Goal: Information Seeking & Learning: Get advice/opinions

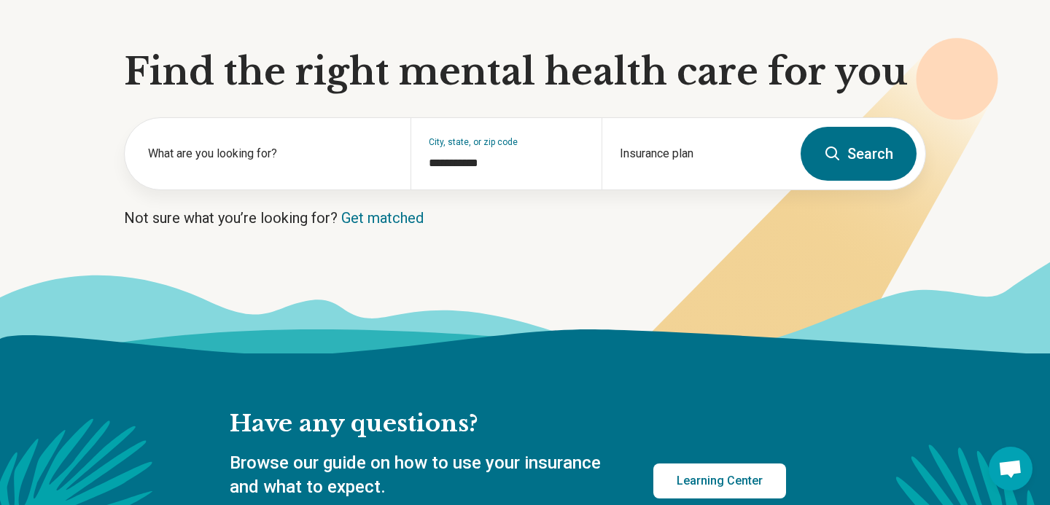
scroll to position [133, 0]
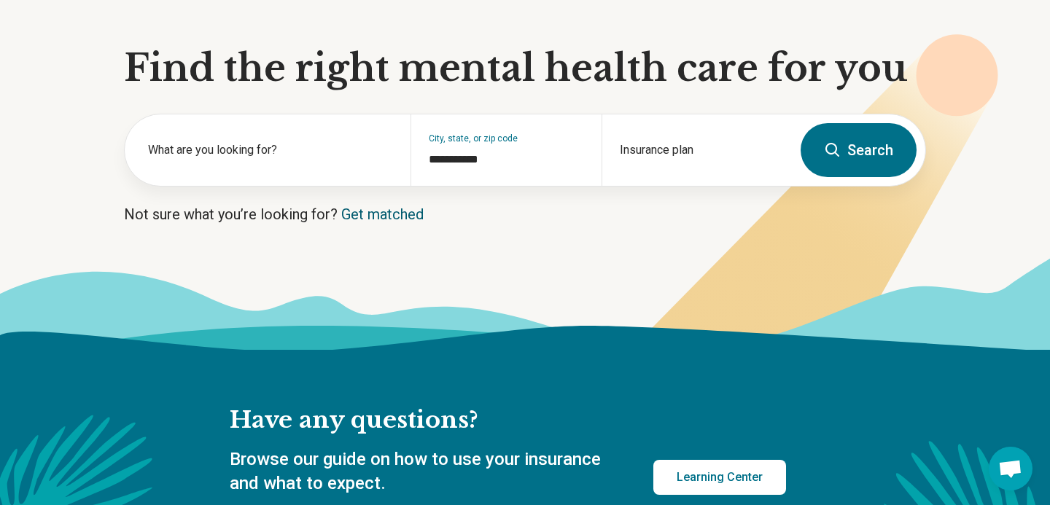
click at [375, 217] on link "Get matched" at bounding box center [382, 215] width 82 height 18
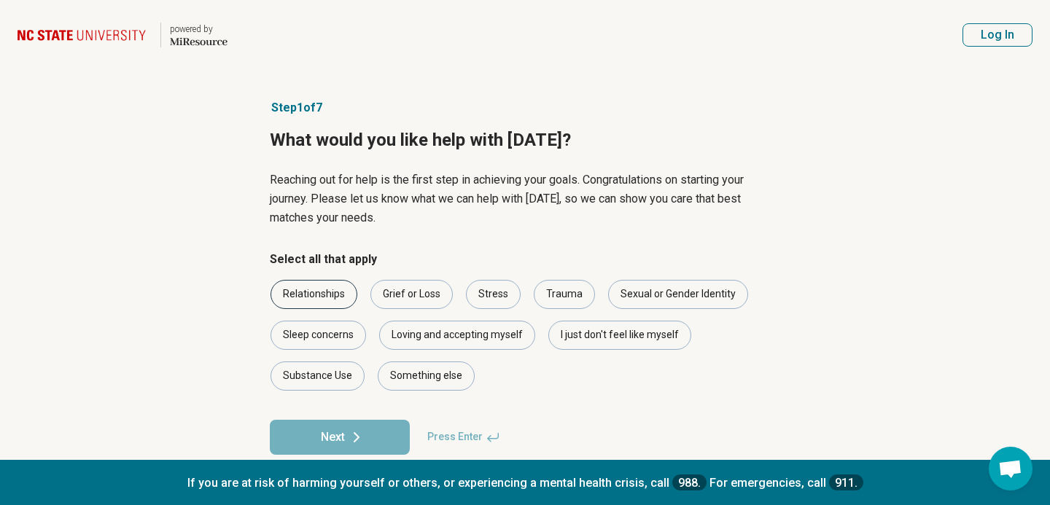
click at [311, 292] on div "Relationships" at bounding box center [314, 294] width 87 height 29
click at [504, 297] on div "Stress" at bounding box center [493, 294] width 55 height 29
click at [508, 342] on div "Loving and accepting myself" at bounding box center [457, 335] width 156 height 29
click at [590, 336] on div "I just don't feel like myself" at bounding box center [619, 335] width 143 height 29
click at [450, 375] on div "Something else" at bounding box center [426, 376] width 97 height 29
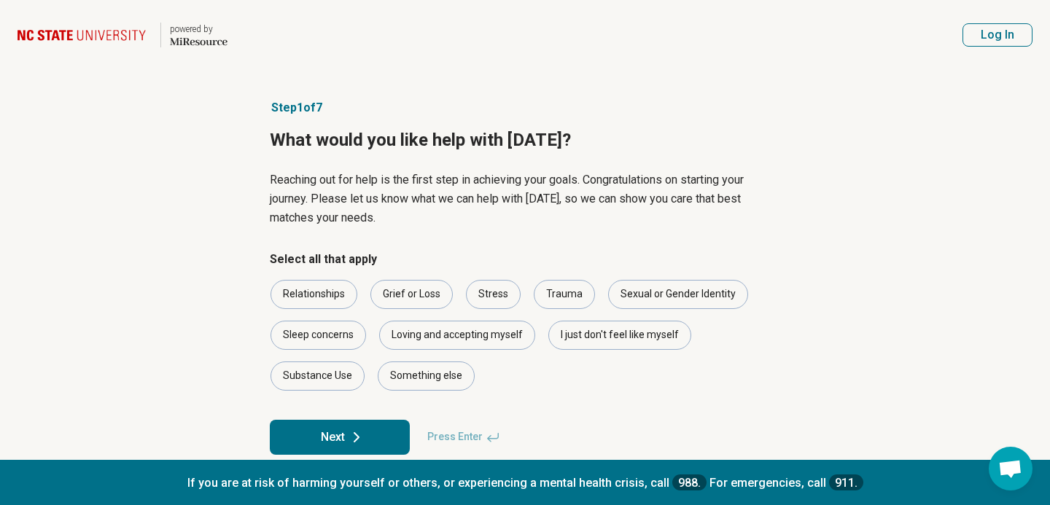
click at [349, 435] on icon at bounding box center [357, 438] width 18 height 18
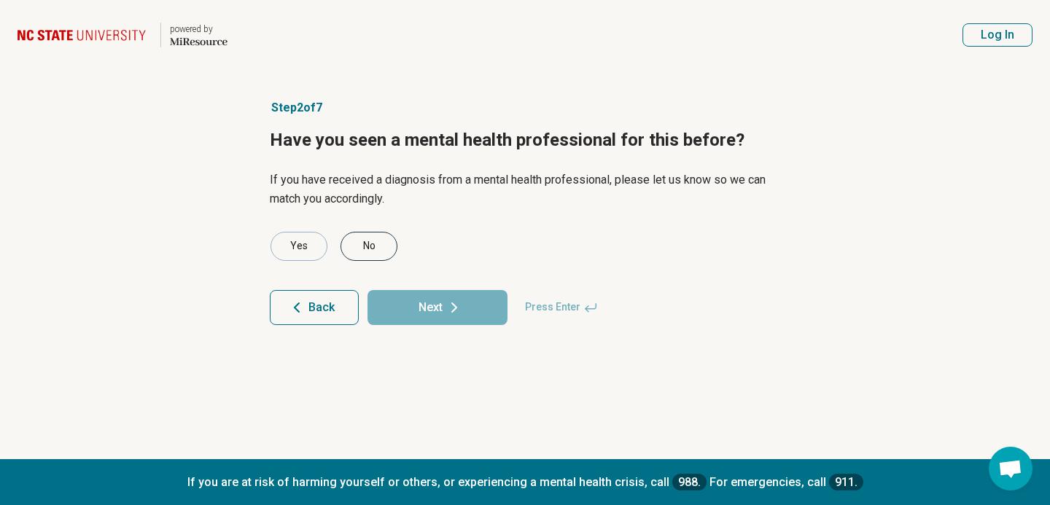
click at [373, 244] on div "No" at bounding box center [369, 246] width 57 height 29
click at [443, 305] on button "Next" at bounding box center [438, 307] width 140 height 35
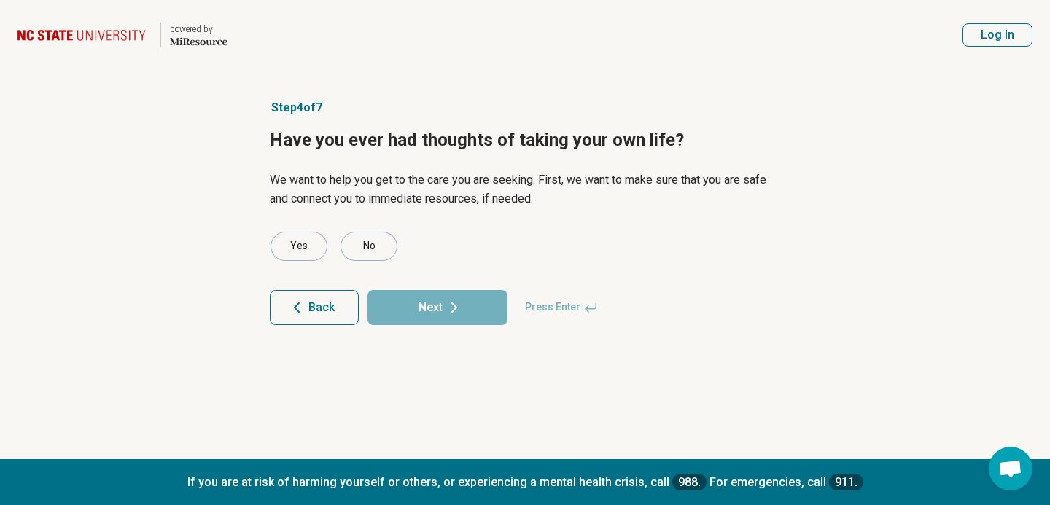
click at [322, 295] on button "Back" at bounding box center [314, 307] width 89 height 35
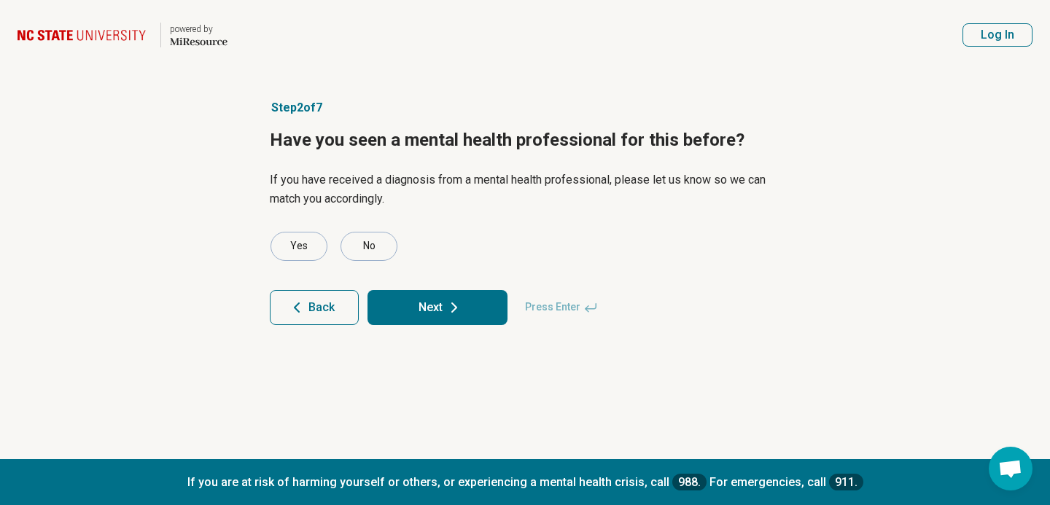
click at [404, 308] on button "Next" at bounding box center [438, 307] width 140 height 35
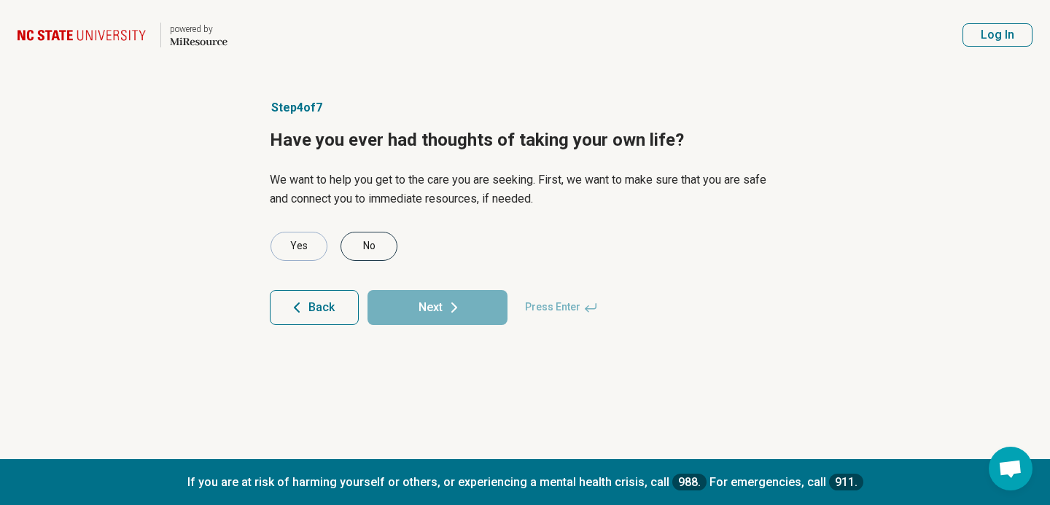
click at [362, 251] on div "No" at bounding box center [369, 246] width 57 height 29
click at [422, 316] on button "Next" at bounding box center [438, 307] width 140 height 35
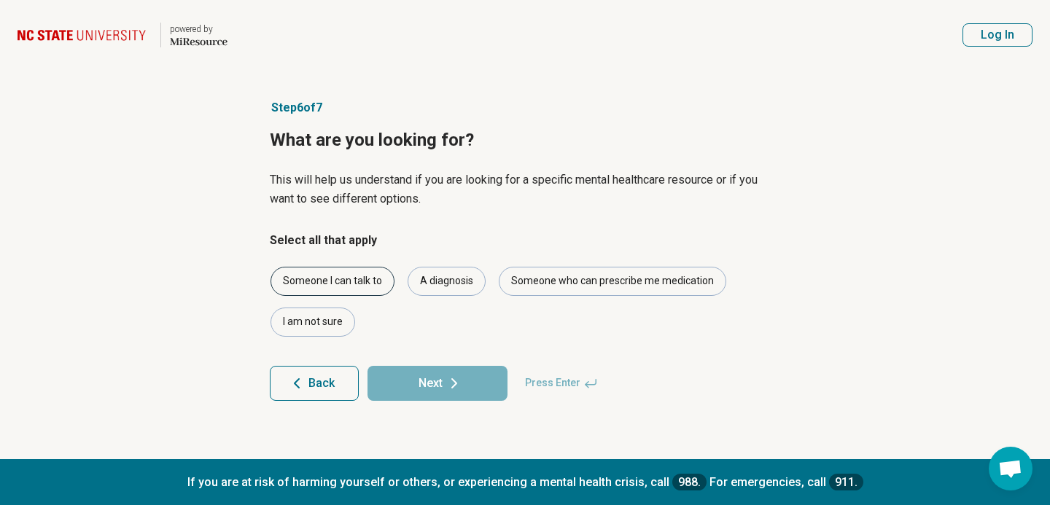
click at [345, 287] on div "Someone I can talk to" at bounding box center [333, 281] width 124 height 29
click at [567, 276] on div "Someone who can prescribe me medication" at bounding box center [613, 281] width 228 height 29
click at [451, 389] on icon at bounding box center [455, 384] width 18 height 18
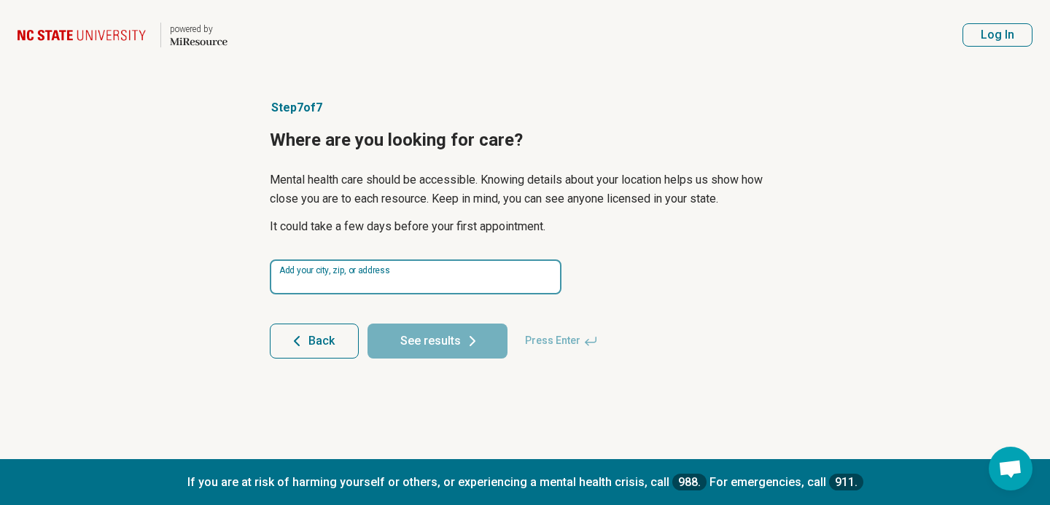
click at [348, 279] on input at bounding box center [416, 277] width 292 height 35
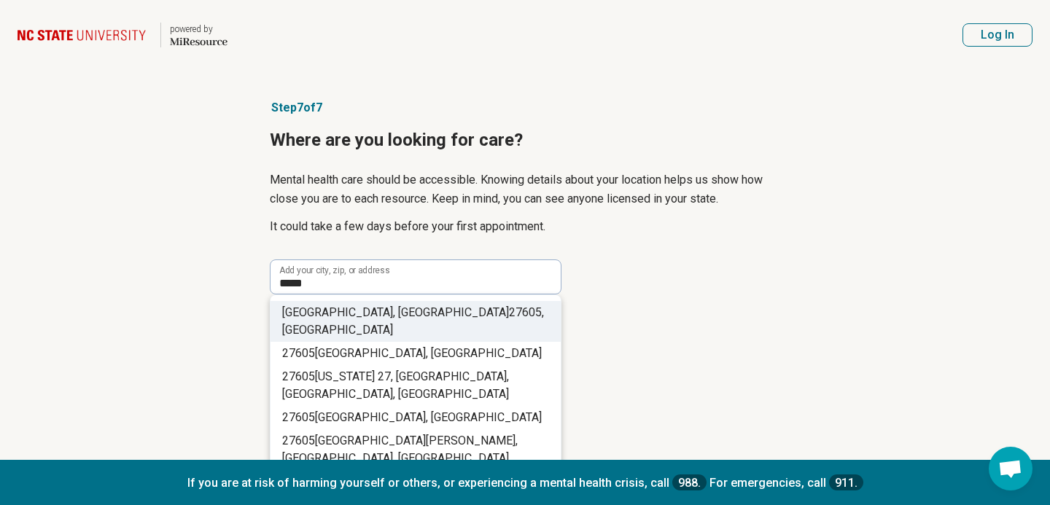
click at [509, 307] on span "27605" at bounding box center [525, 313] width 33 height 14
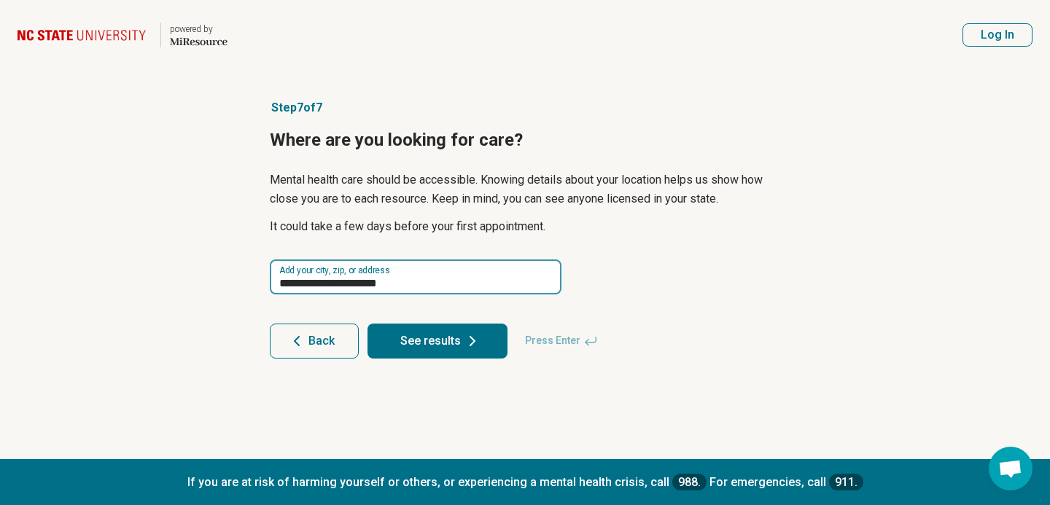
click at [427, 283] on input "**********" at bounding box center [416, 277] width 292 height 35
drag, startPoint x: 411, startPoint y: 283, endPoint x: 271, endPoint y: 288, distance: 140.8
click at [271, 288] on input "**********" at bounding box center [416, 277] width 292 height 35
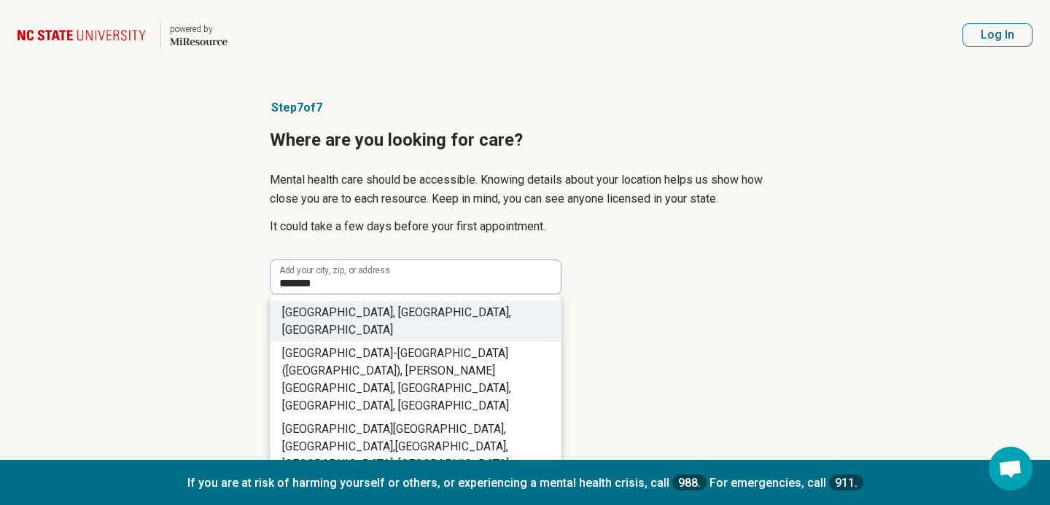
click at [319, 316] on span "[GEOGRAPHIC_DATA]" at bounding box center [337, 313] width 111 height 14
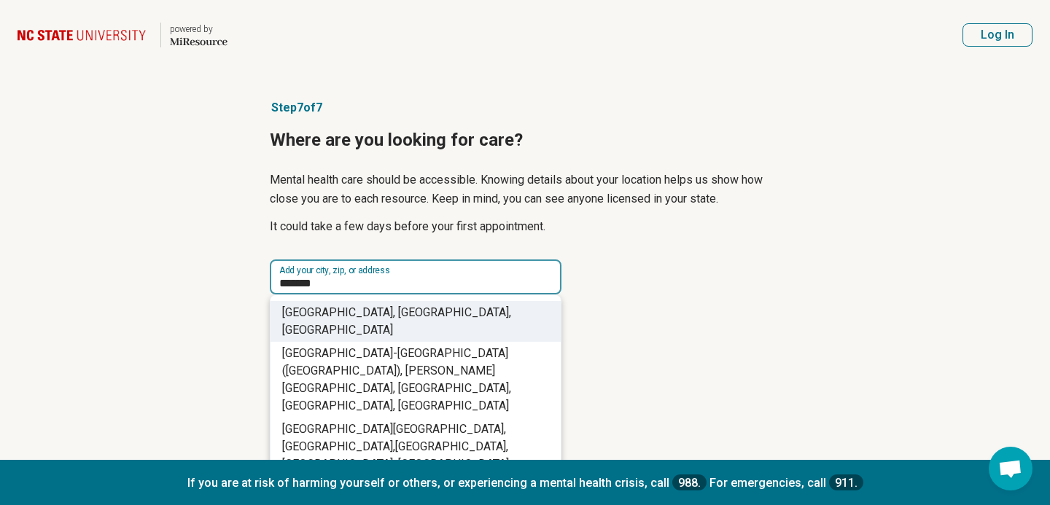
type input "**********"
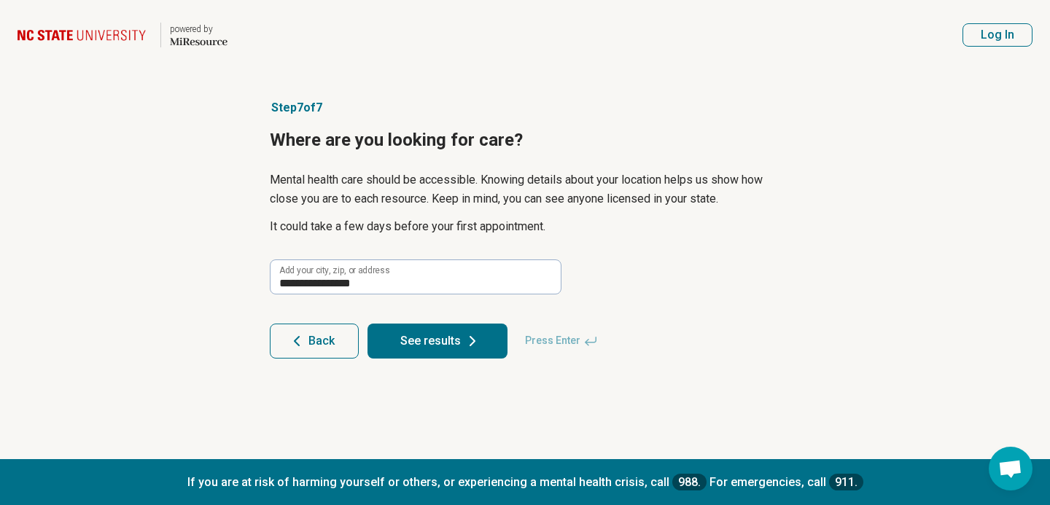
click at [467, 340] on icon at bounding box center [473, 342] width 18 height 18
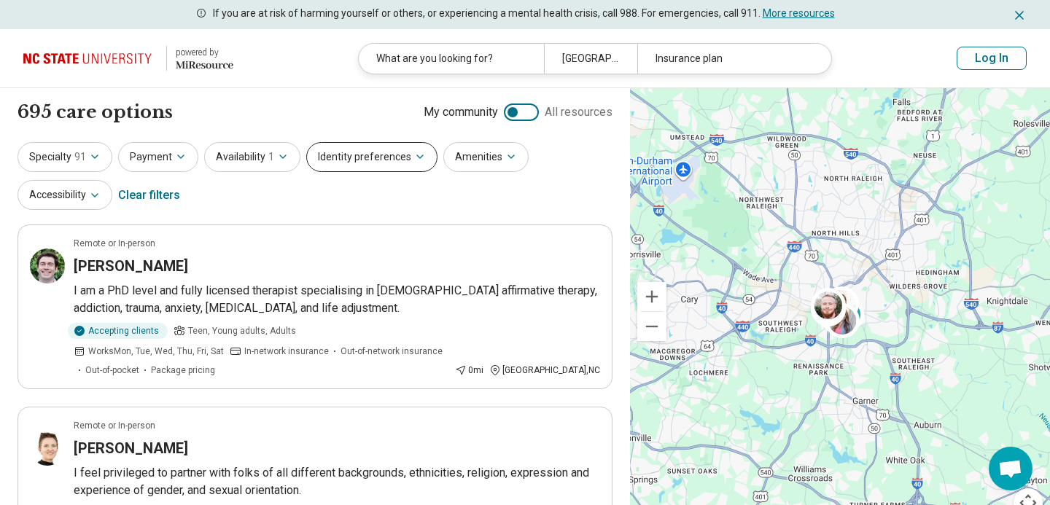
click at [419, 158] on button "Identity preferences" at bounding box center [371, 157] width 131 height 30
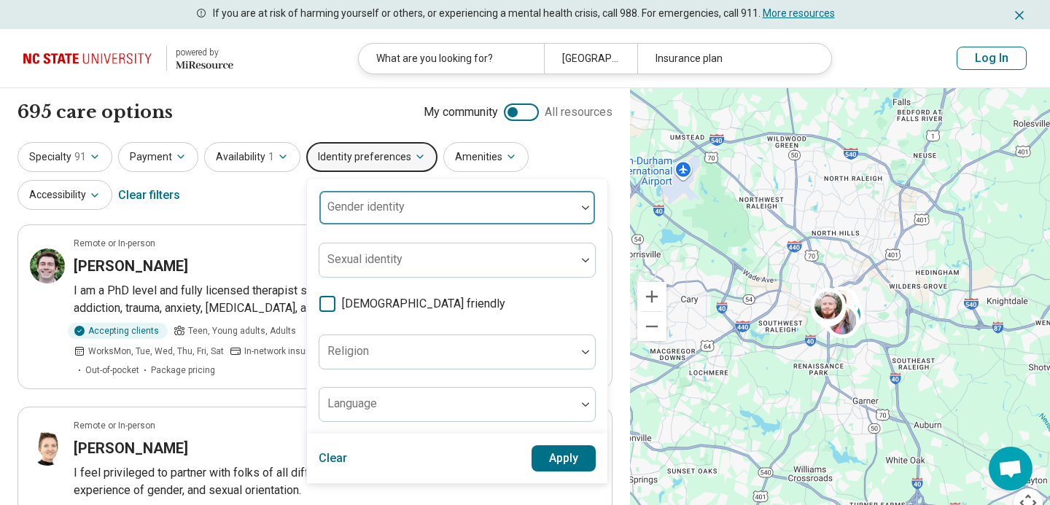
click at [432, 201] on div at bounding box center [447, 208] width 257 height 32
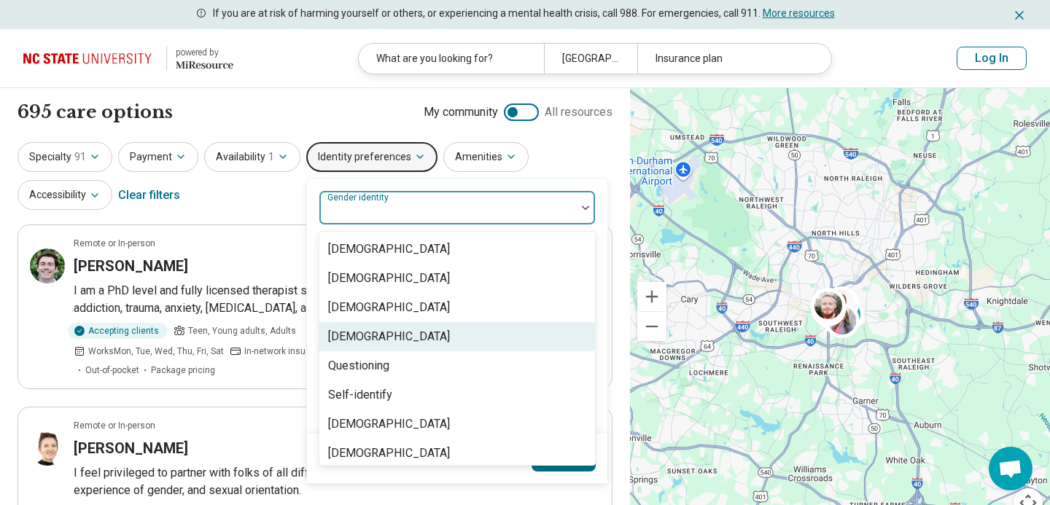
click at [365, 339] on div "Non-binary" at bounding box center [389, 337] width 122 height 18
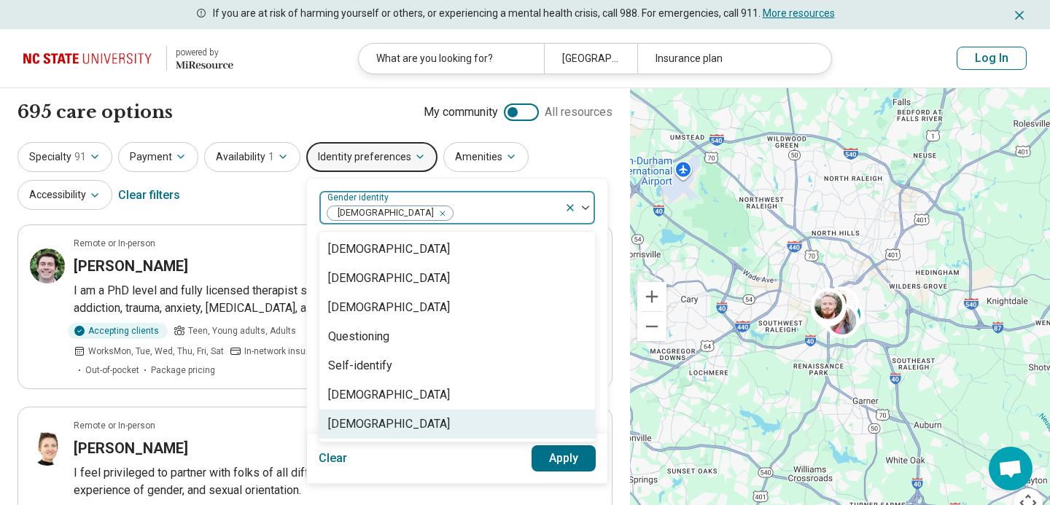
click at [564, 452] on button "Apply" at bounding box center [564, 459] width 65 height 26
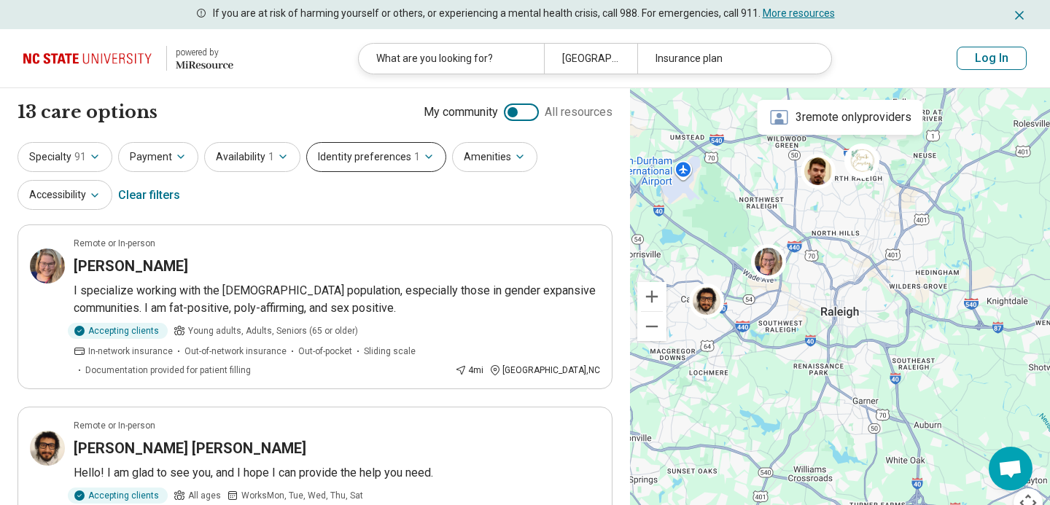
click at [423, 159] on icon "button" at bounding box center [429, 157] width 12 height 12
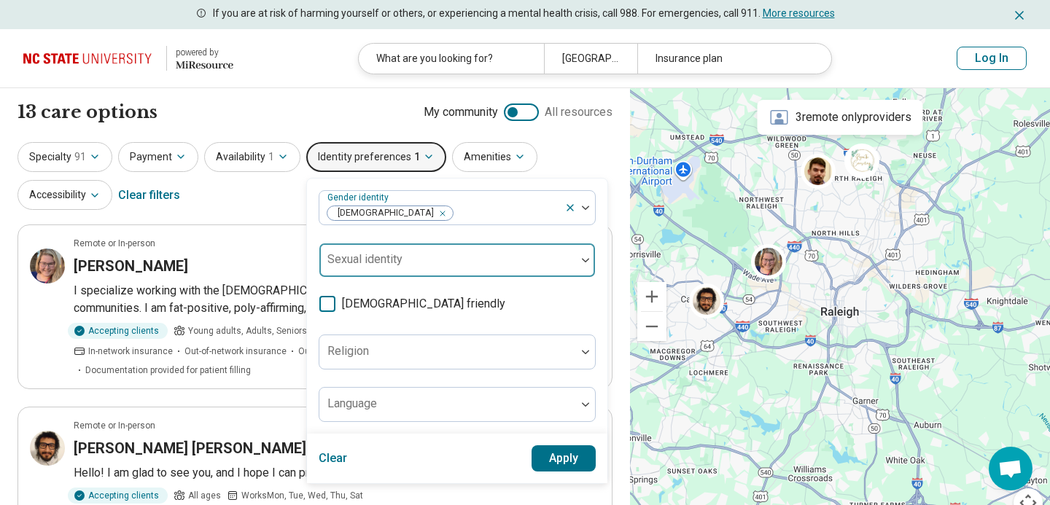
click at [455, 259] on div at bounding box center [447, 266] width 245 height 20
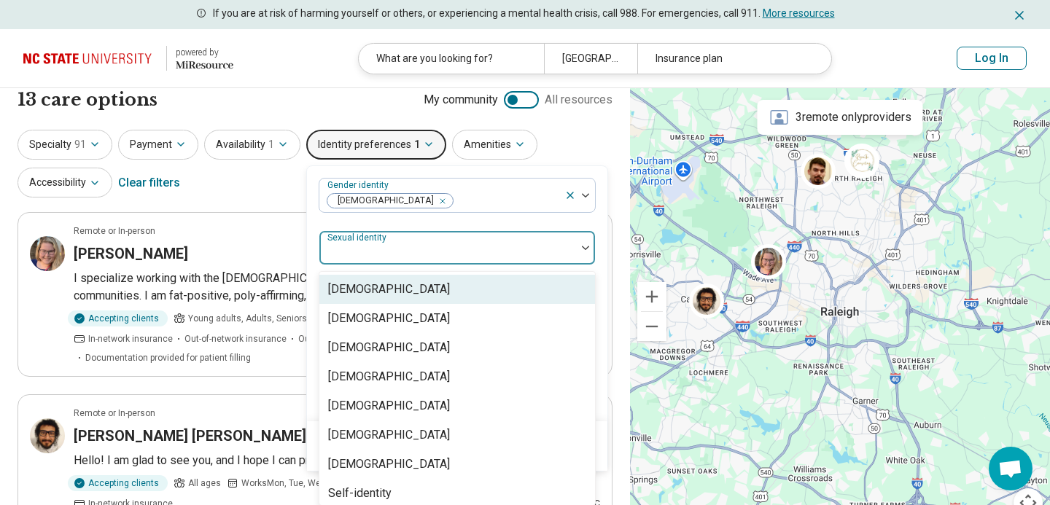
scroll to position [18, 0]
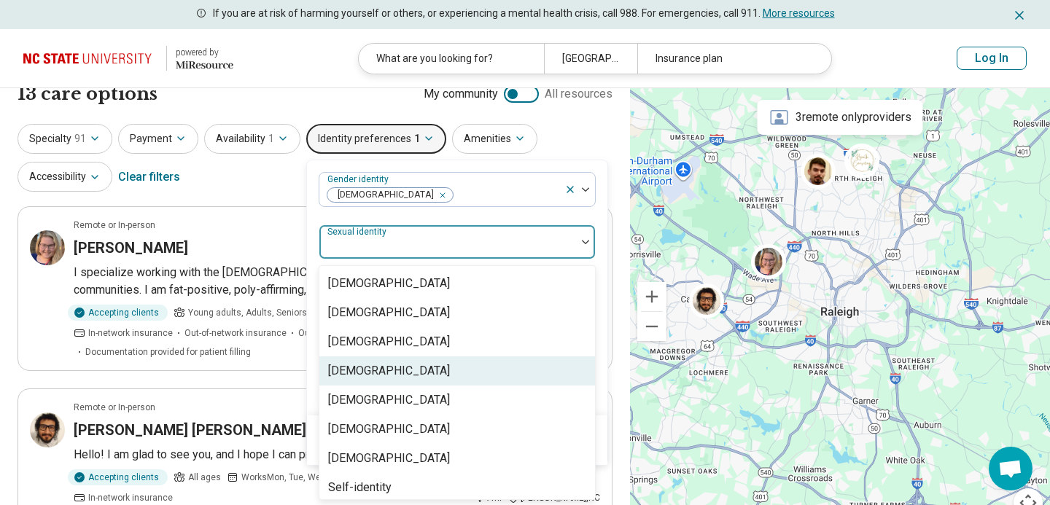
click at [369, 376] on div "[DEMOGRAPHIC_DATA]" at bounding box center [389, 371] width 122 height 18
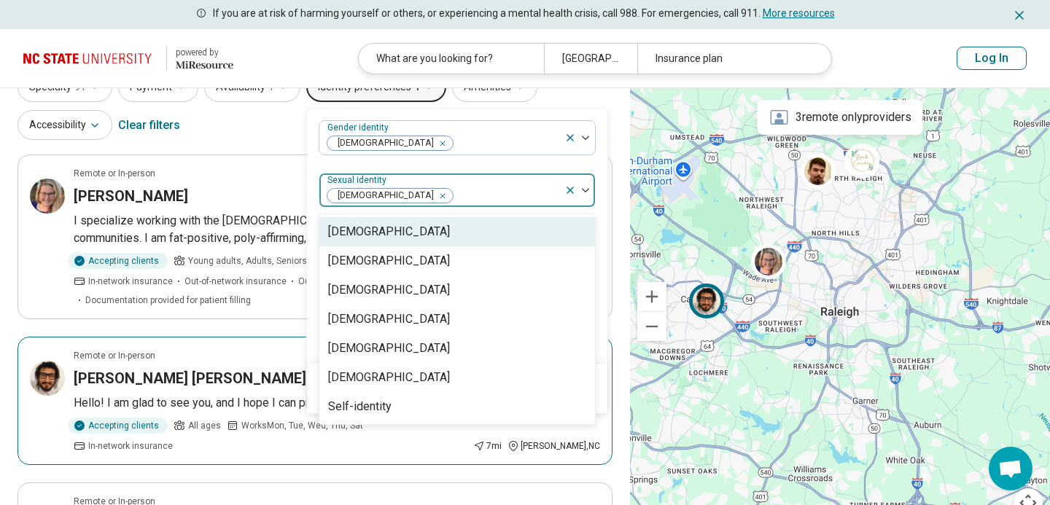
scroll to position [62, 0]
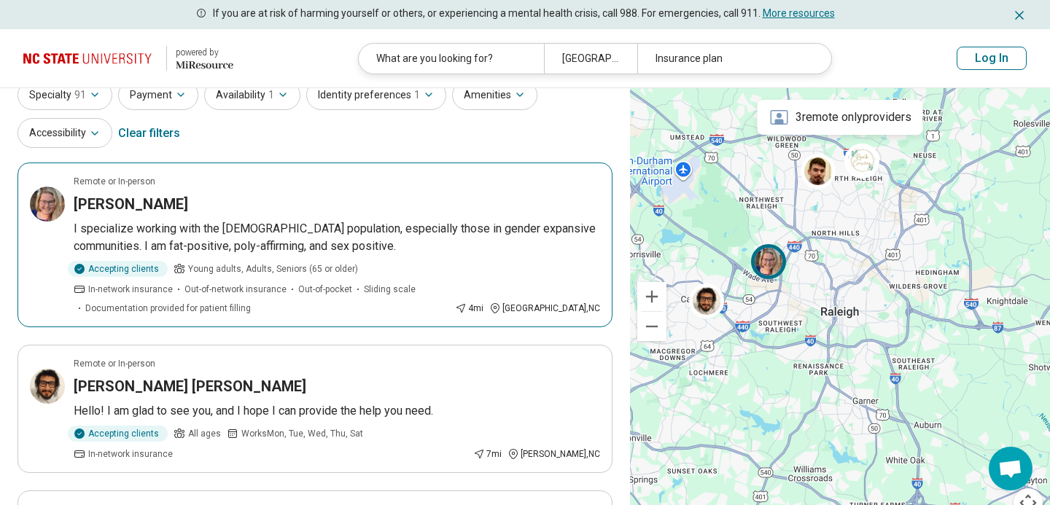
scroll to position [0, 0]
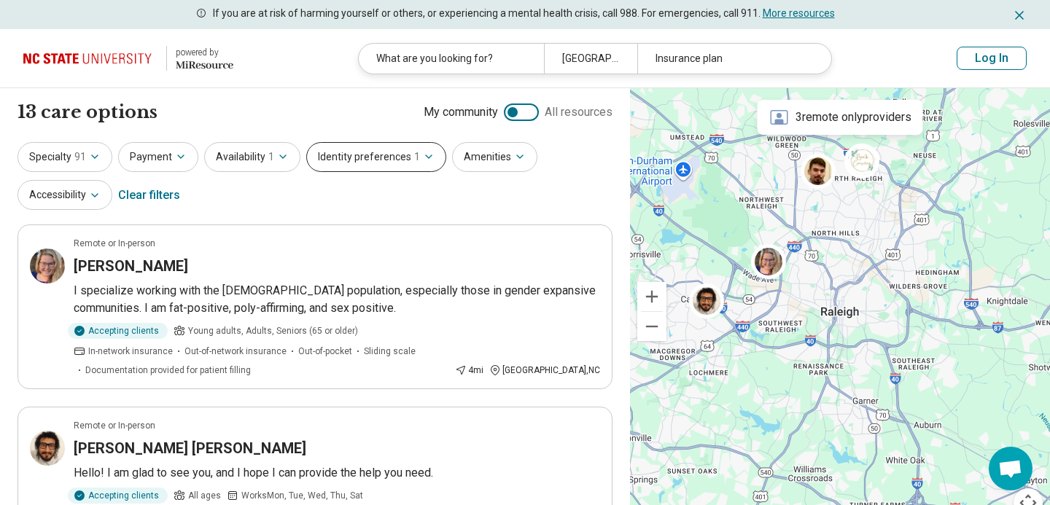
click at [423, 158] on icon "button" at bounding box center [429, 157] width 12 height 12
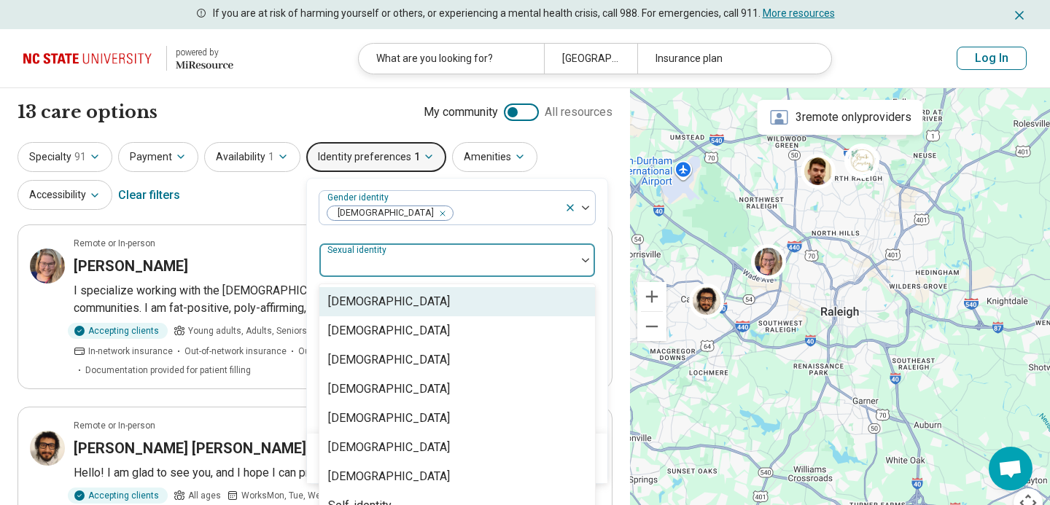
click at [419, 268] on div at bounding box center [447, 266] width 245 height 20
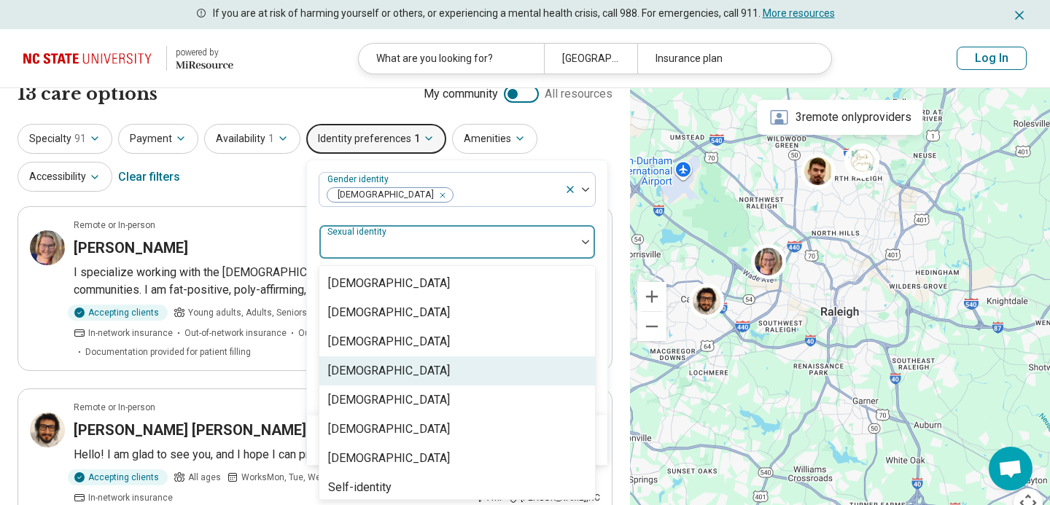
click at [378, 365] on div "[DEMOGRAPHIC_DATA]" at bounding box center [389, 371] width 122 height 18
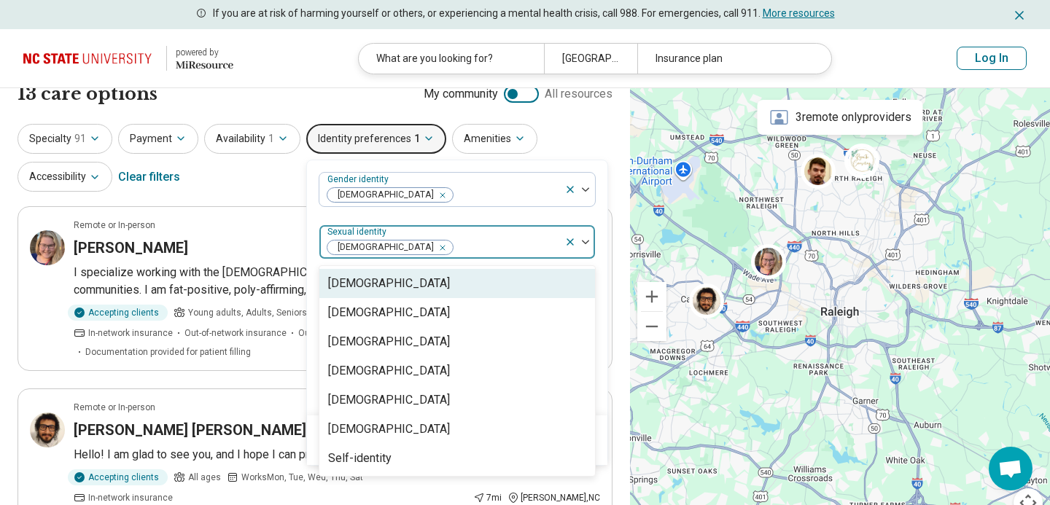
click at [583, 216] on div "Gender identity Non-binary option Heterosexual, selected. Asexual, 1 of 7. 7 re…" at bounding box center [457, 288] width 277 height 232
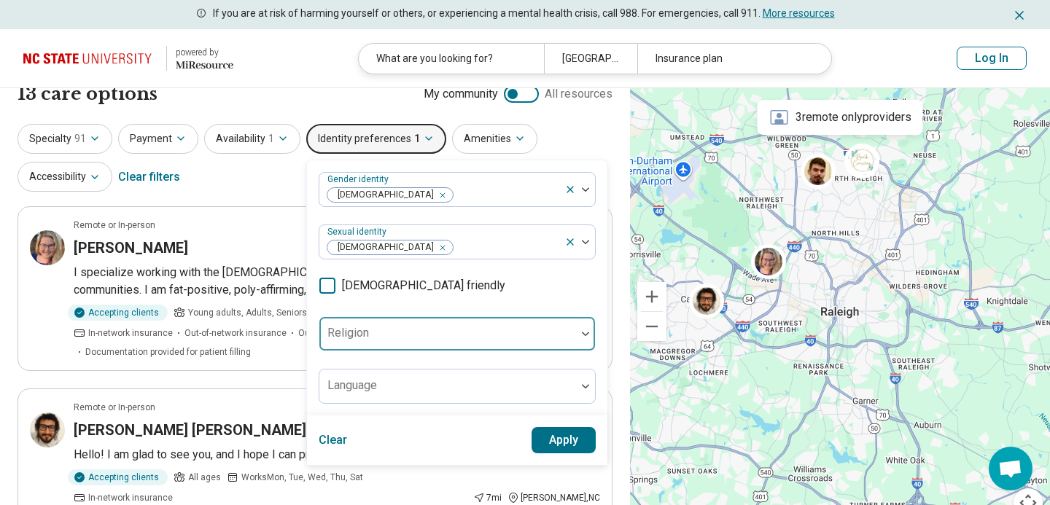
click at [385, 327] on div at bounding box center [447, 334] width 257 height 32
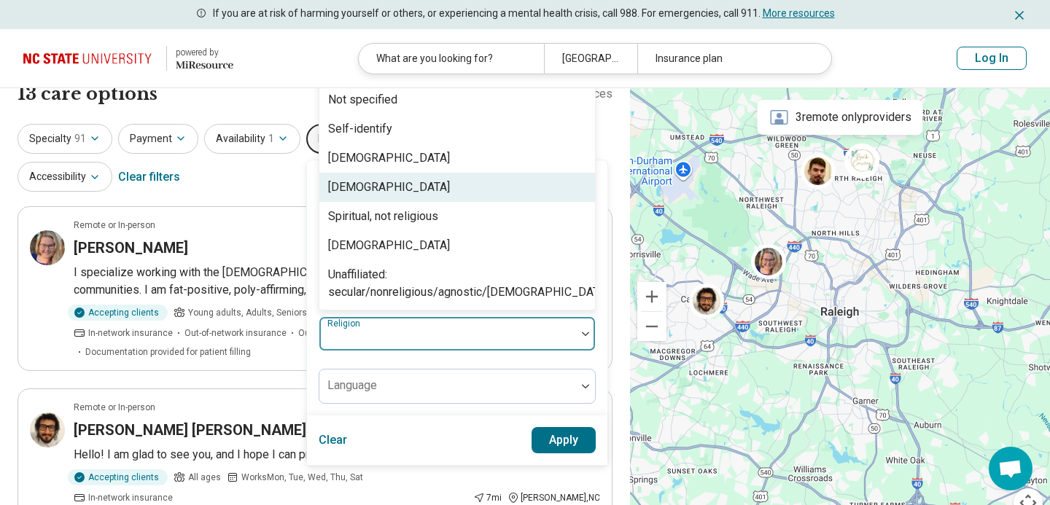
scroll to position [0, 0]
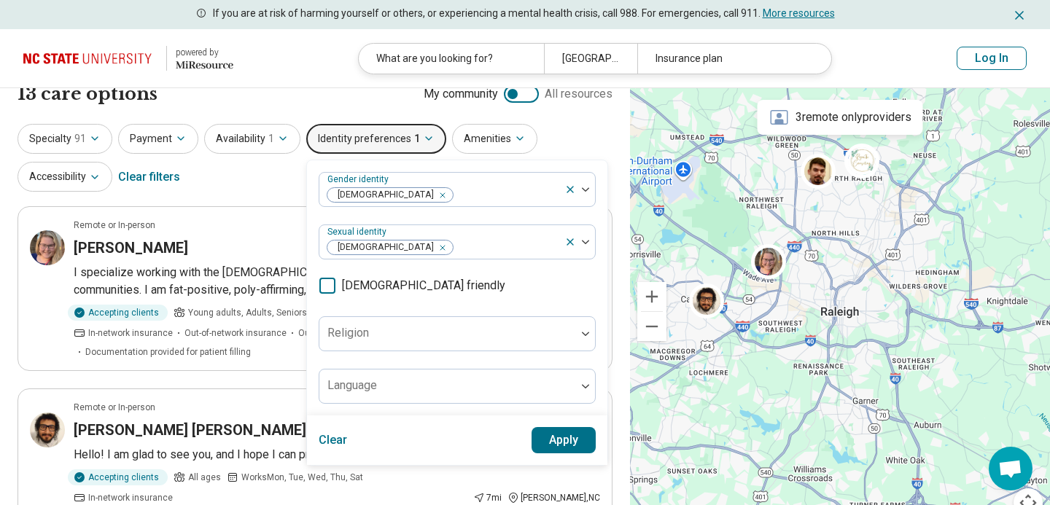
click at [597, 333] on div "Gender identity Non-binary Sexual identity Heterosexual LGBTQIA+ friendly Relig…" at bounding box center [457, 287] width 300 height 255
click at [455, 386] on div at bounding box center [447, 392] width 245 height 20
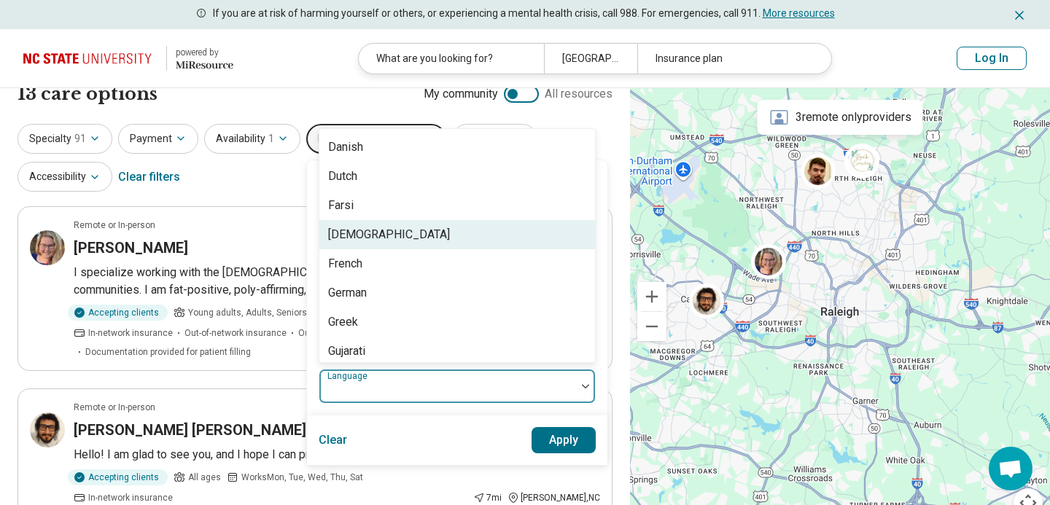
scroll to position [307, 0]
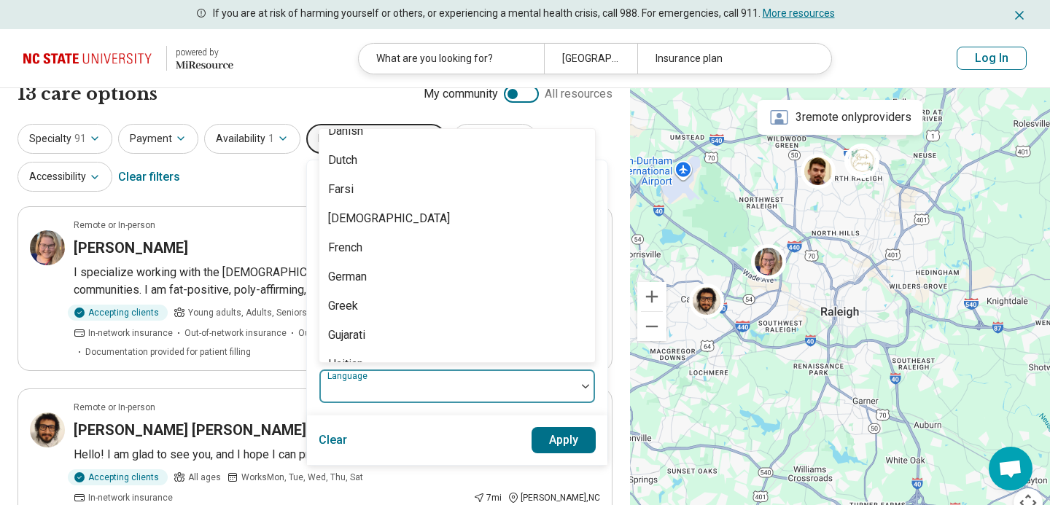
click at [597, 335] on div "Gender identity Non-binary Sexual identity Heterosexual LGBTQIA+ friendly Relig…" at bounding box center [457, 287] width 300 height 255
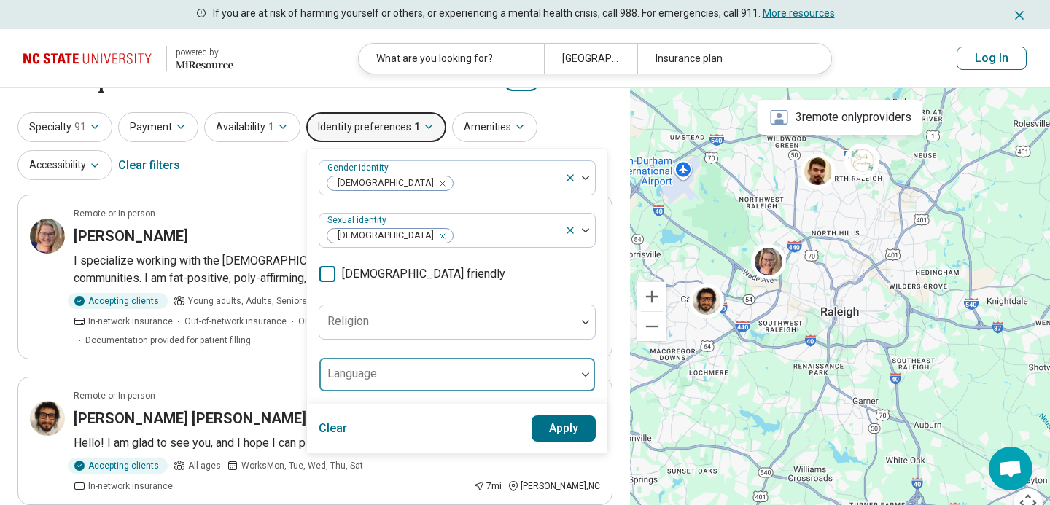
scroll to position [0, 0]
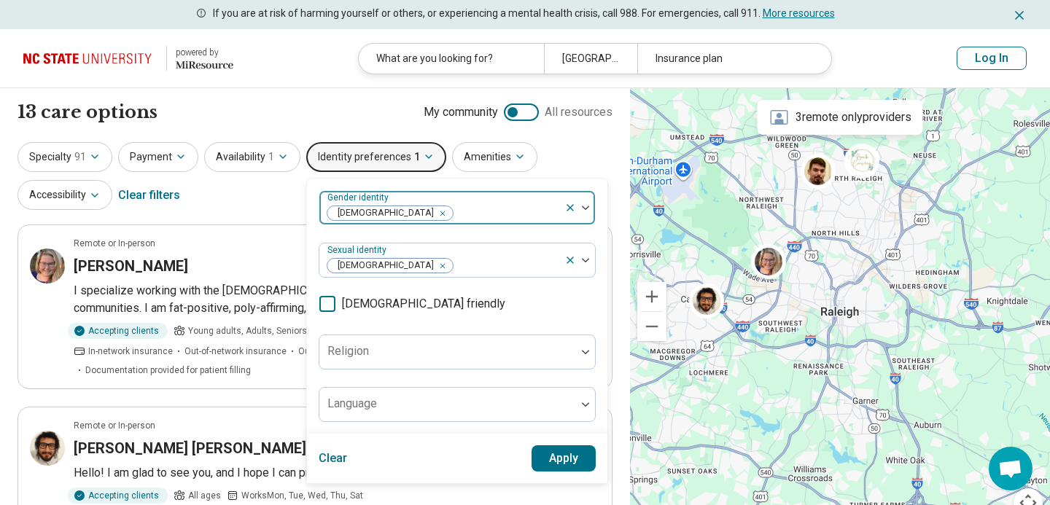
click at [434, 214] on icon "Remove [object Object]" at bounding box center [439, 214] width 10 height 10
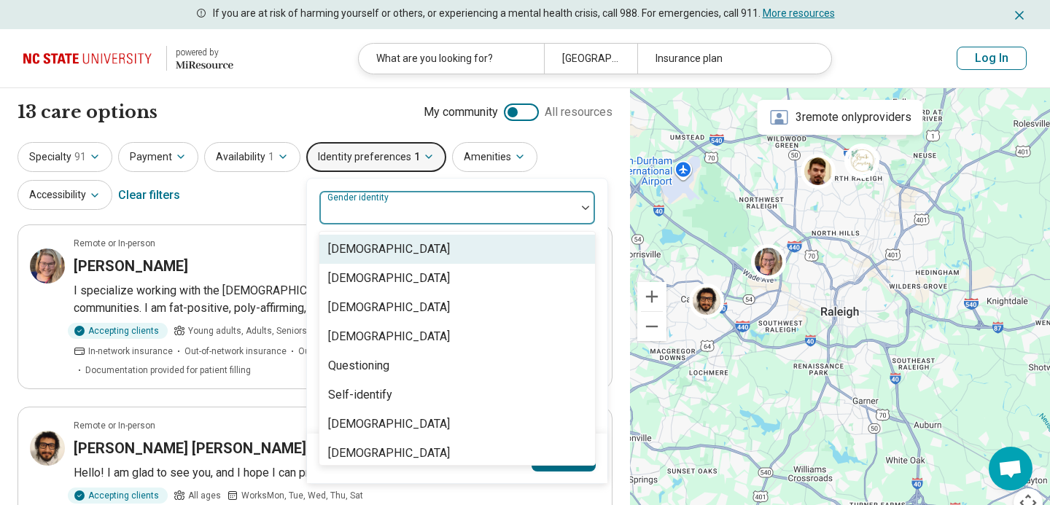
click at [498, 209] on div at bounding box center [447, 213] width 245 height 20
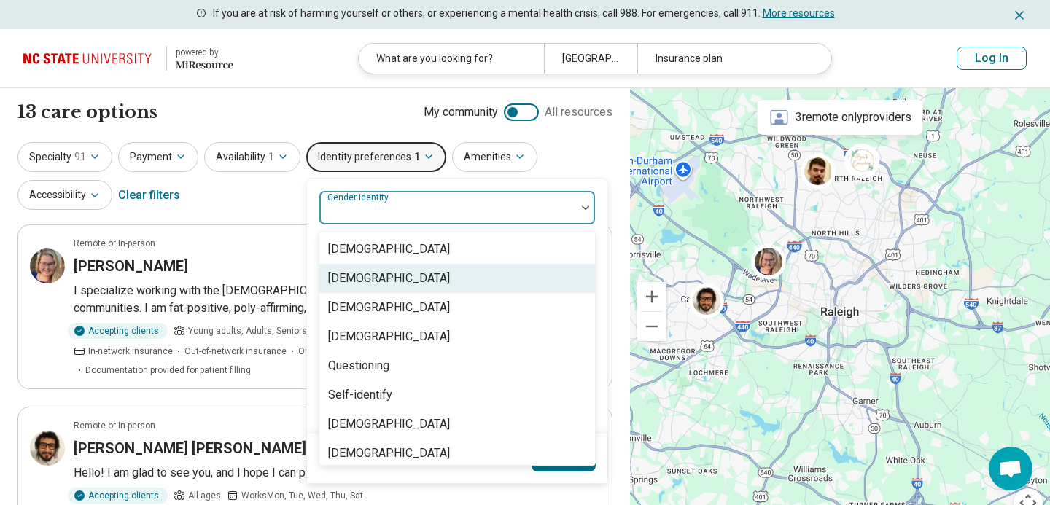
click at [466, 269] on div "[DEMOGRAPHIC_DATA]" at bounding box center [457, 278] width 276 height 29
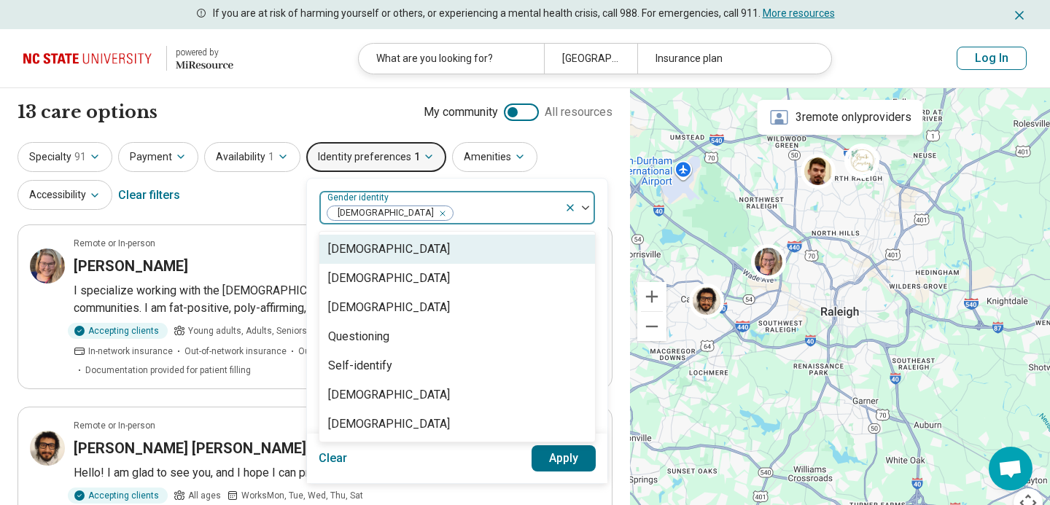
click at [539, 167] on div "Specialty 91 Payment Availability 1 Identity preferences 1 option Cisgender Wom…" at bounding box center [315, 177] width 595 height 71
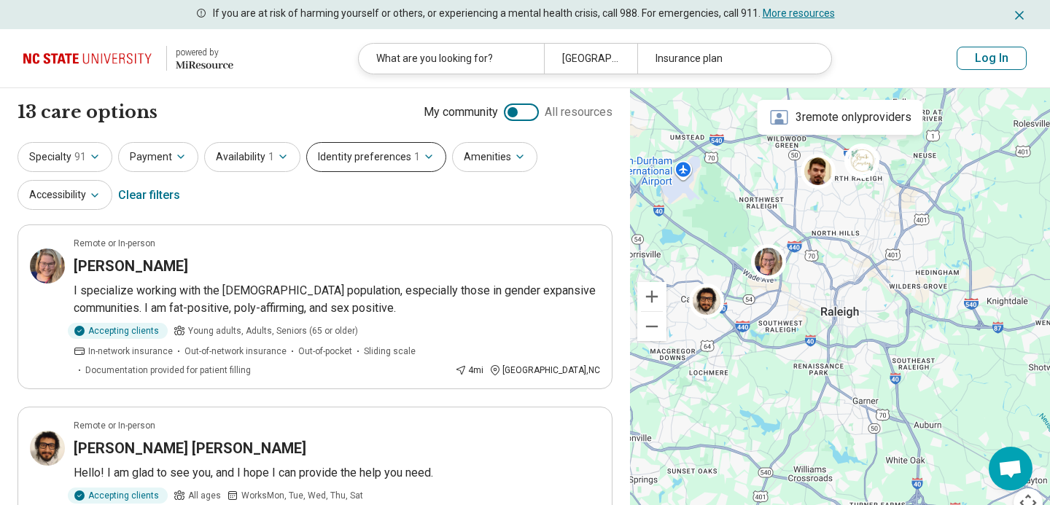
click at [404, 159] on button "Identity preferences 1" at bounding box center [376, 157] width 140 height 30
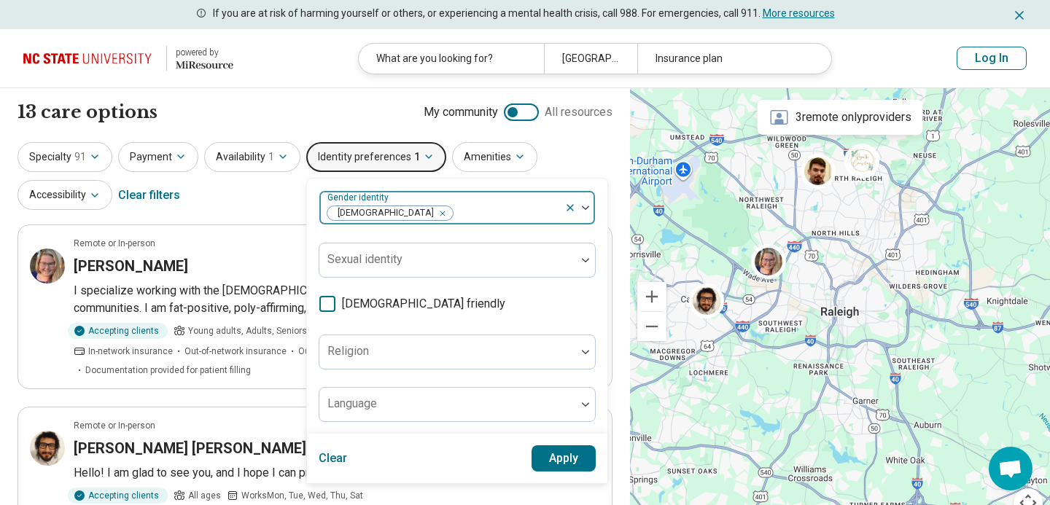
click at [434, 214] on icon "Remove [object Object]" at bounding box center [439, 214] width 10 height 10
click at [423, 209] on div at bounding box center [447, 213] width 245 height 20
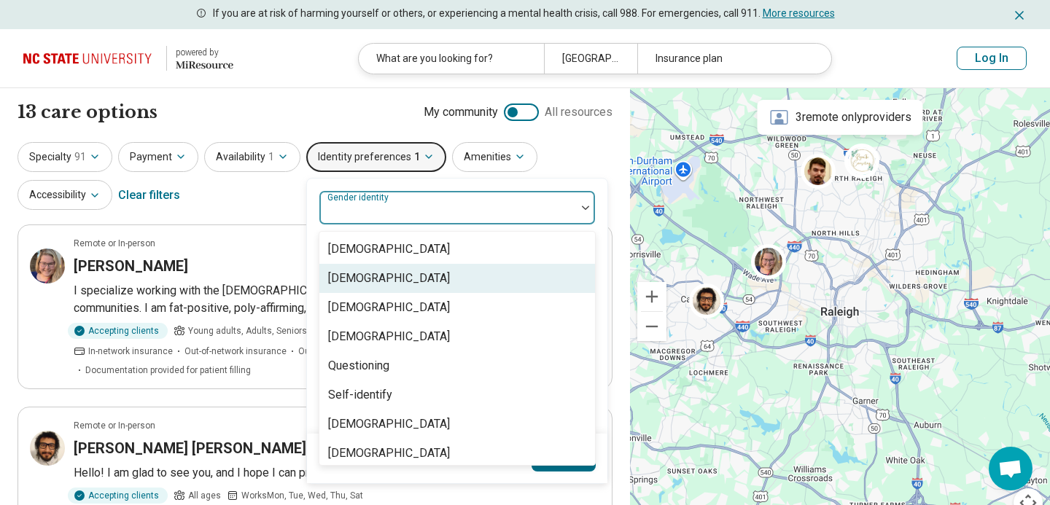
click at [421, 274] on div "[DEMOGRAPHIC_DATA]" at bounding box center [457, 278] width 276 height 29
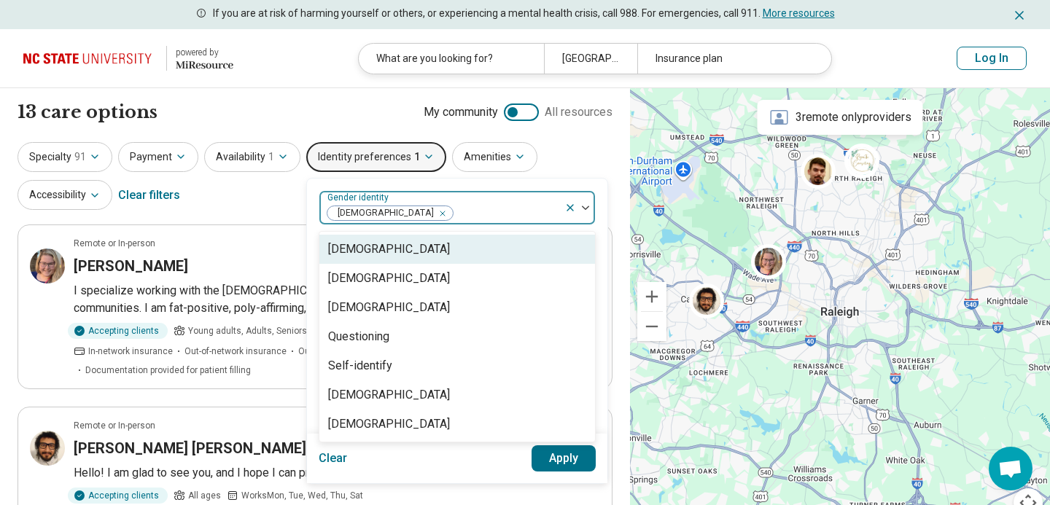
click at [497, 204] on div at bounding box center [506, 213] width 104 height 20
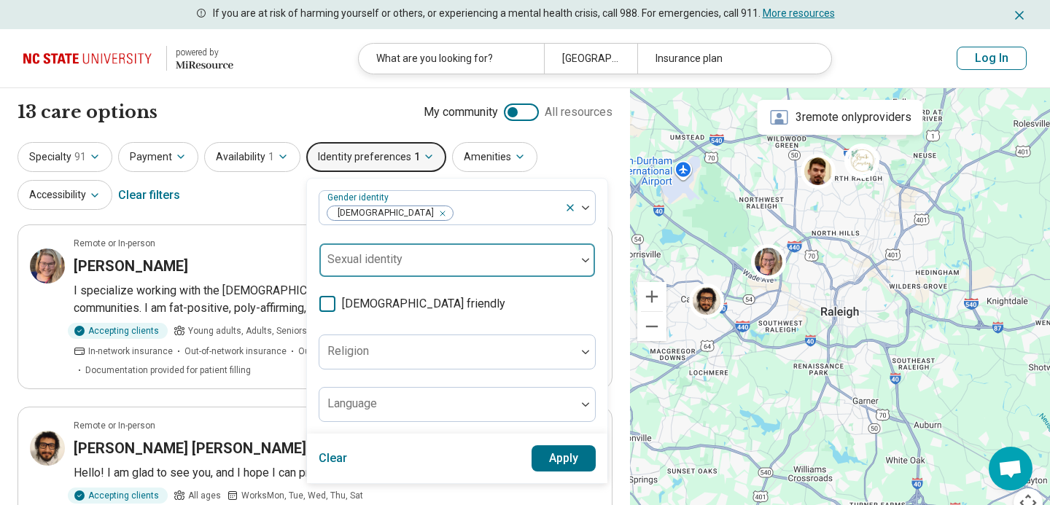
click at [503, 261] on div at bounding box center [447, 266] width 245 height 20
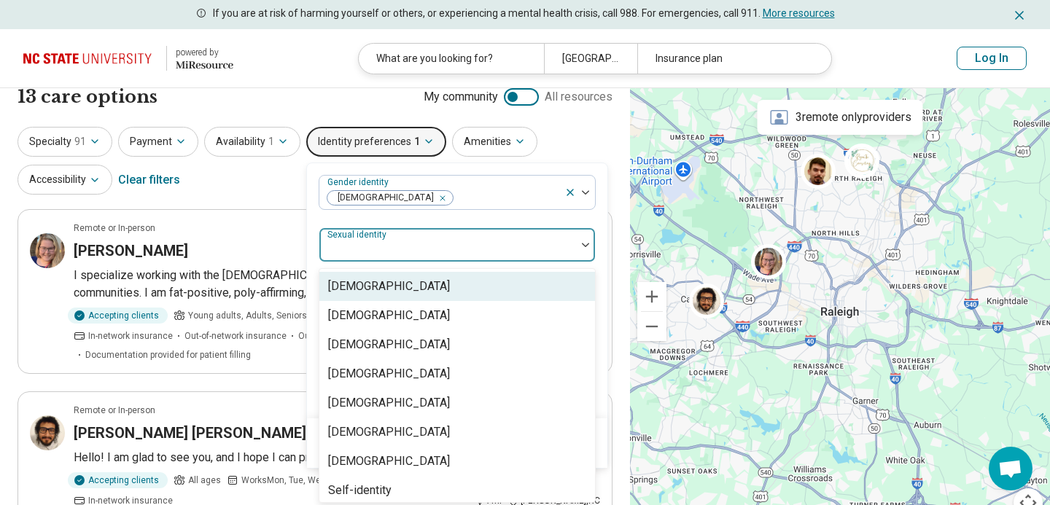
scroll to position [18, 0]
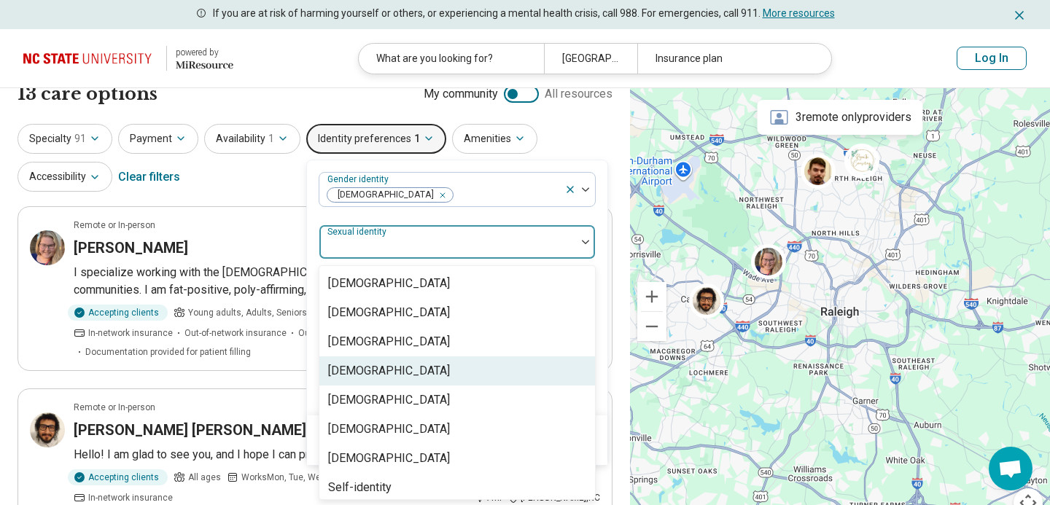
click at [444, 373] on div "[DEMOGRAPHIC_DATA]" at bounding box center [457, 371] width 276 height 29
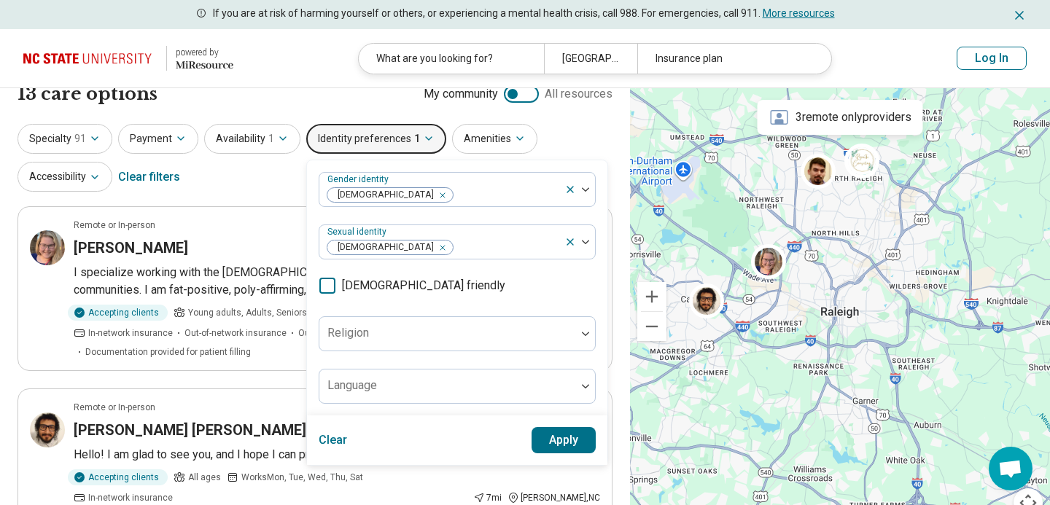
click at [512, 215] on div "Gender identity Cisgender Woman Sexual identity Heterosexual LGBTQIA+ friendly …" at bounding box center [457, 288] width 277 height 232
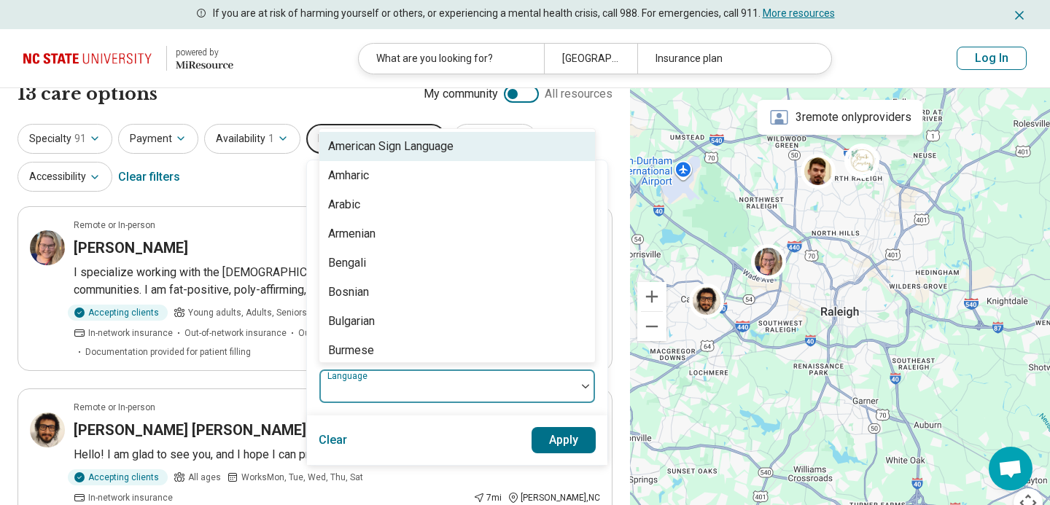
click at [448, 378] on div at bounding box center [447, 386] width 257 height 32
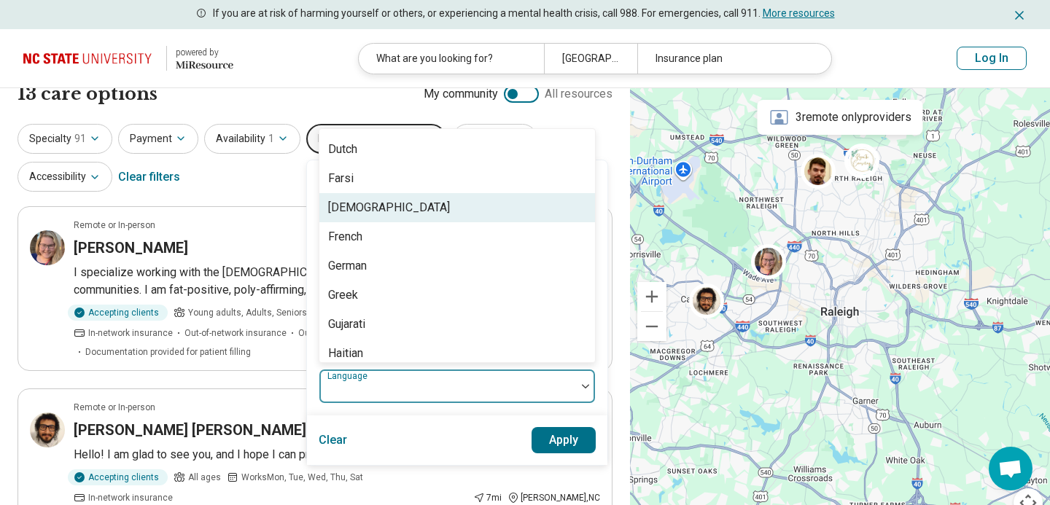
scroll to position [319, 0]
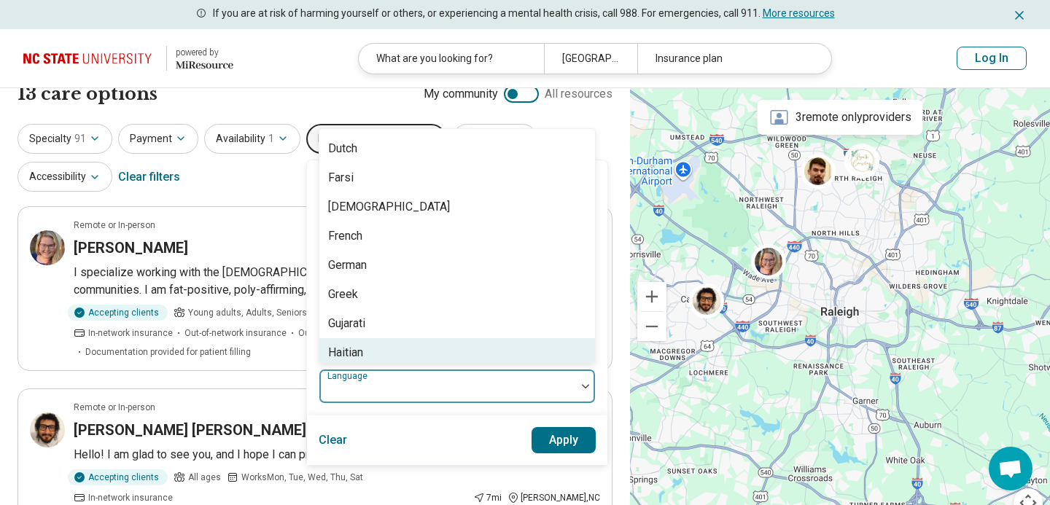
click at [454, 446] on div "Clear Apply" at bounding box center [457, 441] width 300 height 50
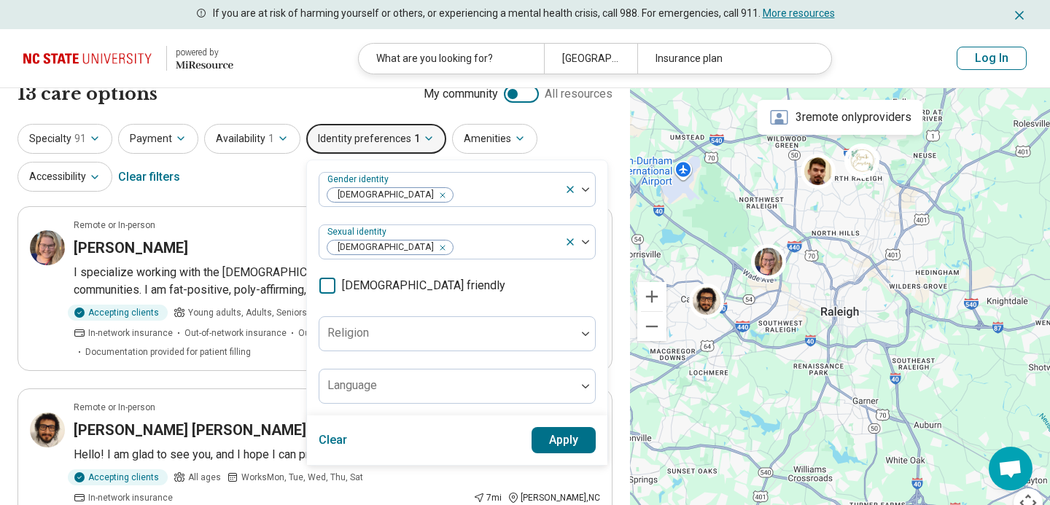
click at [540, 435] on button "Apply" at bounding box center [564, 440] width 65 height 26
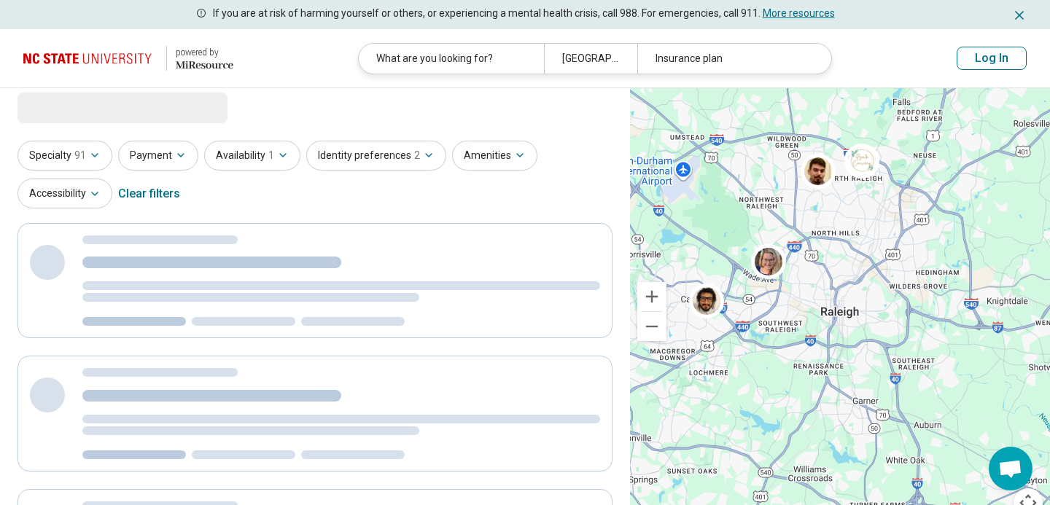
scroll to position [0, 0]
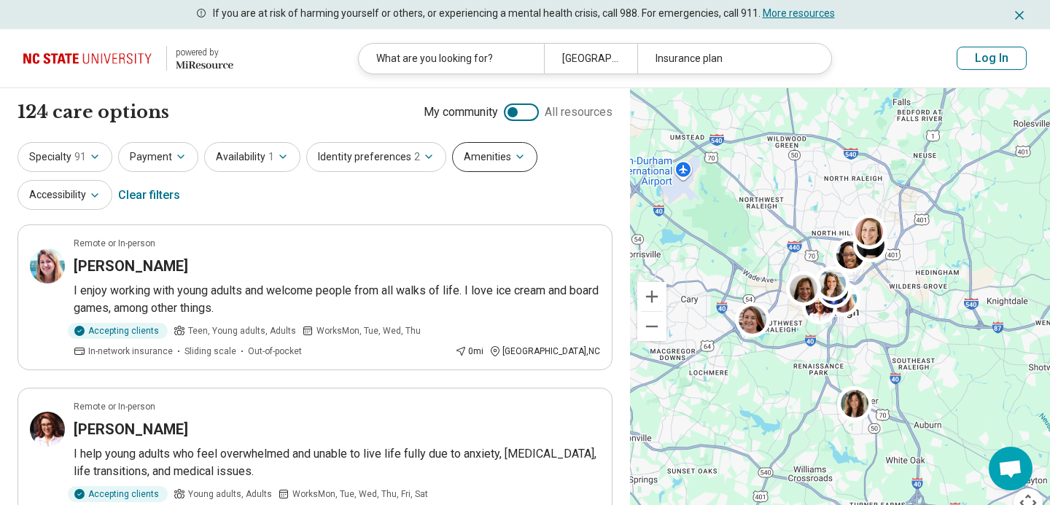
click at [513, 146] on button "Amenities" at bounding box center [494, 157] width 85 height 30
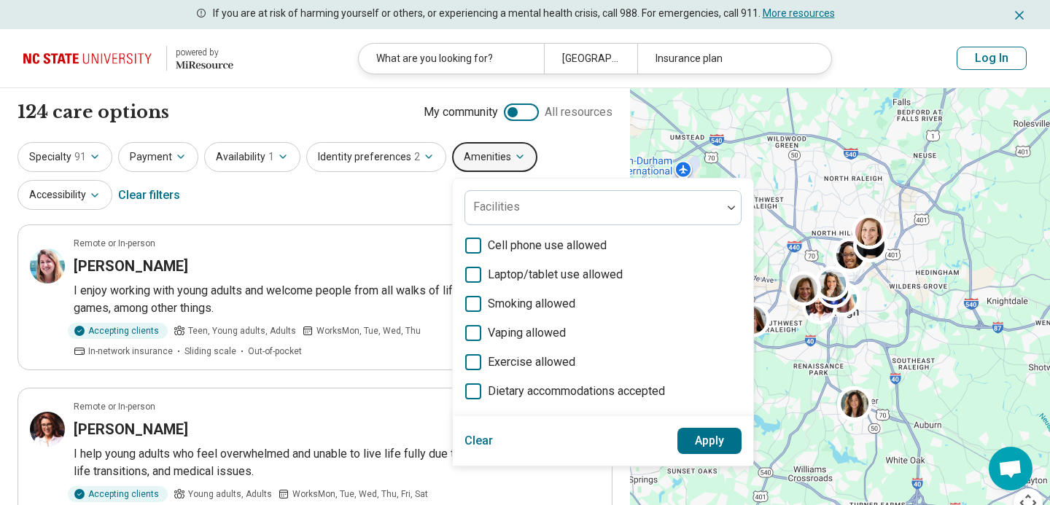
click at [541, 175] on div "Specialty 91 Payment Availability 1 Identity preferences 2 Amenities Facilities…" at bounding box center [315, 177] width 595 height 71
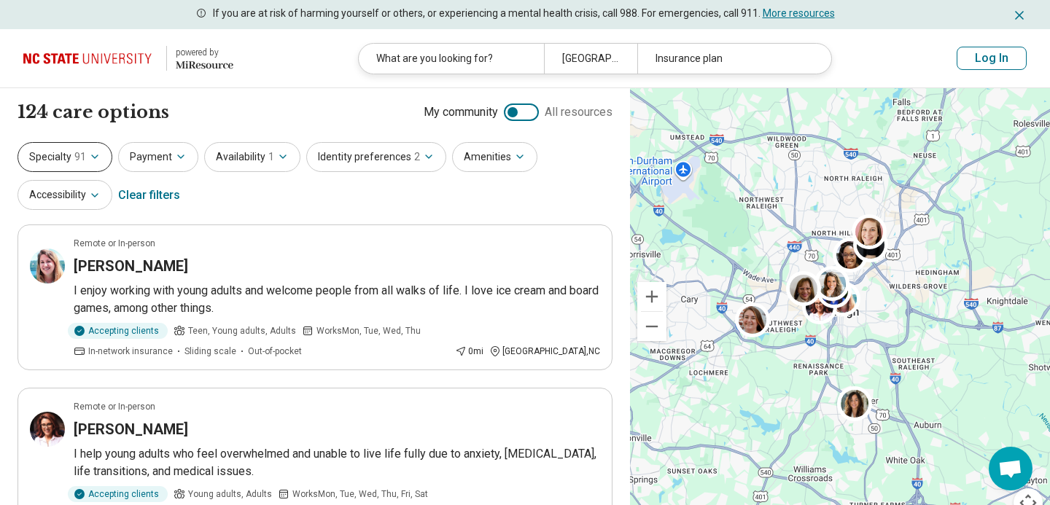
click at [99, 158] on button "Specialty 91" at bounding box center [65, 157] width 95 height 30
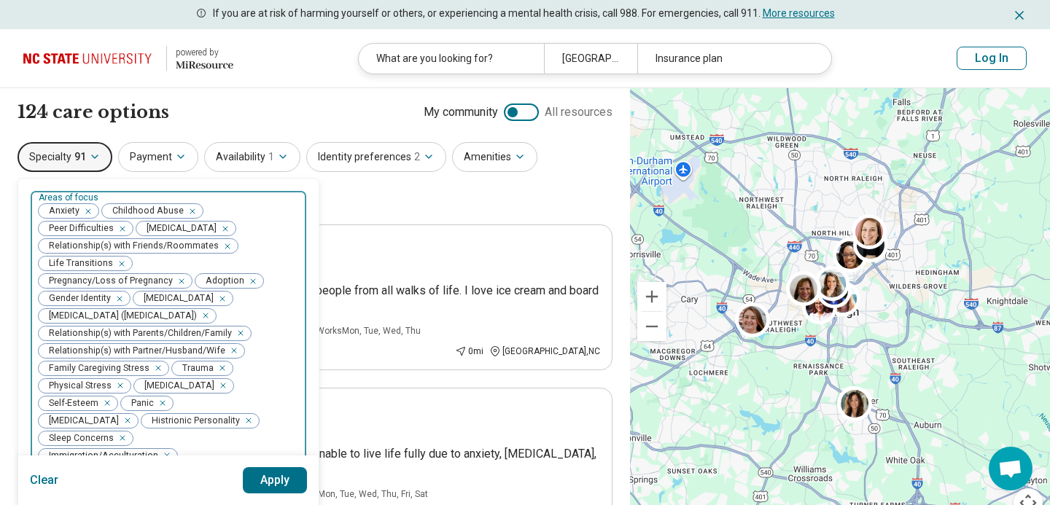
click at [187, 210] on icon "Remove [object Object]" at bounding box center [189, 211] width 5 height 5
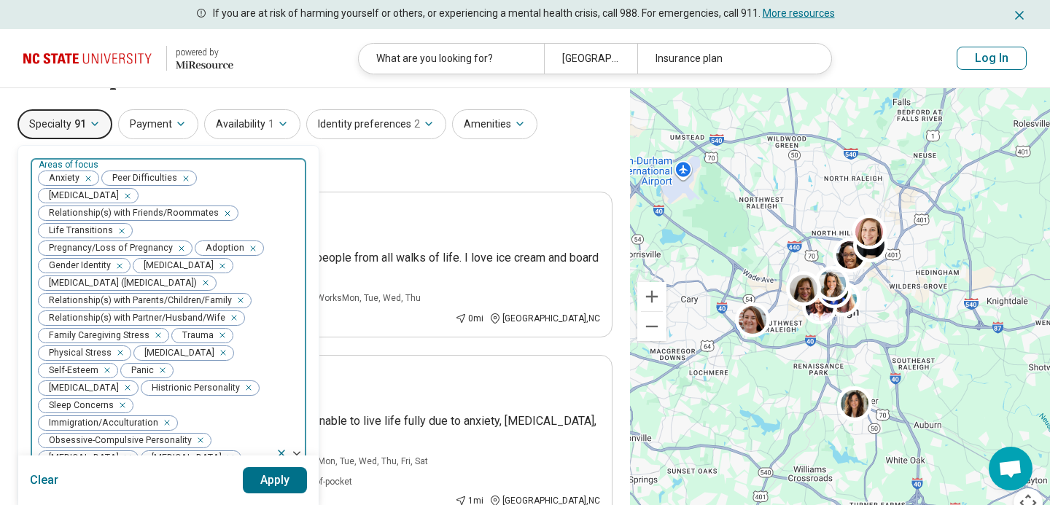
scroll to position [42, 0]
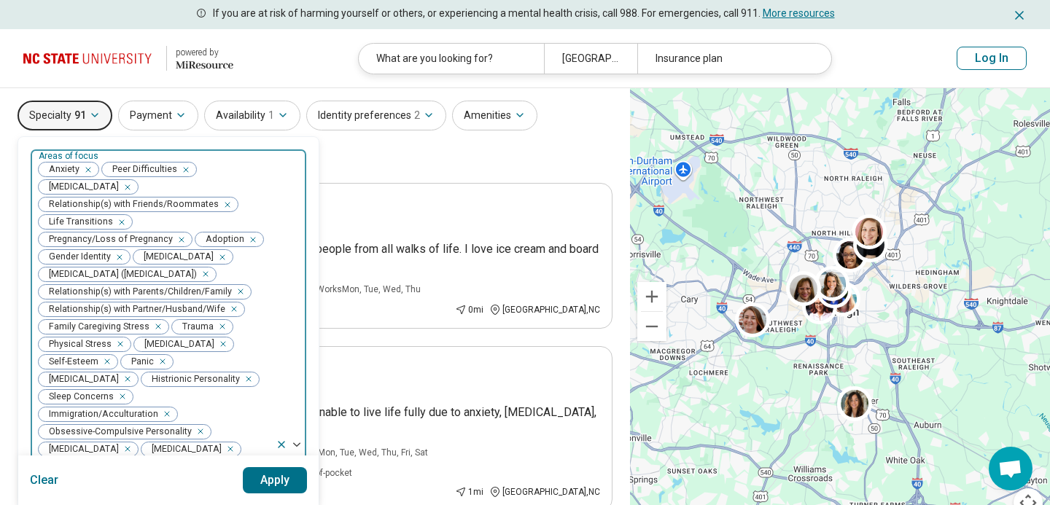
click at [129, 189] on icon "Remove [object Object]" at bounding box center [124, 187] width 10 height 10
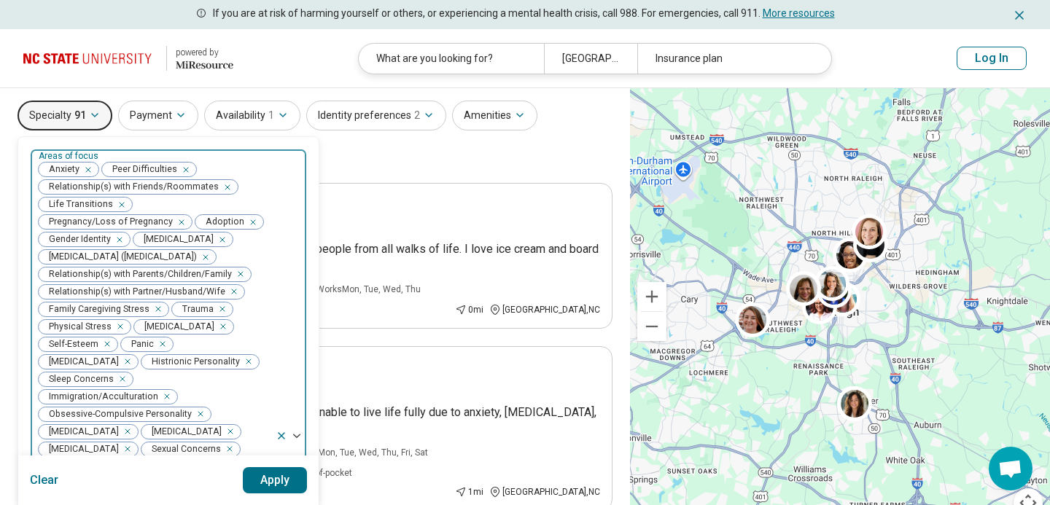
click at [179, 222] on icon "Remove [object Object]" at bounding box center [178, 222] width 10 height 10
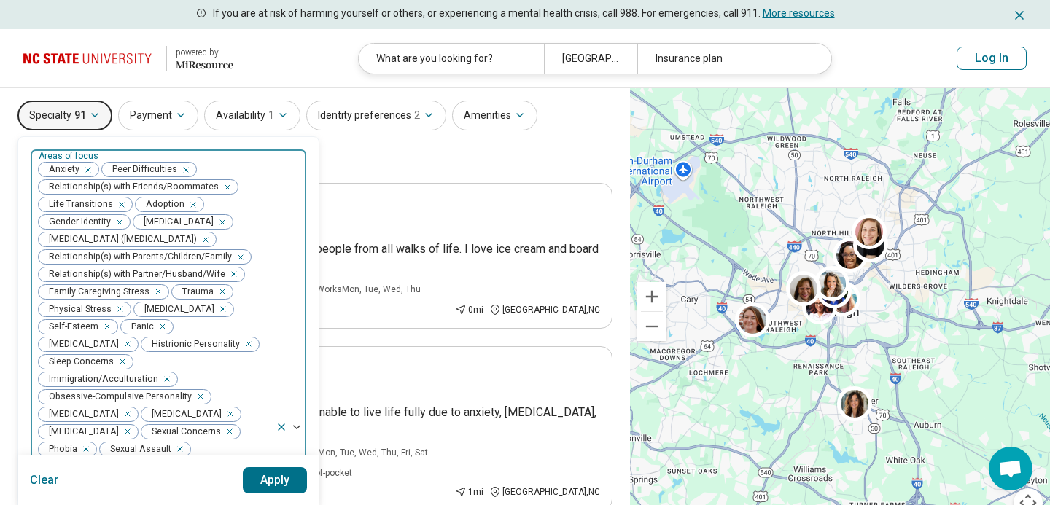
click at [191, 202] on icon "Remove [object Object]" at bounding box center [189, 205] width 10 height 10
click at [214, 203] on icon "Remove [object Object]" at bounding box center [213, 205] width 10 height 10
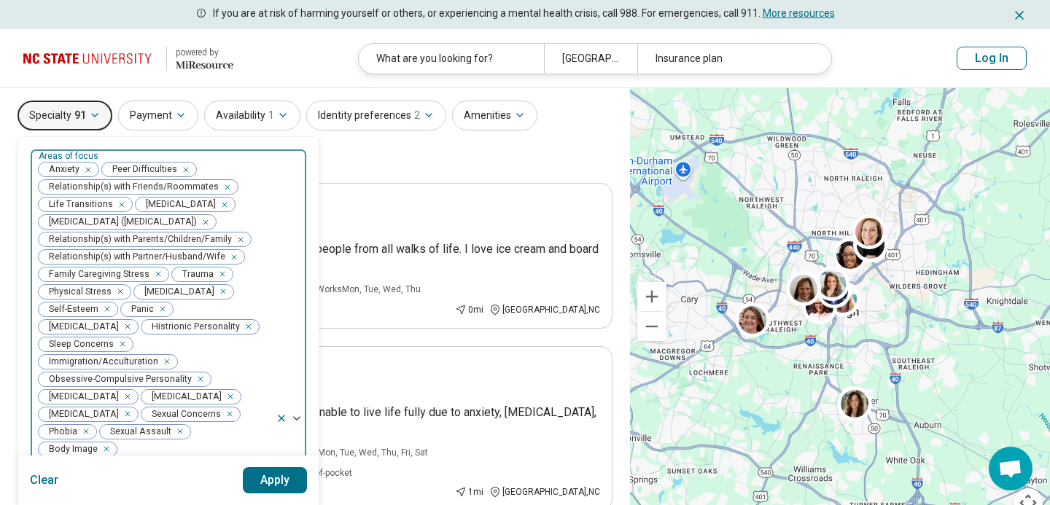
click at [216, 204] on icon "Remove [object Object]" at bounding box center [221, 205] width 10 height 10
click at [211, 222] on div "Remove [object Object]" at bounding box center [203, 223] width 18 height 18
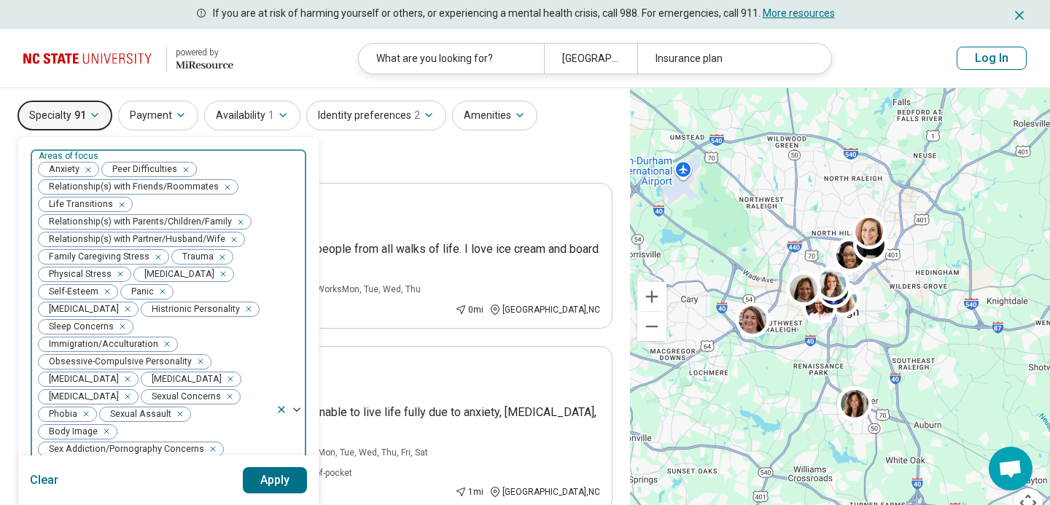
click at [221, 260] on icon "Remove [object Object]" at bounding box center [219, 257] width 10 height 10
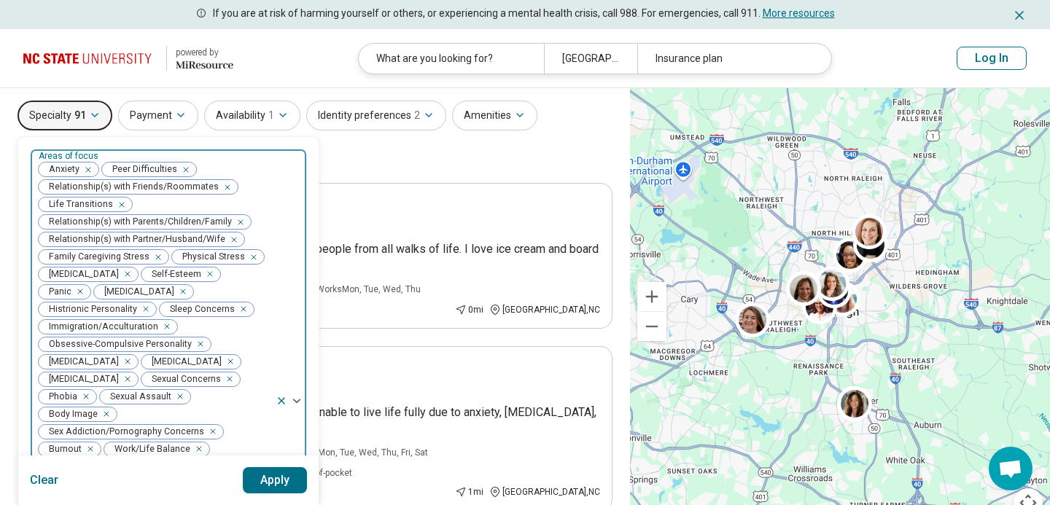
click at [158, 260] on icon "Remove [object Object]" at bounding box center [154, 257] width 10 height 10
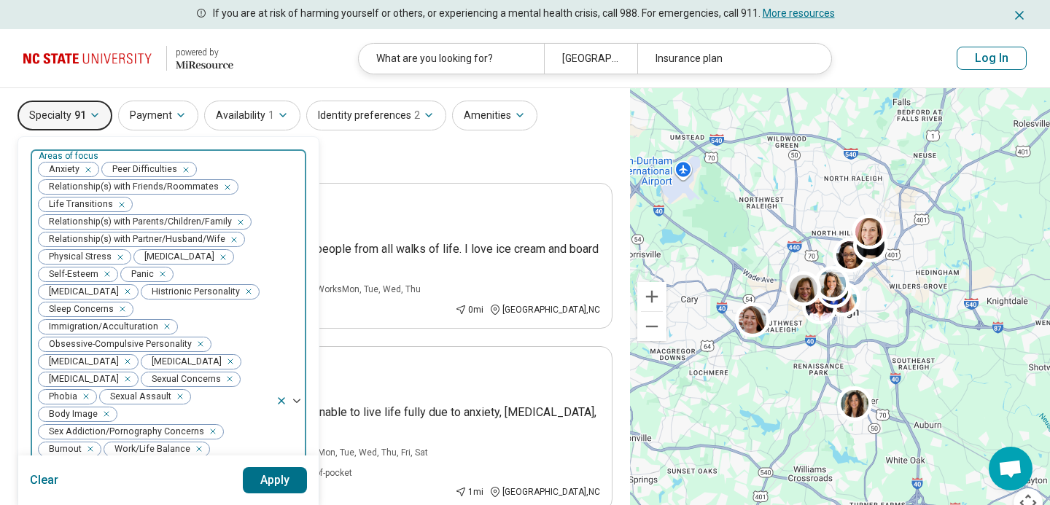
click at [214, 257] on icon "Remove [object Object]" at bounding box center [219, 257] width 10 height 10
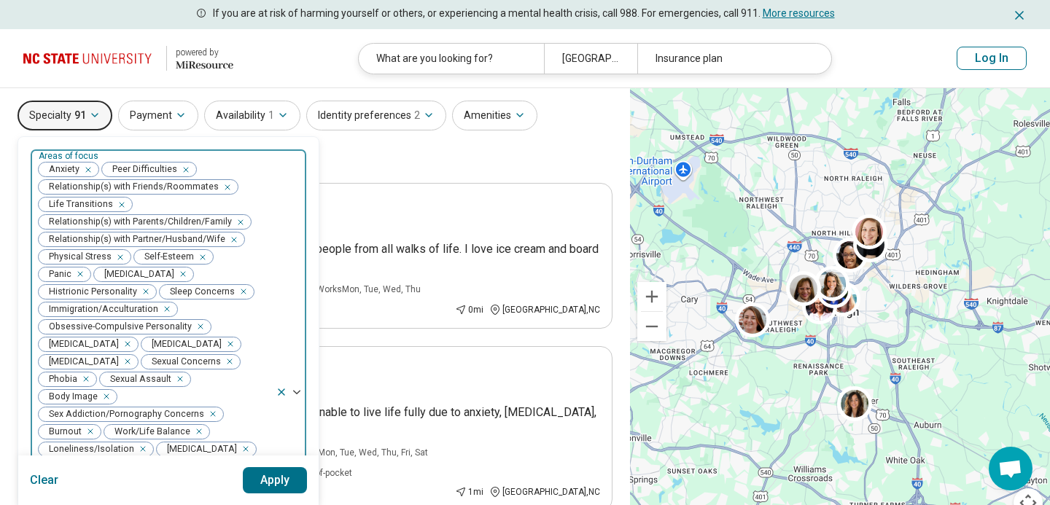
click at [147, 287] on icon "Remove [object Object]" at bounding box center [142, 292] width 10 height 10
click at [167, 300] on div "Remove [object Object]" at bounding box center [164, 309] width 18 height 18
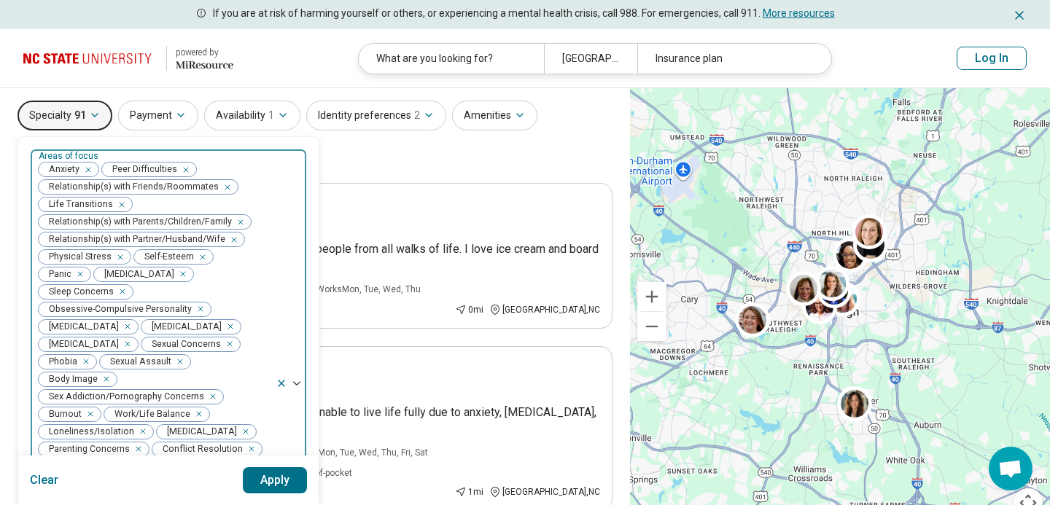
click at [199, 300] on div "Remove [object Object]" at bounding box center [198, 309] width 18 height 18
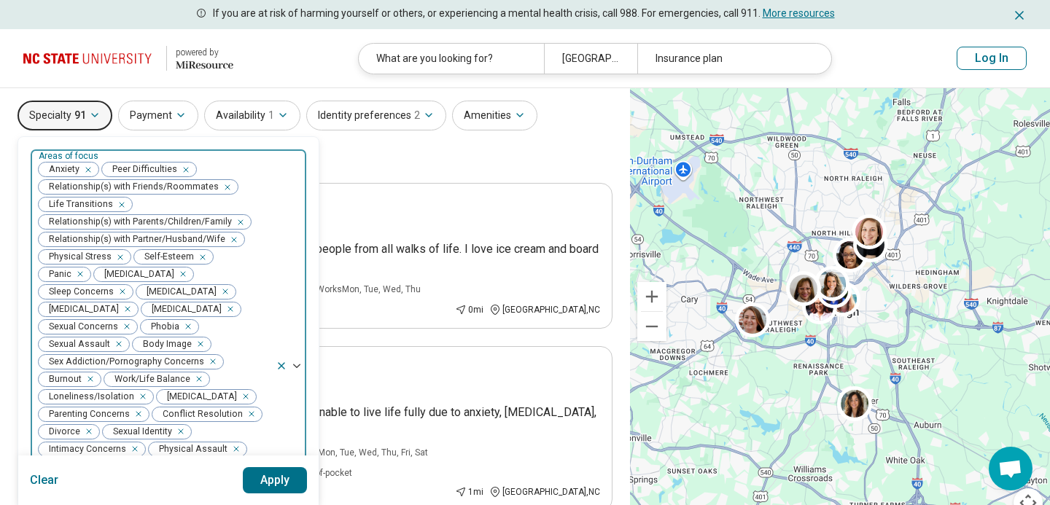
click at [217, 294] on icon "Remove [object Object]" at bounding box center [222, 292] width 10 height 10
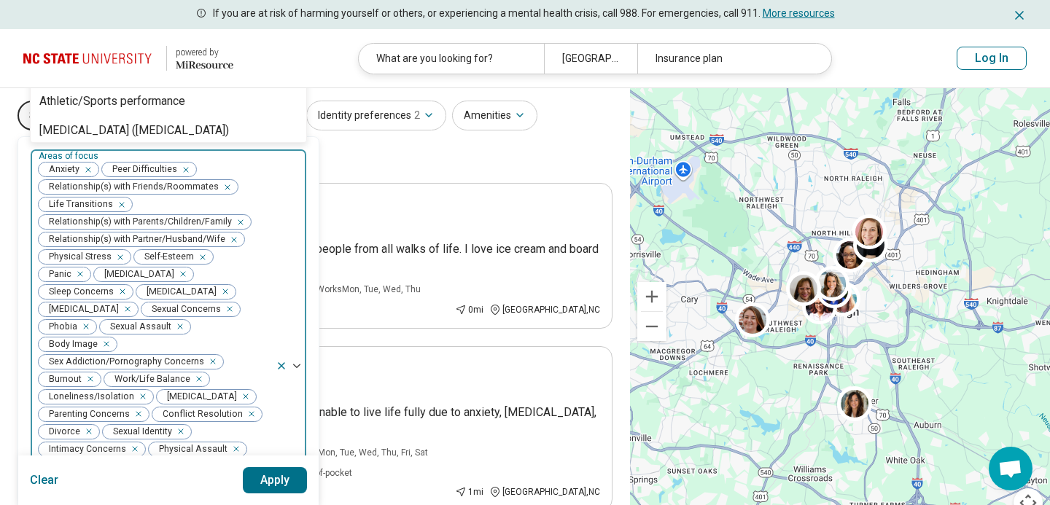
scroll to position [16, 0]
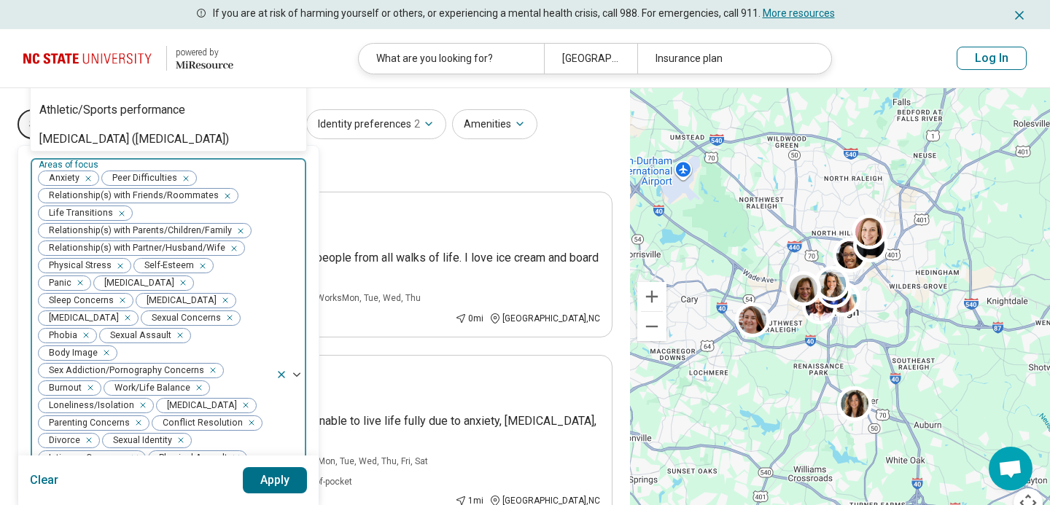
click at [134, 294] on div "Bulimia Nervosa" at bounding box center [185, 301] width 103 height 18
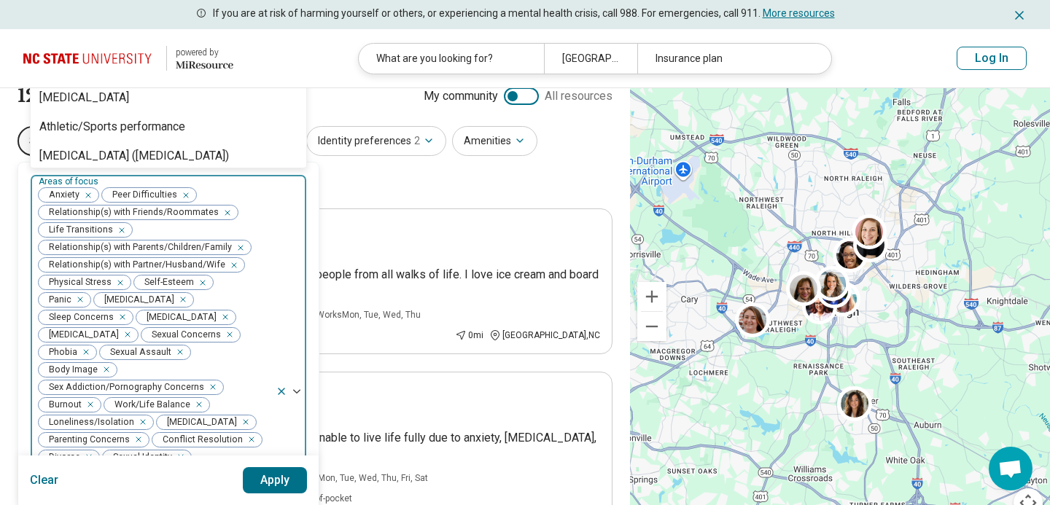
scroll to position [0, 0]
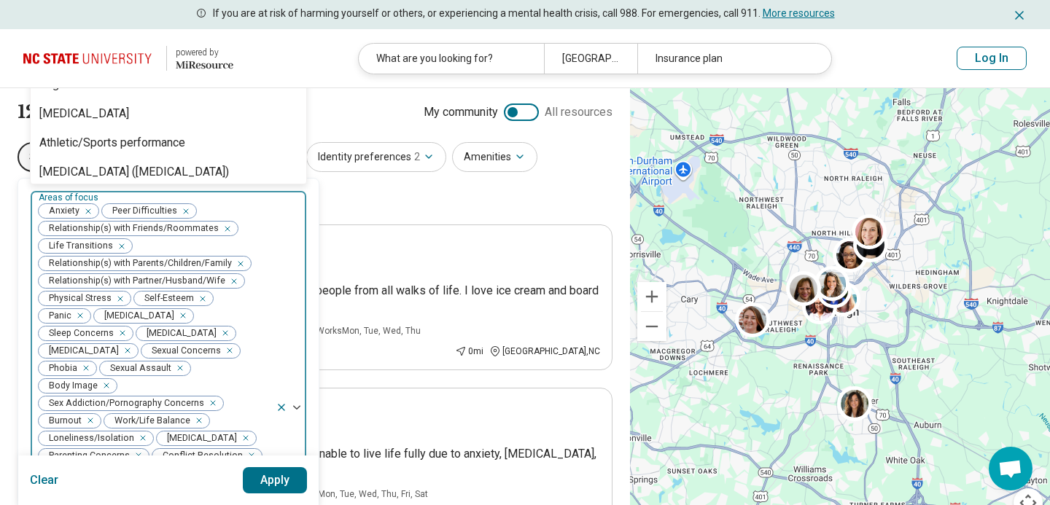
click at [217, 337] on icon "Remove [object Object]" at bounding box center [222, 333] width 10 height 10
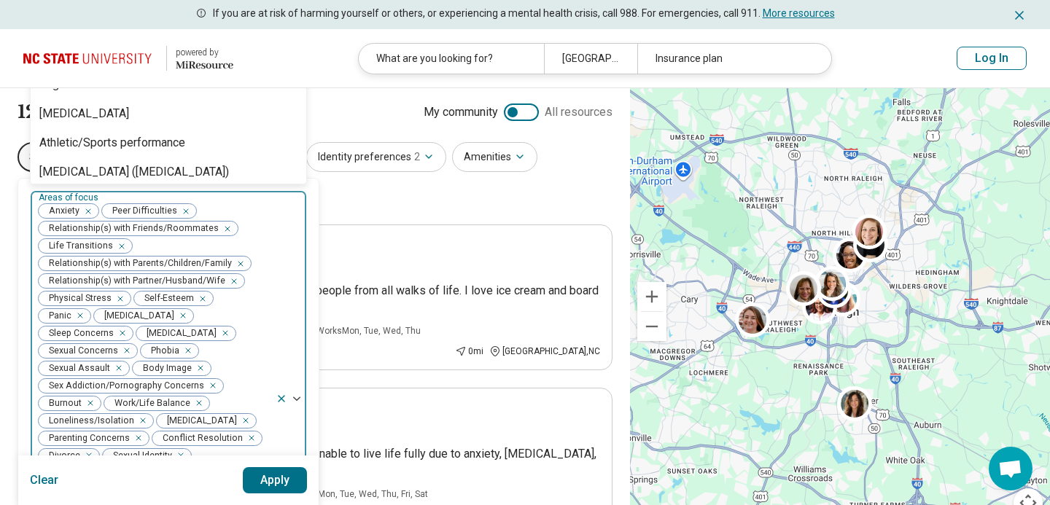
click at [217, 338] on icon "Remove [object Object]" at bounding box center [222, 333] width 10 height 10
click at [216, 338] on icon "Remove [object Object]" at bounding box center [221, 333] width 10 height 10
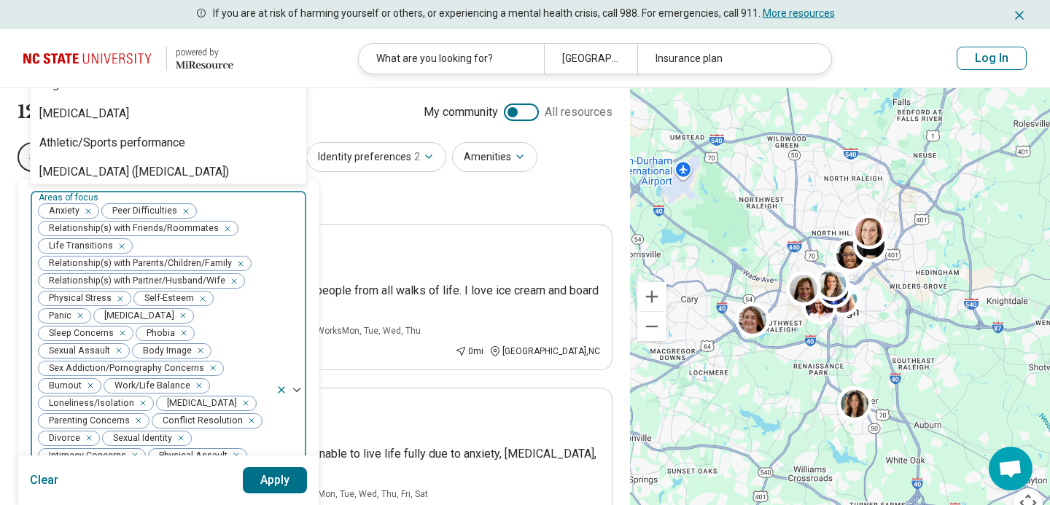
click at [118, 349] on icon "Remove [object Object]" at bounding box center [115, 351] width 5 height 5
click at [213, 359] on div "Remove [object Object]" at bounding box center [210, 368] width 18 height 18
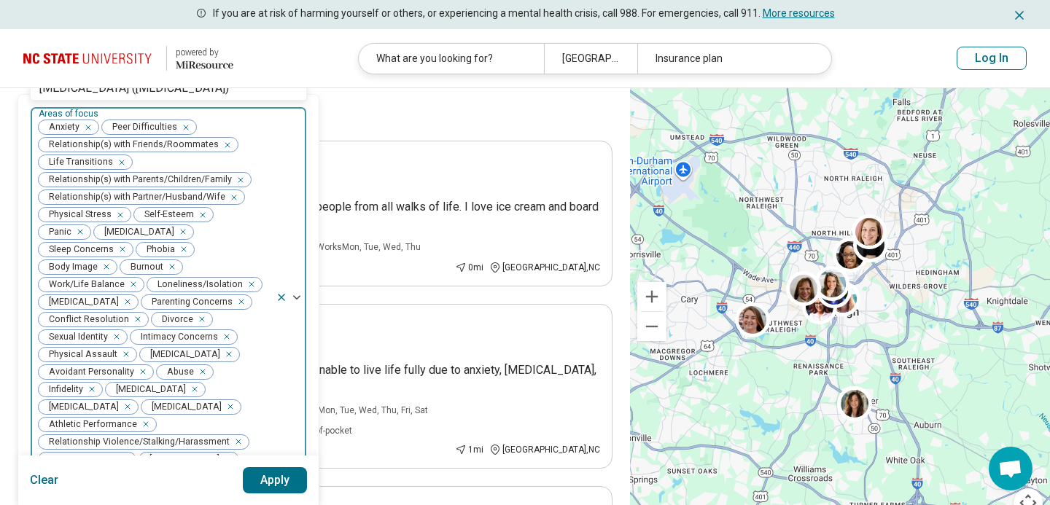
scroll to position [96, 0]
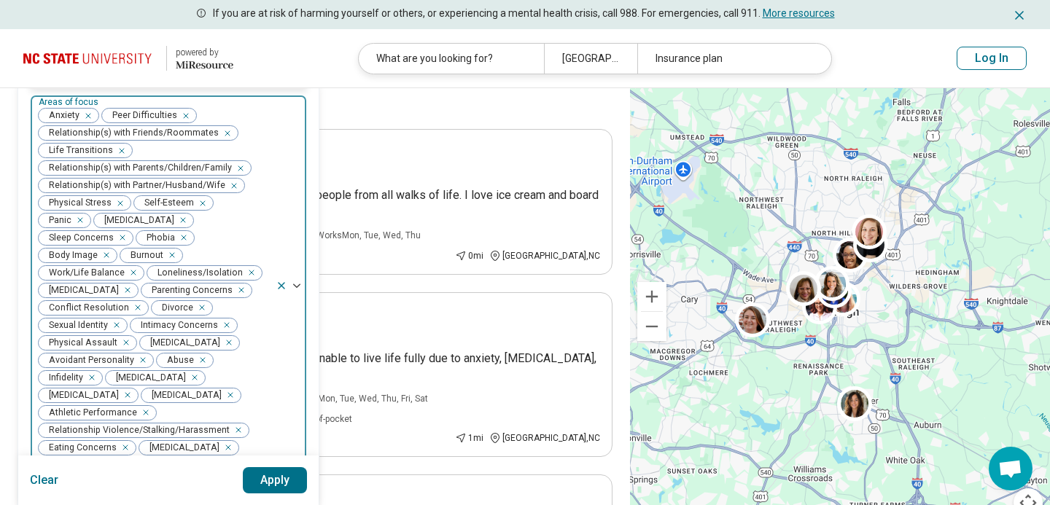
click at [233, 295] on icon "Remove [object Object]" at bounding box center [238, 290] width 10 height 10
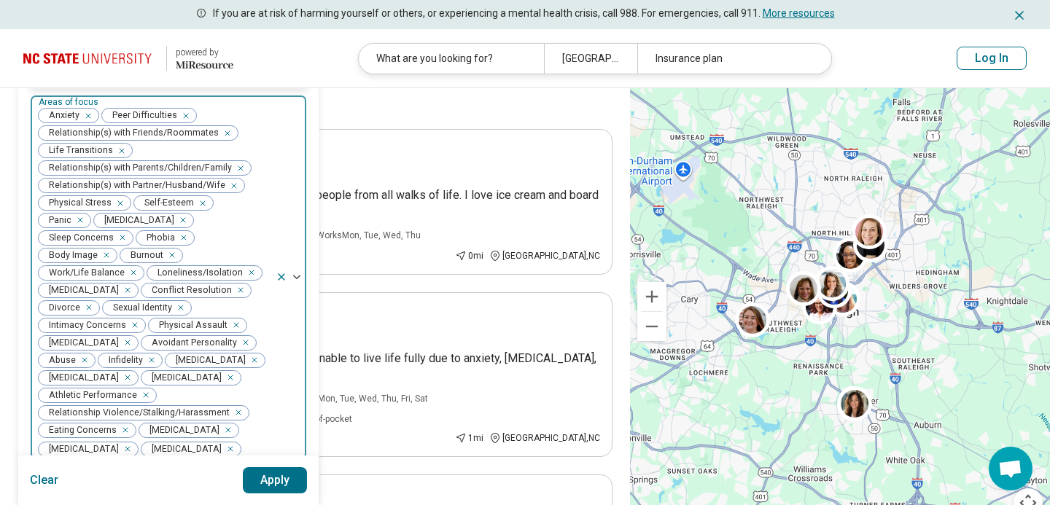
click at [180, 303] on icon "Remove [object Object]" at bounding box center [177, 308] width 10 height 10
click at [89, 303] on icon "Remove [object Object]" at bounding box center [85, 308] width 10 height 10
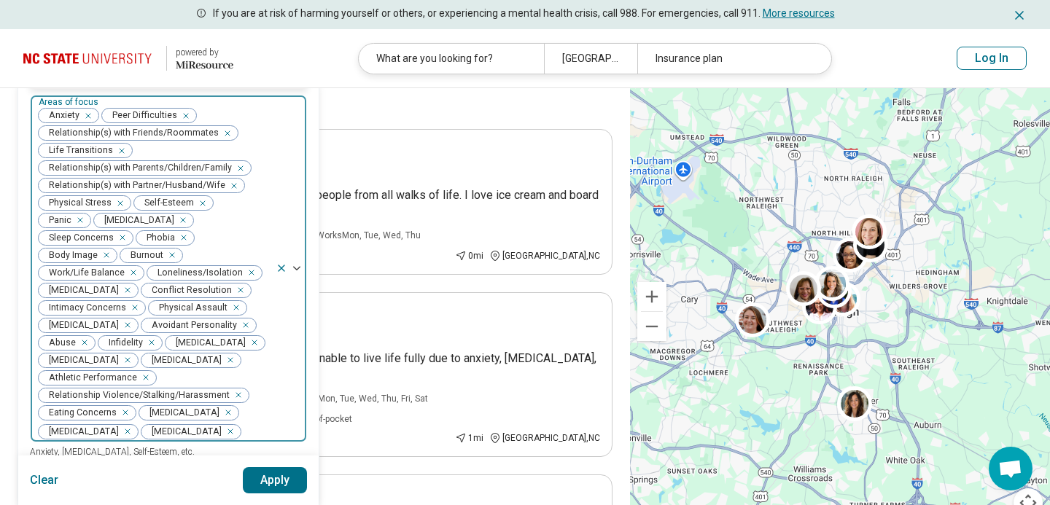
click at [233, 303] on icon "Remove [object Object]" at bounding box center [233, 308] width 10 height 10
click at [202, 316] on div "Remove [object Object]" at bounding box center [200, 325] width 18 height 18
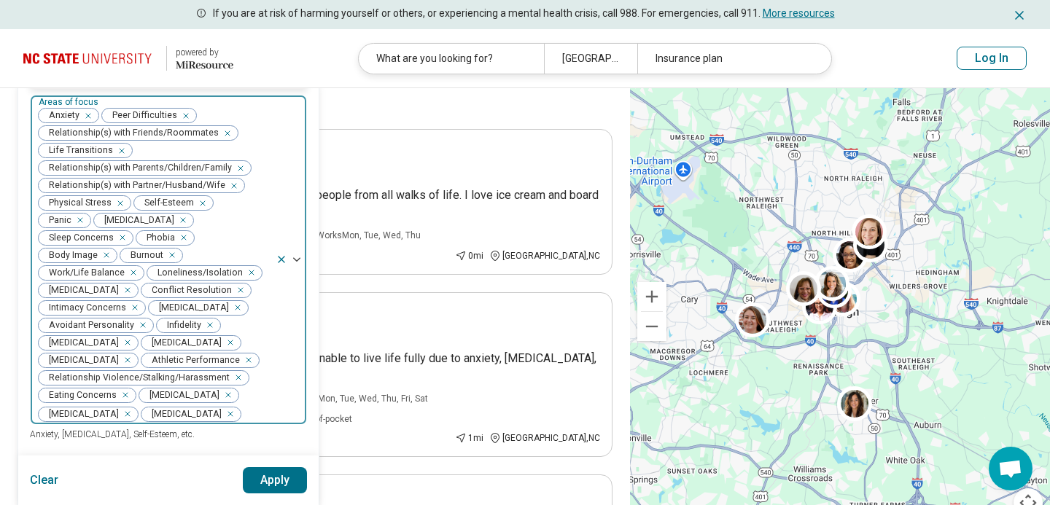
click at [211, 316] on div "Remove [object Object]" at bounding box center [207, 325] width 18 height 18
click at [234, 331] on div "Remove [object Object]" at bounding box center [243, 325] width 18 height 18
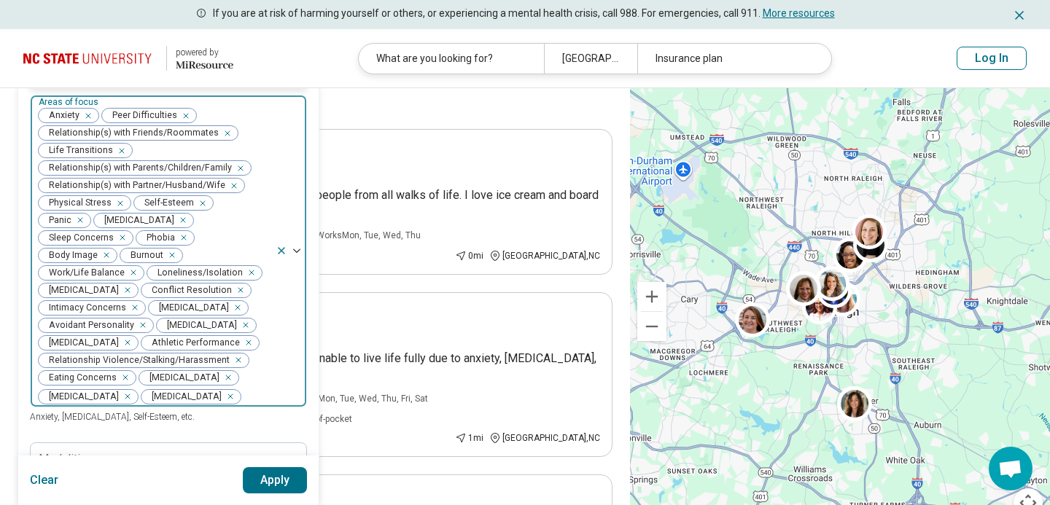
click at [237, 330] on icon "Remove [object Object]" at bounding box center [242, 325] width 10 height 10
click at [237, 351] on div "Remove [object Object]" at bounding box center [236, 360] width 18 height 18
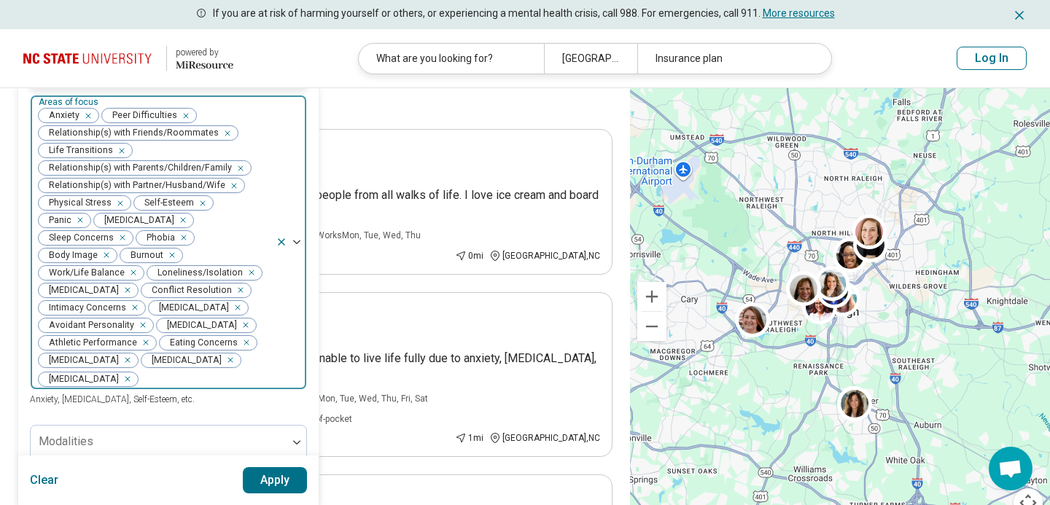
click at [222, 355] on icon "Remove [object Object]" at bounding box center [227, 360] width 10 height 10
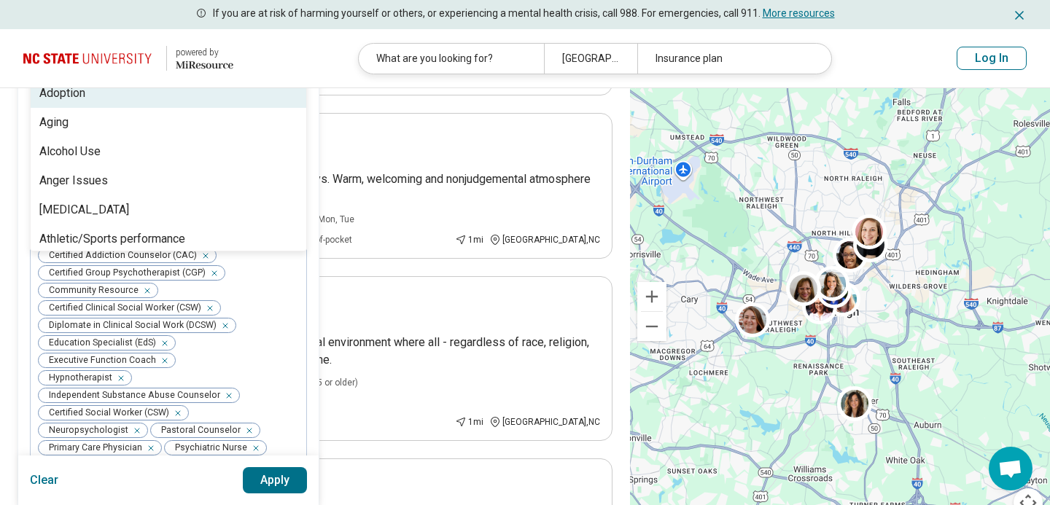
scroll to position [459, 0]
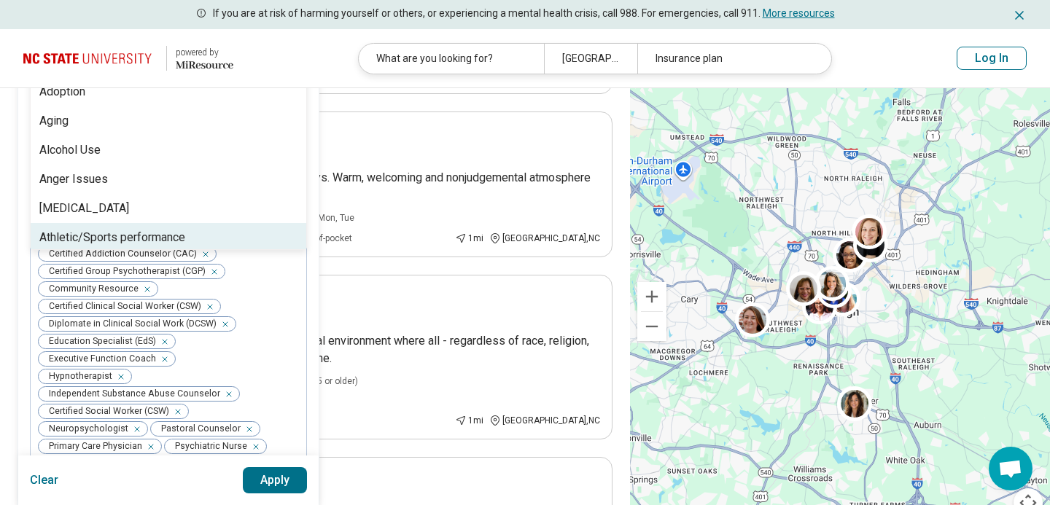
click at [261, 480] on button "Apply" at bounding box center [275, 480] width 65 height 26
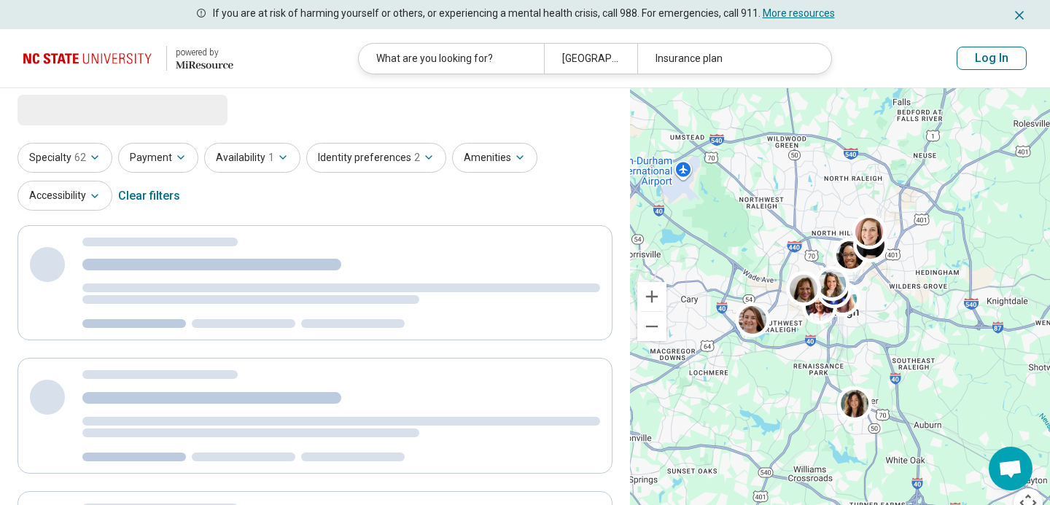
scroll to position [0, 0]
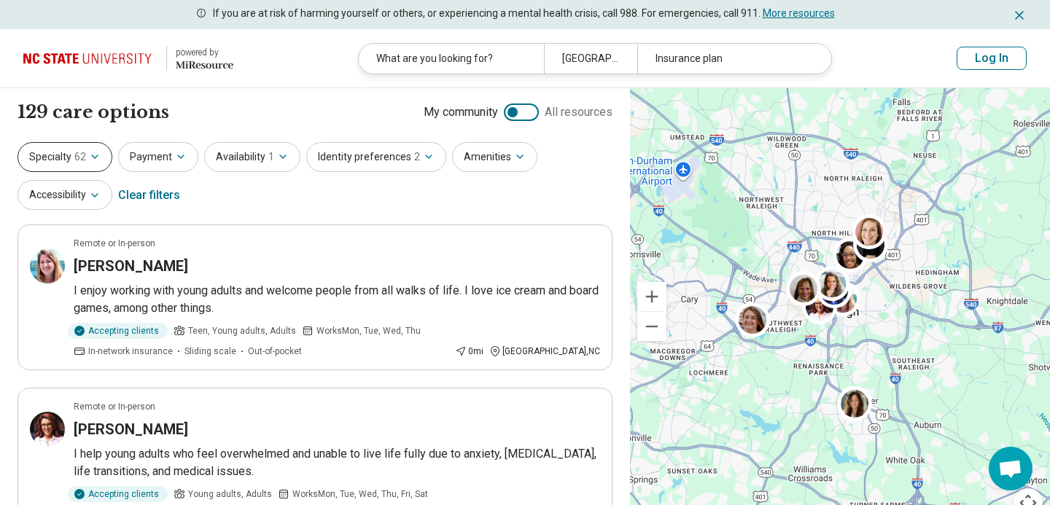
click at [101, 158] on button "Specialty 62" at bounding box center [65, 157] width 95 height 30
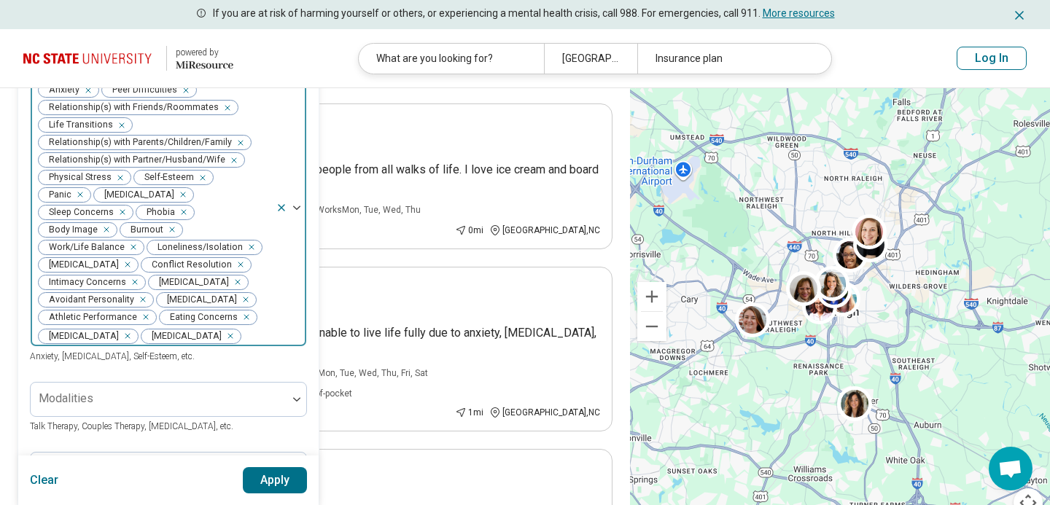
scroll to position [185, 0]
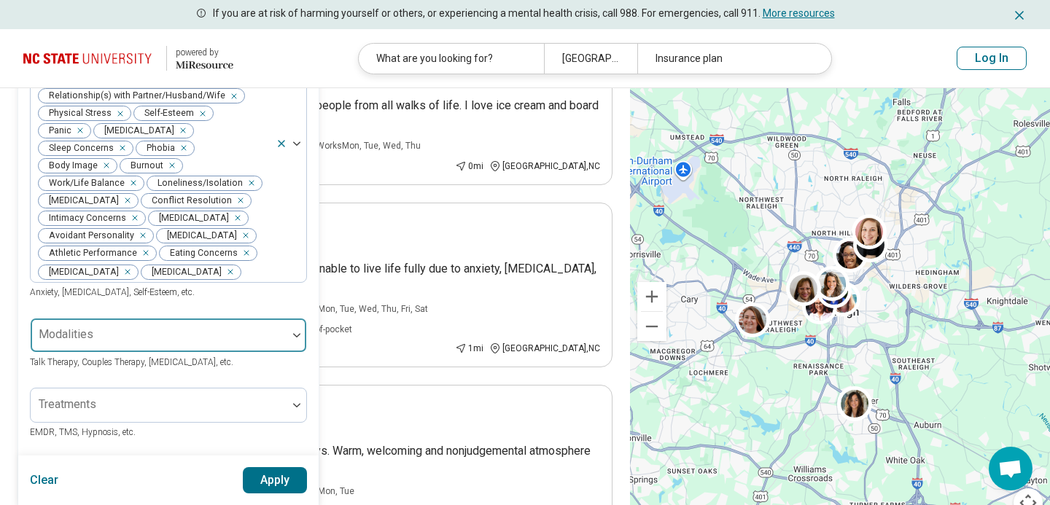
click at [211, 331] on div at bounding box center [158, 341] width 245 height 20
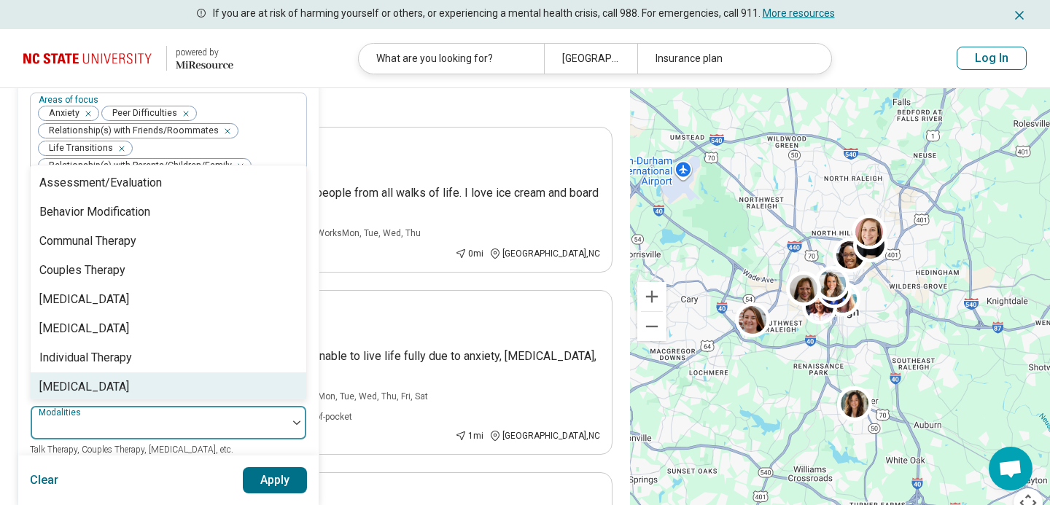
scroll to position [97, 0]
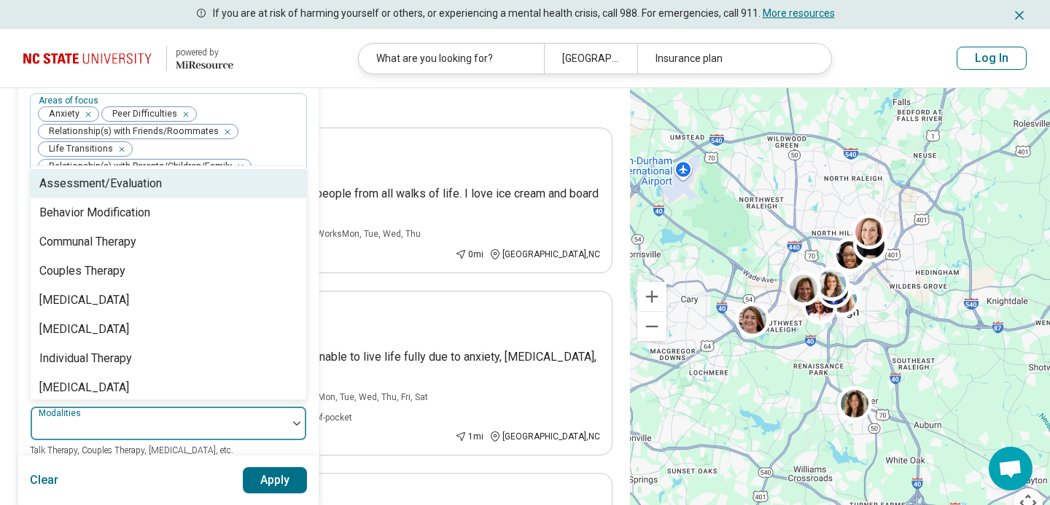
click at [141, 179] on div "Assessment/Evaluation" at bounding box center [100, 184] width 123 height 18
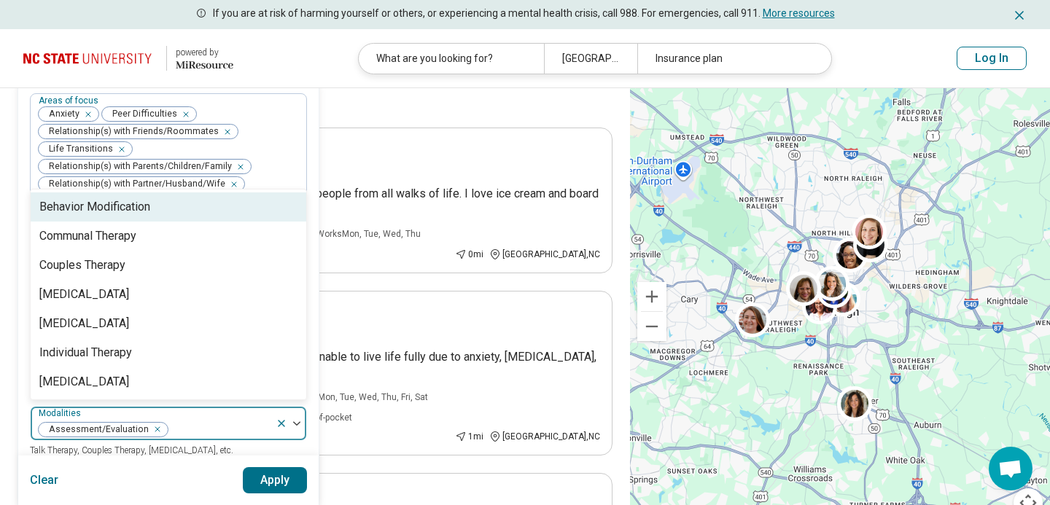
click at [134, 203] on div "Behavior Modification" at bounding box center [94, 207] width 111 height 18
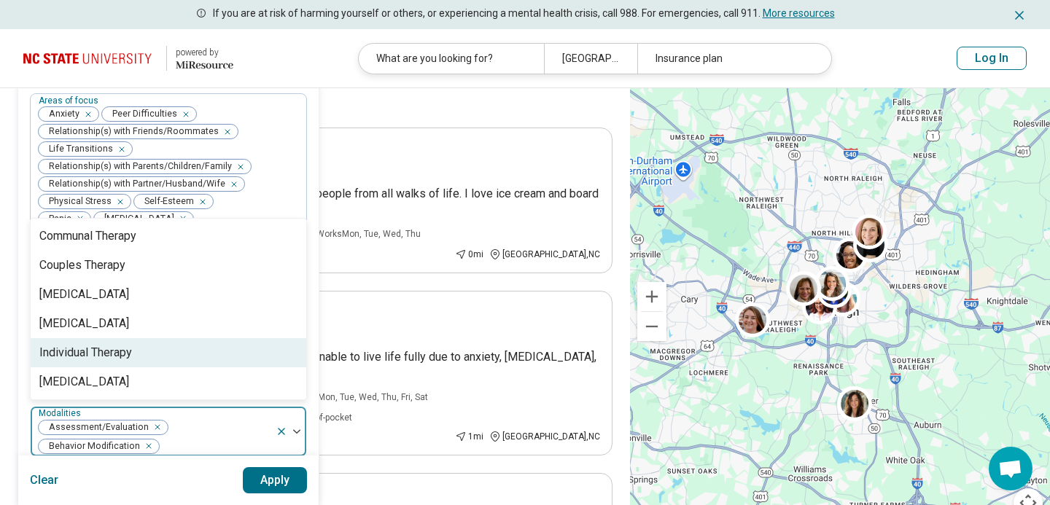
click at [115, 345] on div "Individual Therapy" at bounding box center [85, 353] width 93 height 18
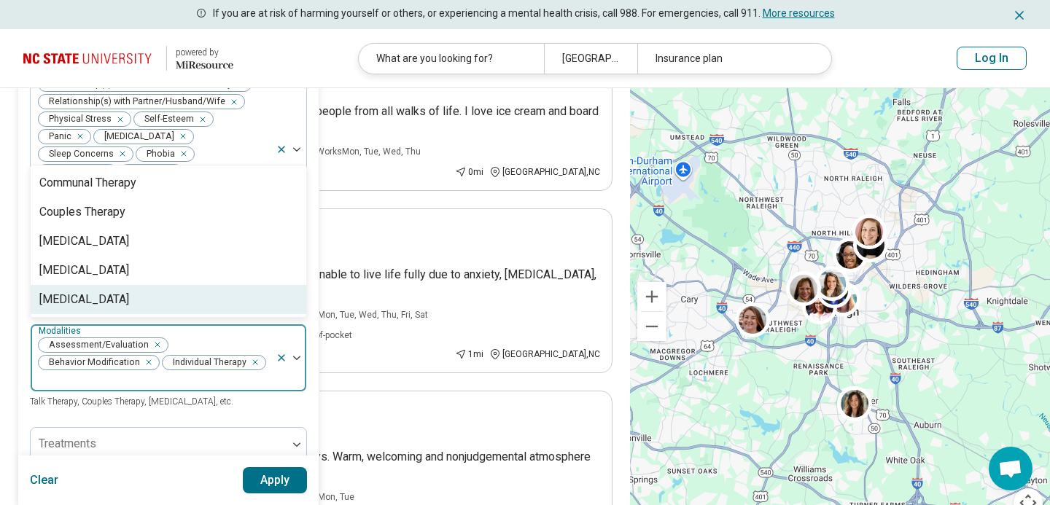
scroll to position [183, 0]
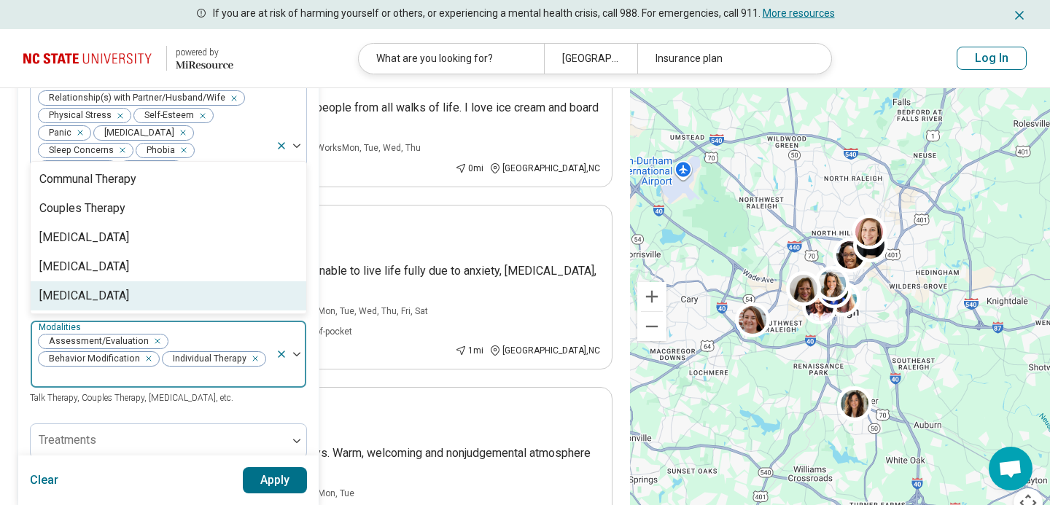
click at [273, 489] on button "Apply" at bounding box center [275, 480] width 65 height 26
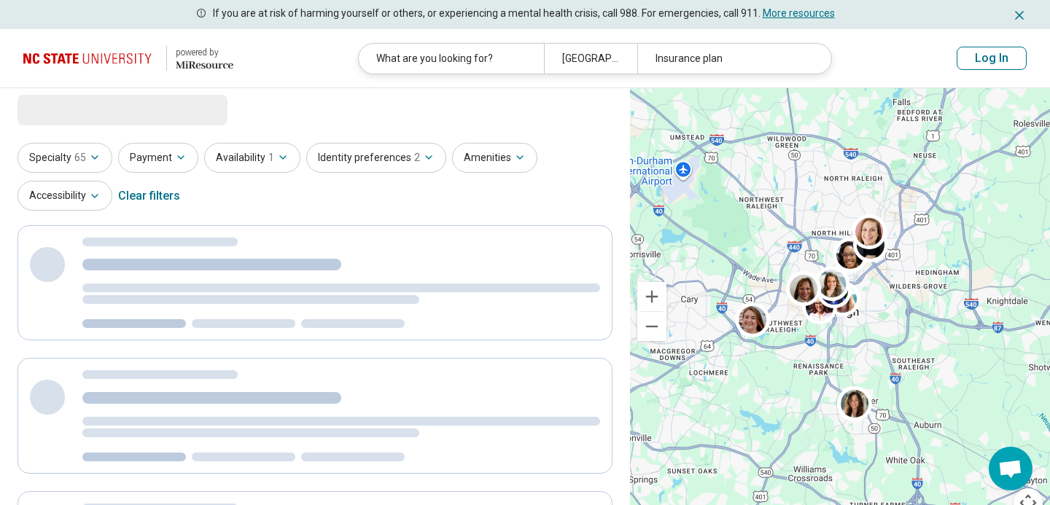
scroll to position [0, 0]
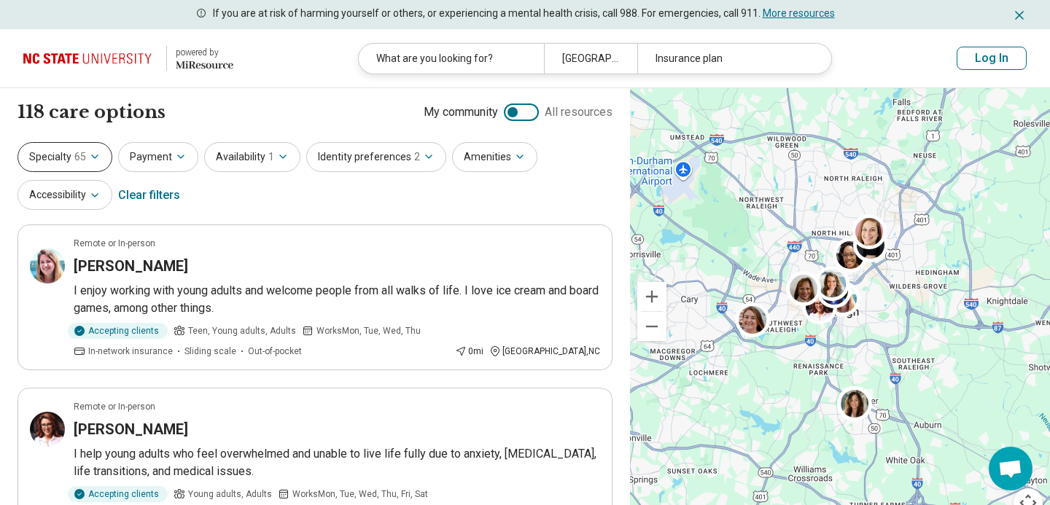
click at [99, 158] on icon "button" at bounding box center [95, 157] width 12 height 12
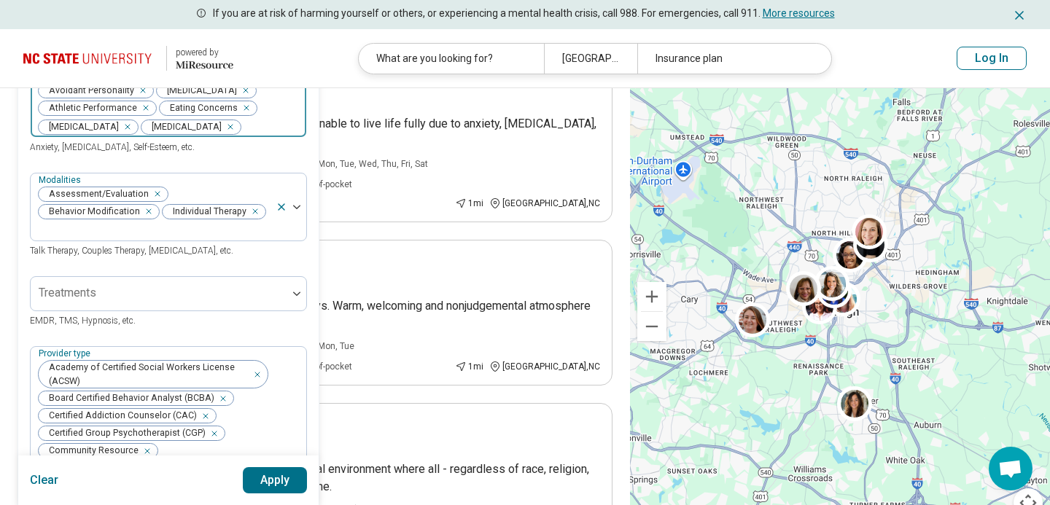
scroll to position [333, 0]
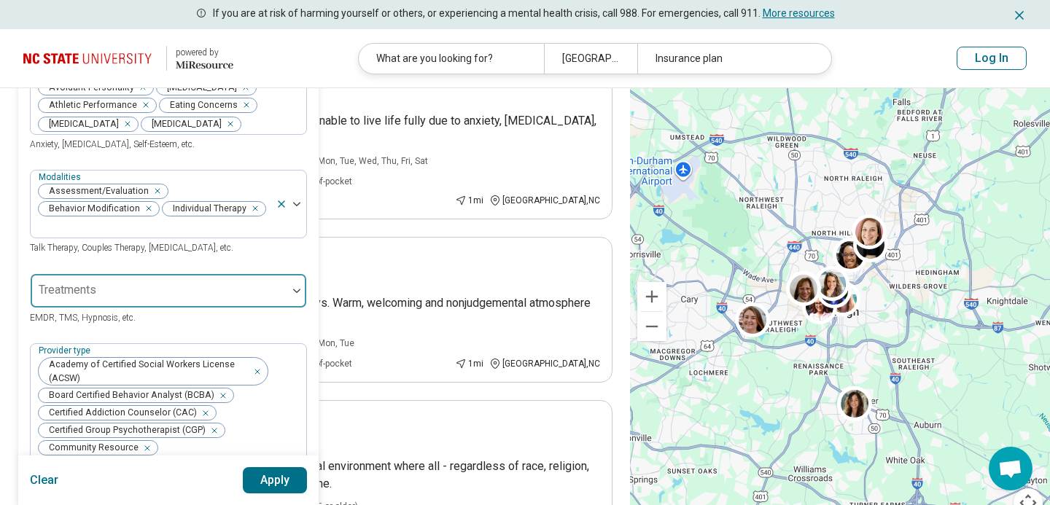
click at [206, 287] on div at bounding box center [158, 297] width 245 height 20
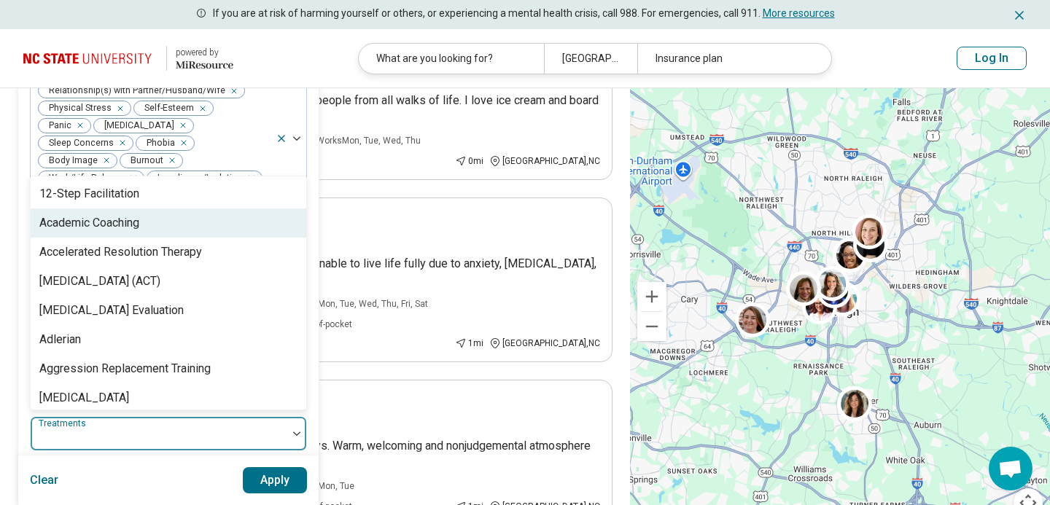
scroll to position [201, 0]
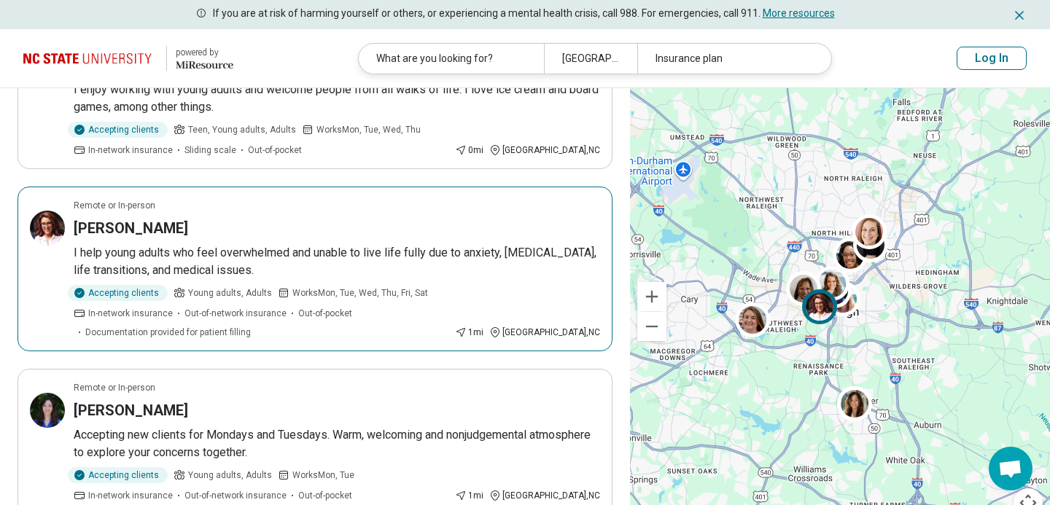
scroll to position [0, 0]
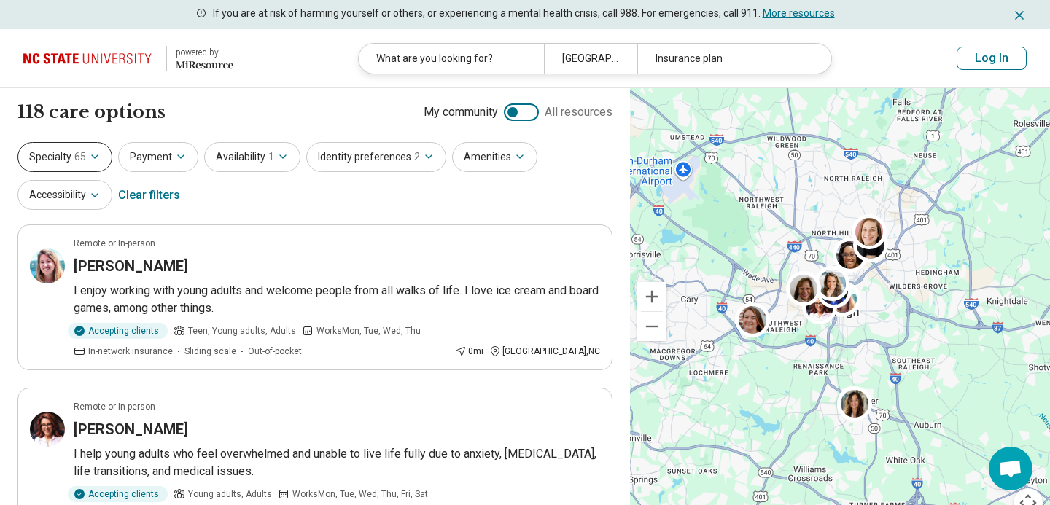
click at [90, 166] on button "Specialty 65" at bounding box center [65, 157] width 95 height 30
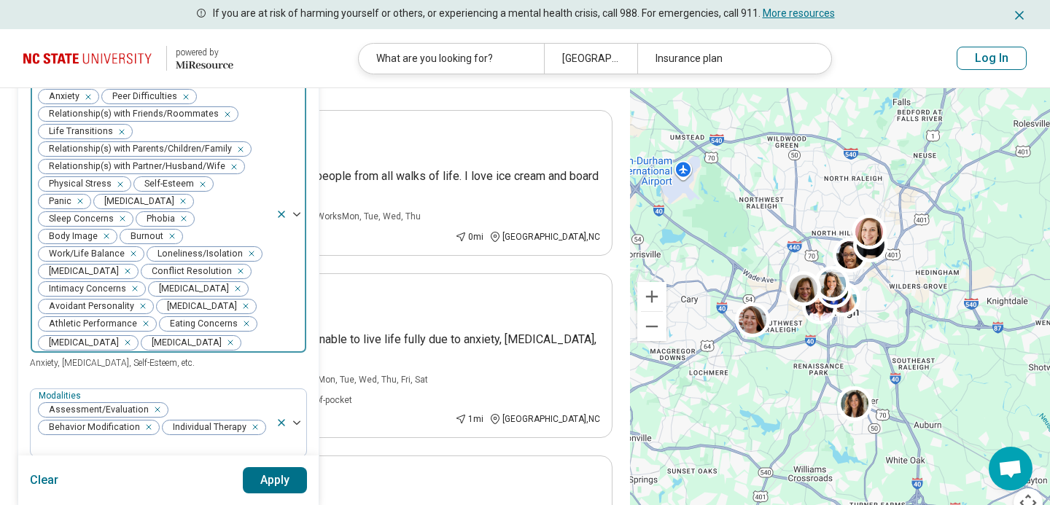
click at [293, 298] on div at bounding box center [291, 215] width 31 height 277
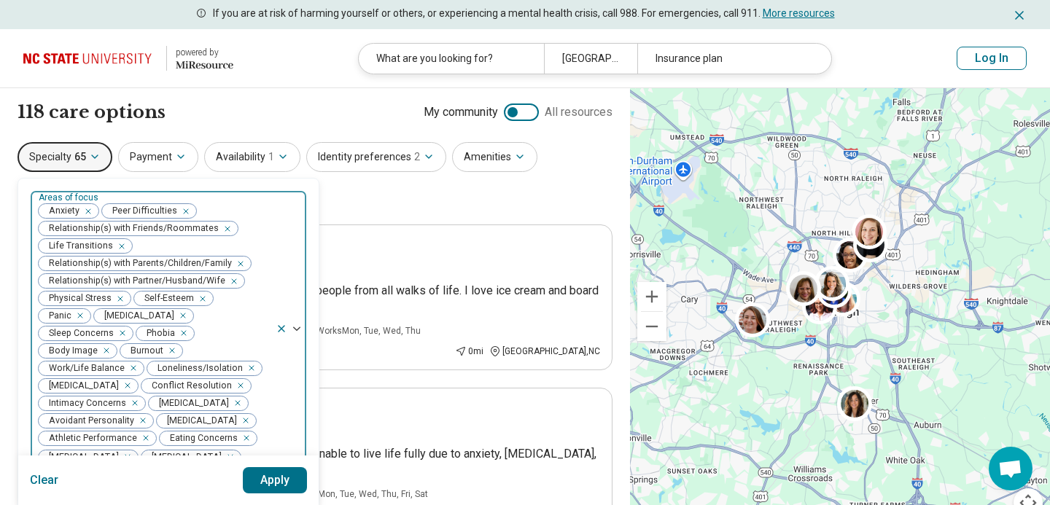
click at [295, 320] on div at bounding box center [291, 329] width 31 height 277
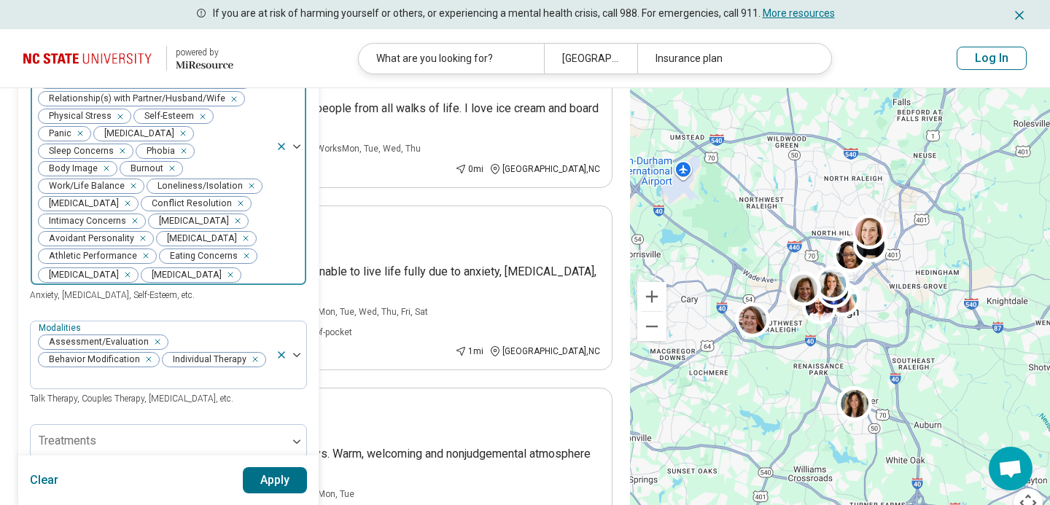
scroll to position [211, 0]
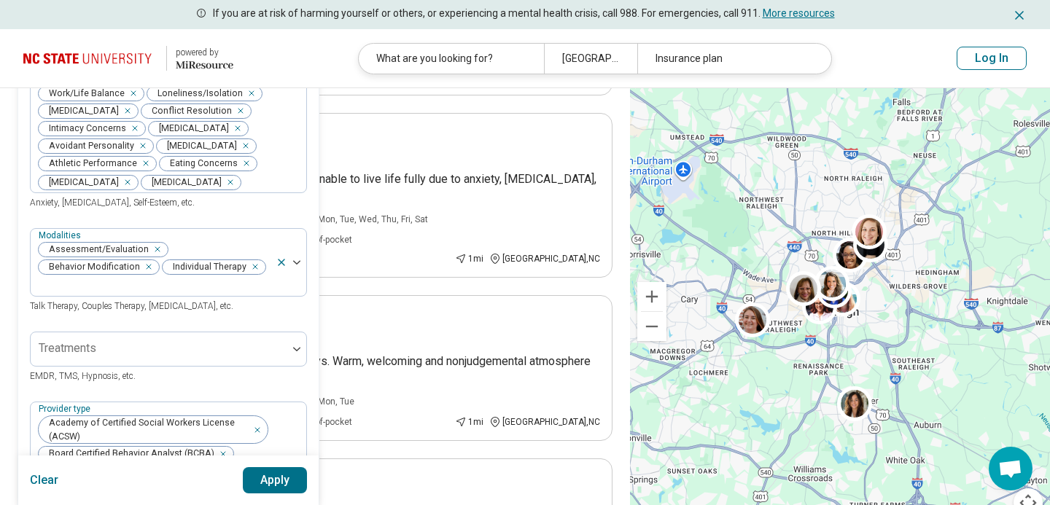
scroll to position [302, 0]
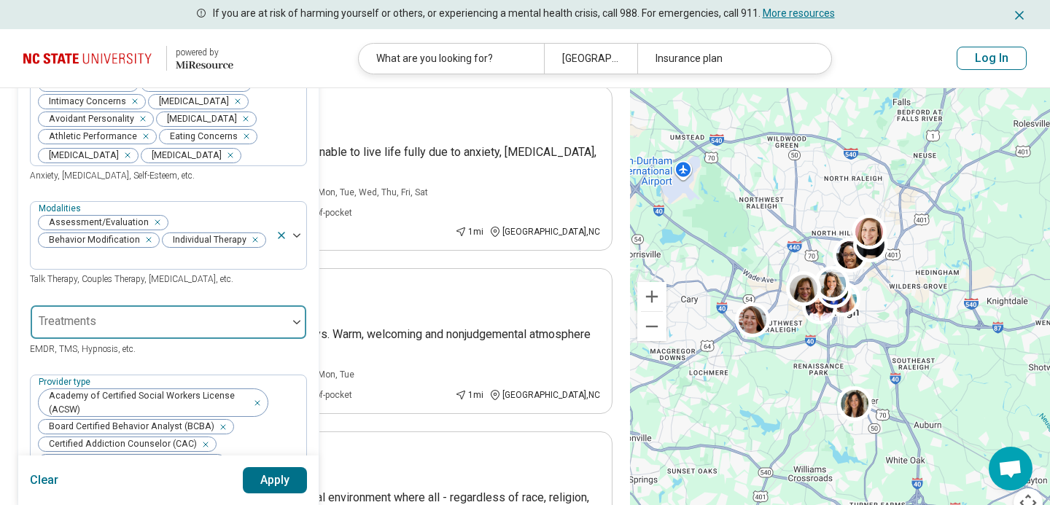
click at [155, 318] on div at bounding box center [158, 328] width 245 height 20
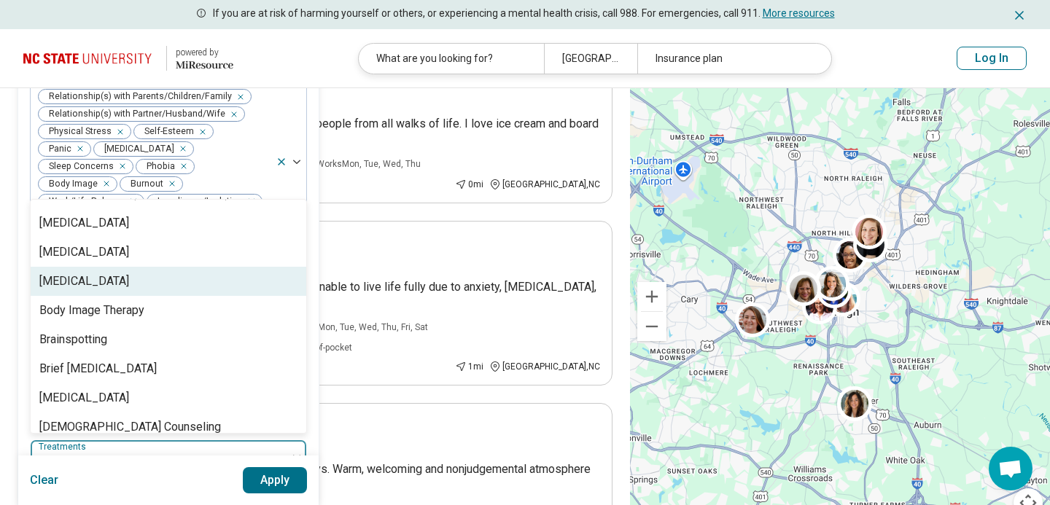
scroll to position [376, 0]
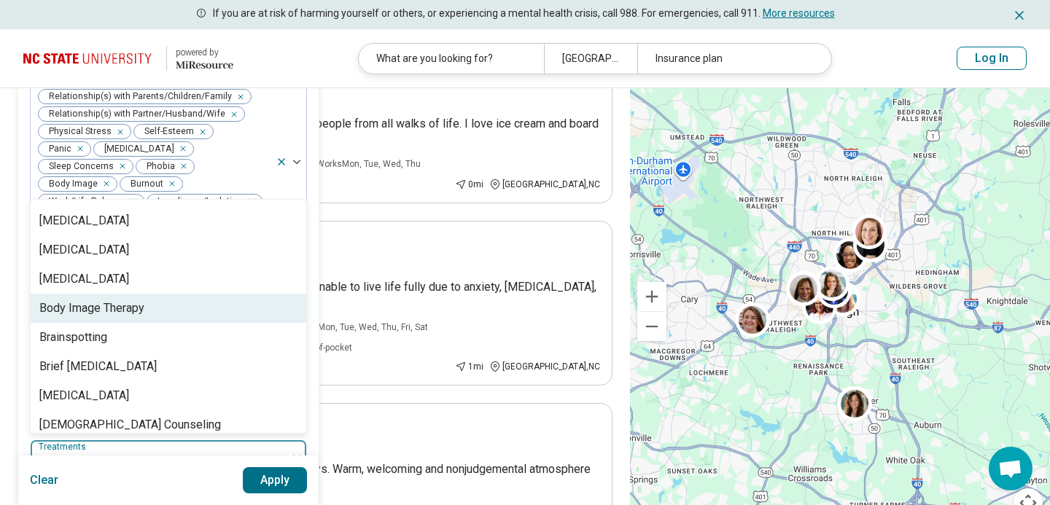
click at [128, 302] on div "Body Image Therapy" at bounding box center [91, 309] width 105 height 18
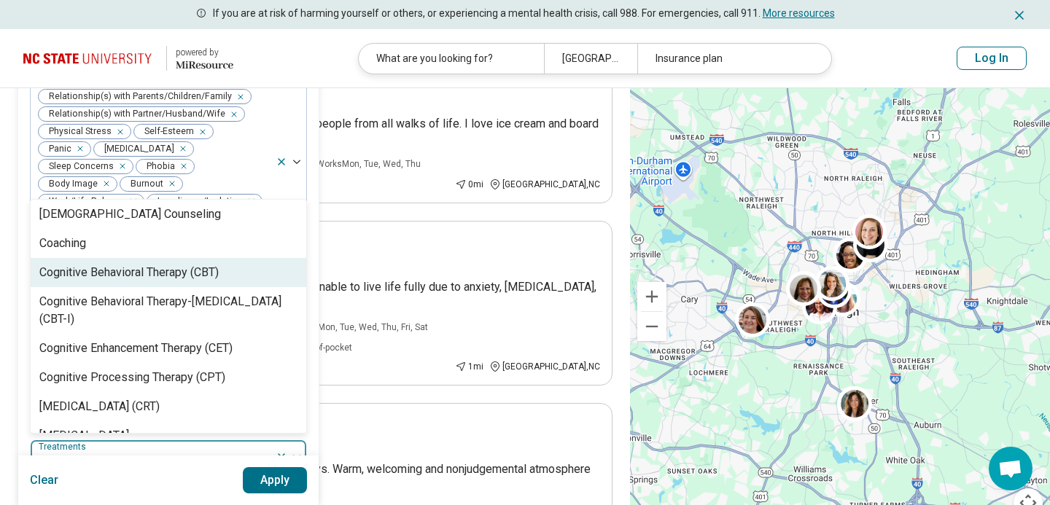
scroll to position [565, 0]
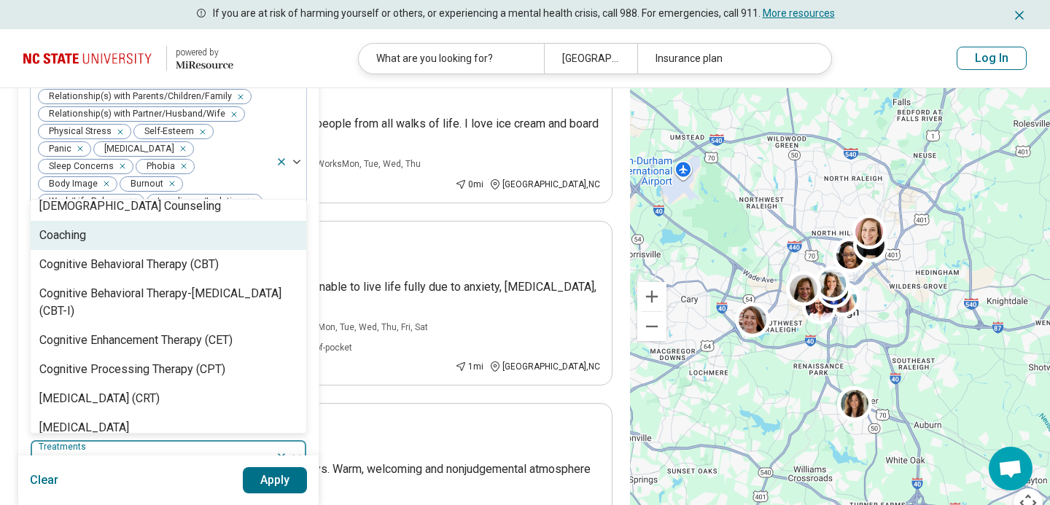
click at [152, 230] on div "Coaching" at bounding box center [169, 235] width 276 height 29
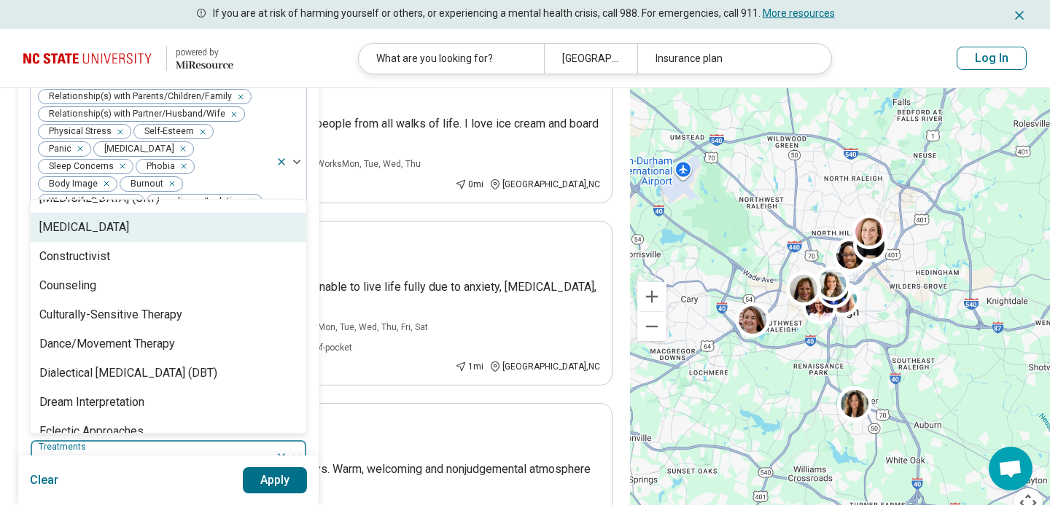
scroll to position [742, 0]
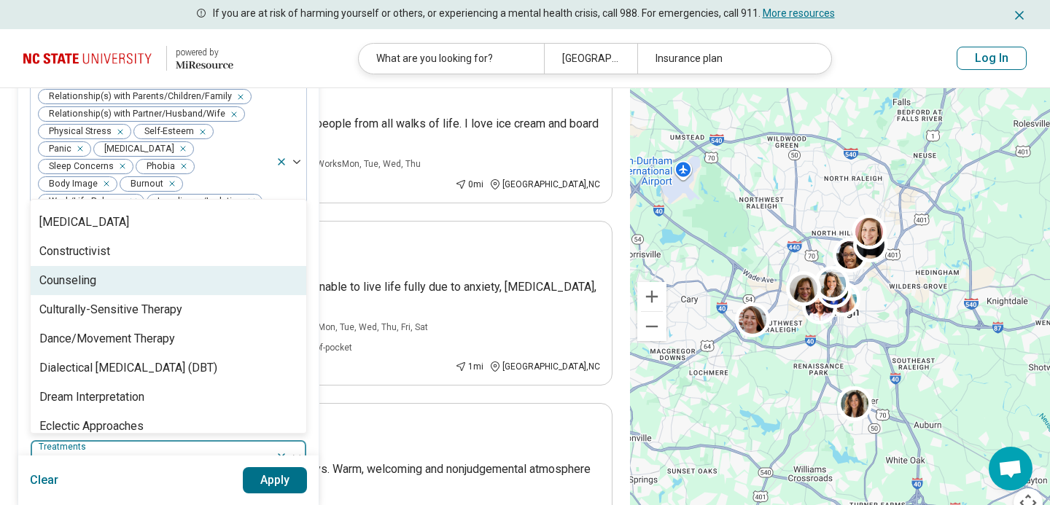
click at [147, 266] on div "Counseling" at bounding box center [169, 280] width 276 height 29
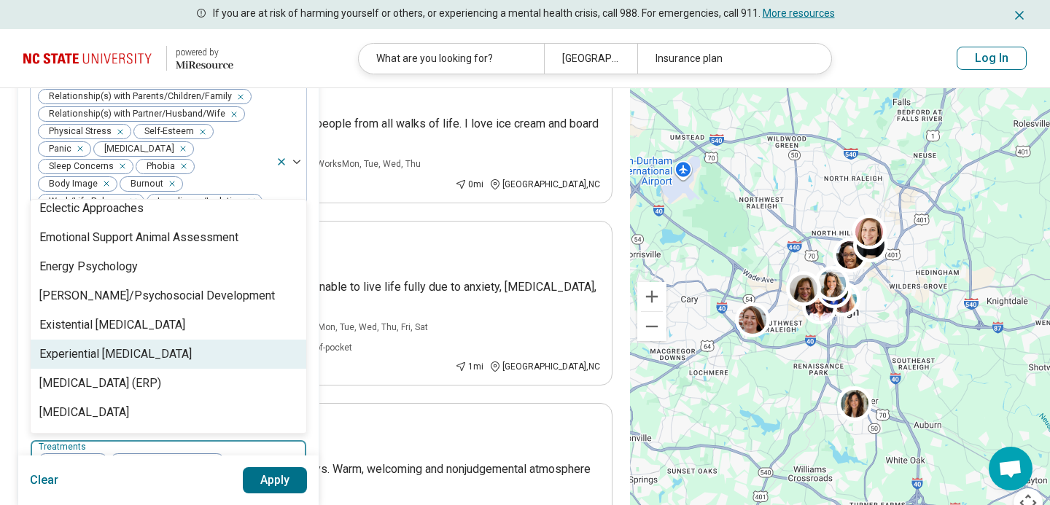
scroll to position [938, 0]
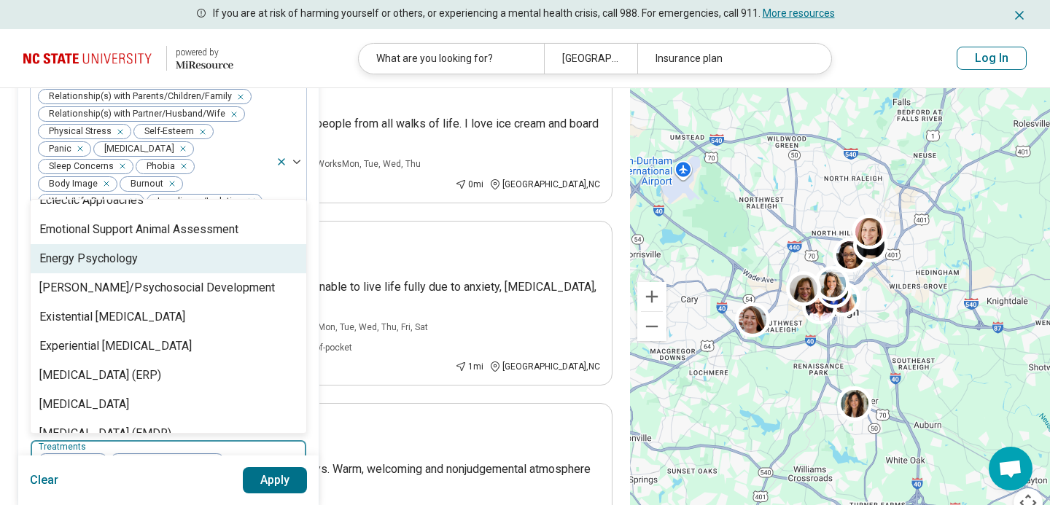
click at [180, 244] on div "Energy Psychology" at bounding box center [169, 258] width 276 height 29
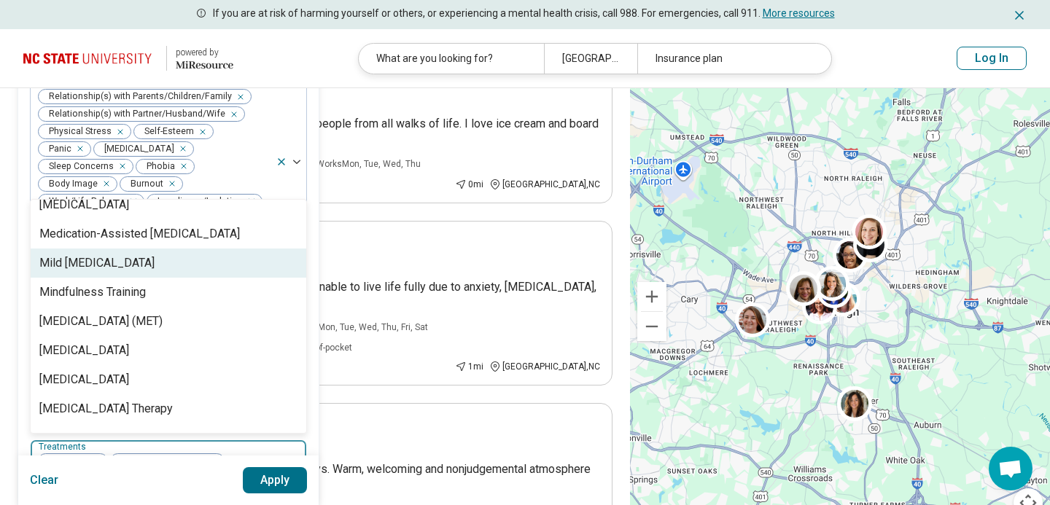
scroll to position [1829, 0]
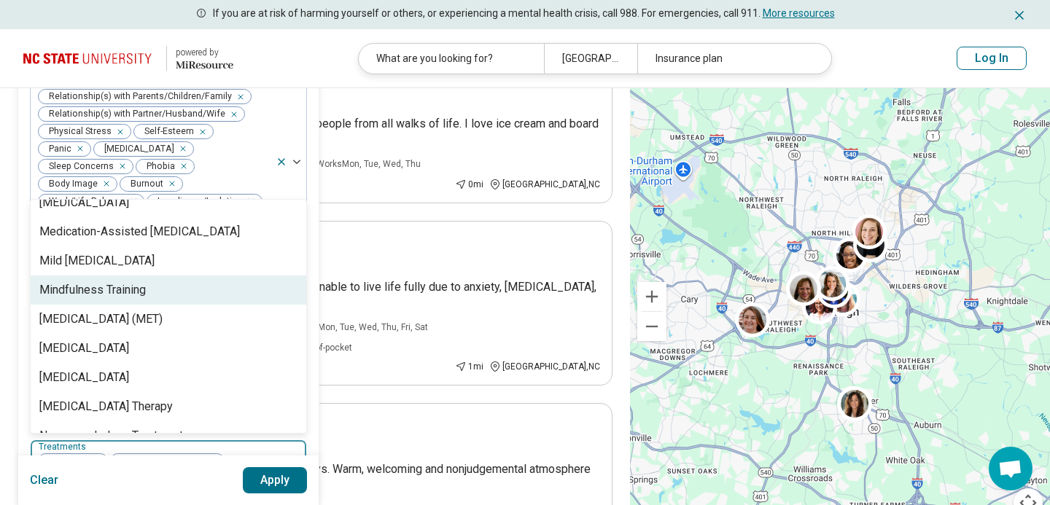
click at [164, 276] on div "Mindfulness Training" at bounding box center [169, 290] width 276 height 29
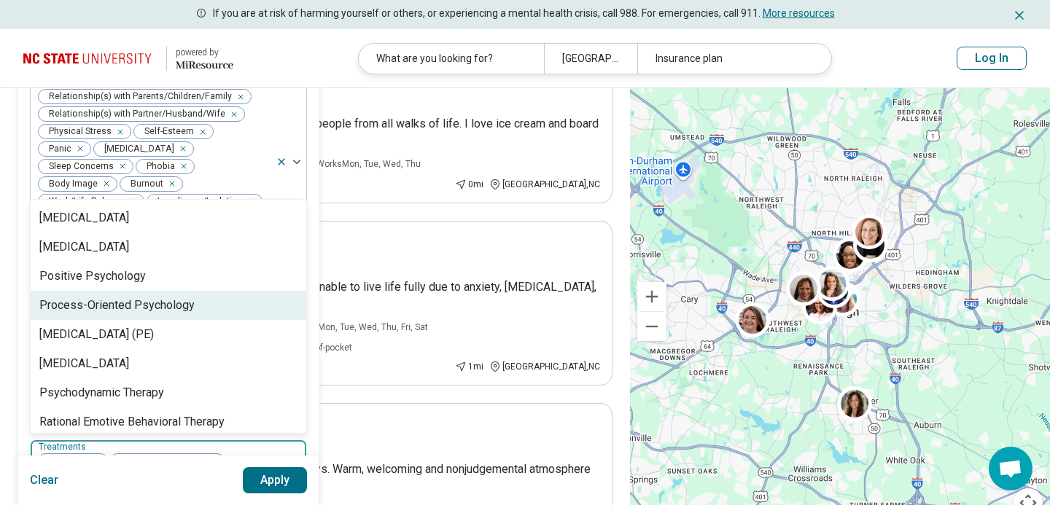
scroll to position [2164, 0]
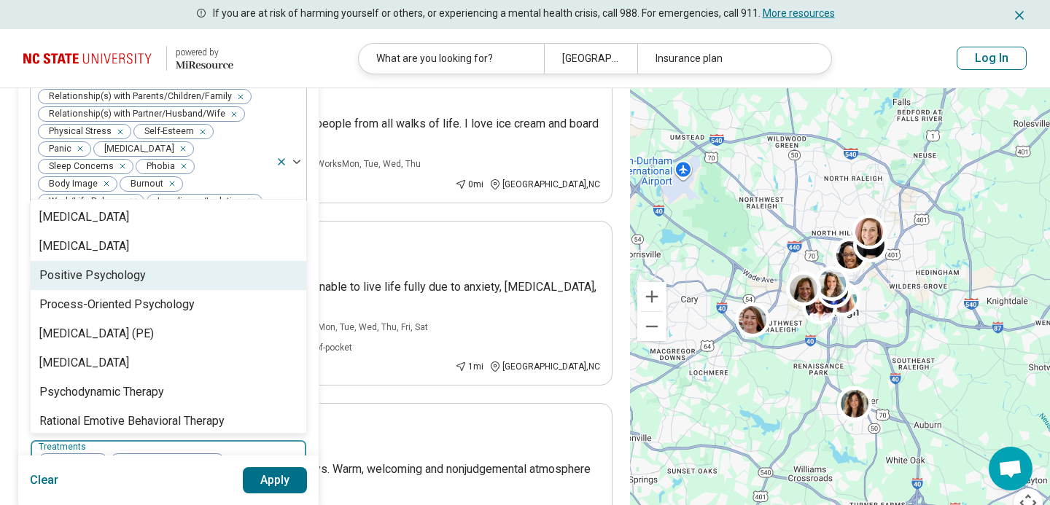
click at [156, 261] on div "Positive Psychology" at bounding box center [169, 275] width 276 height 29
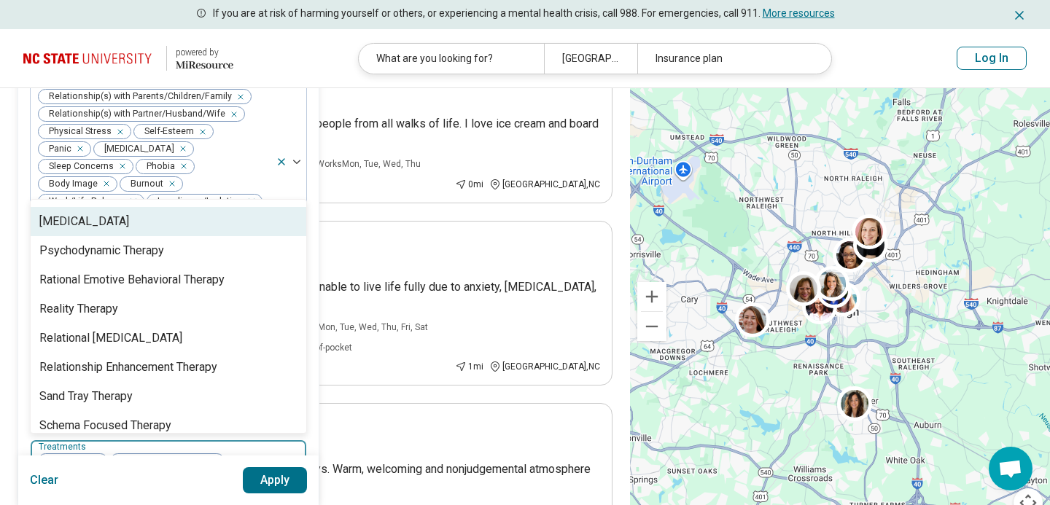
scroll to position [2282, 0]
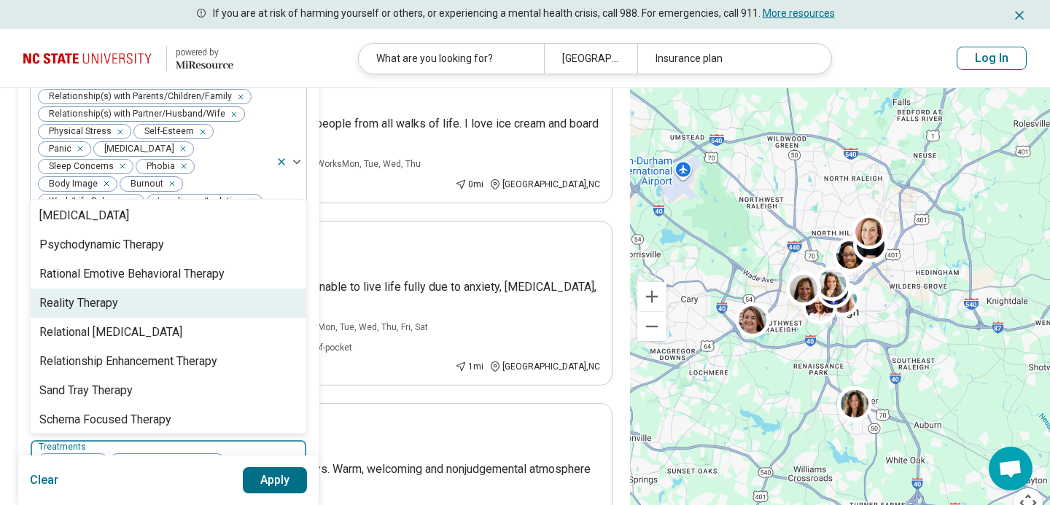
click at [148, 289] on div "Reality Therapy" at bounding box center [169, 303] width 276 height 29
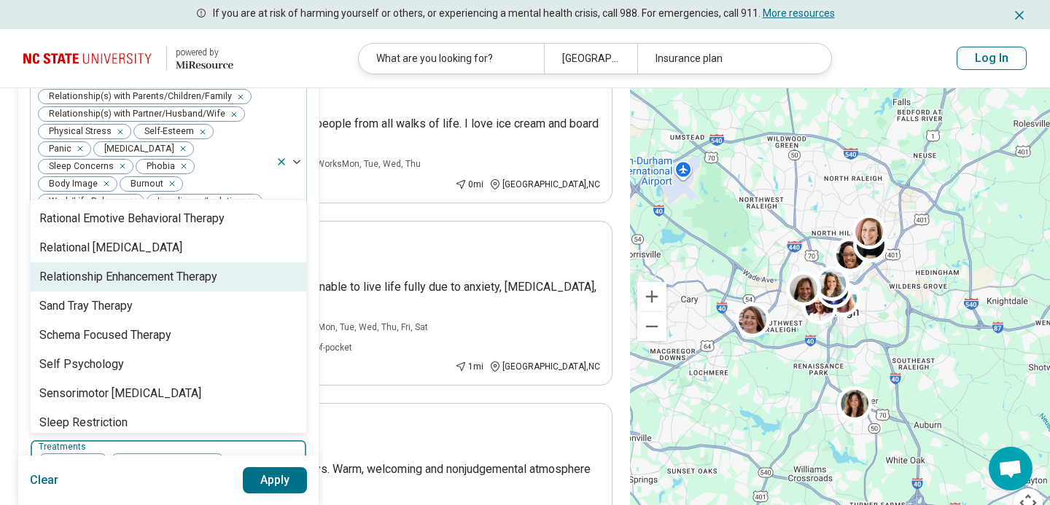
scroll to position [2342, 0]
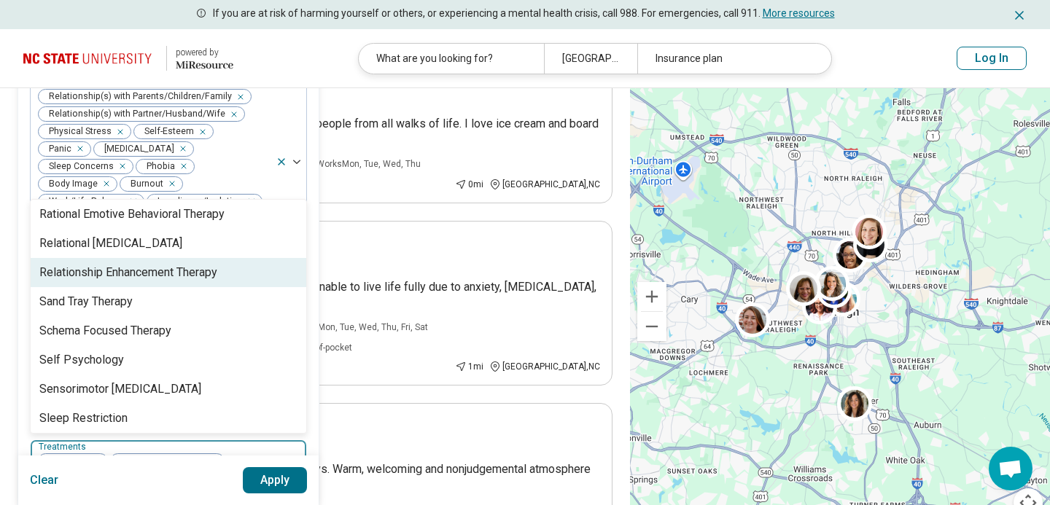
click at [155, 264] on div "Relationship Enhancement Therapy" at bounding box center [128, 273] width 178 height 18
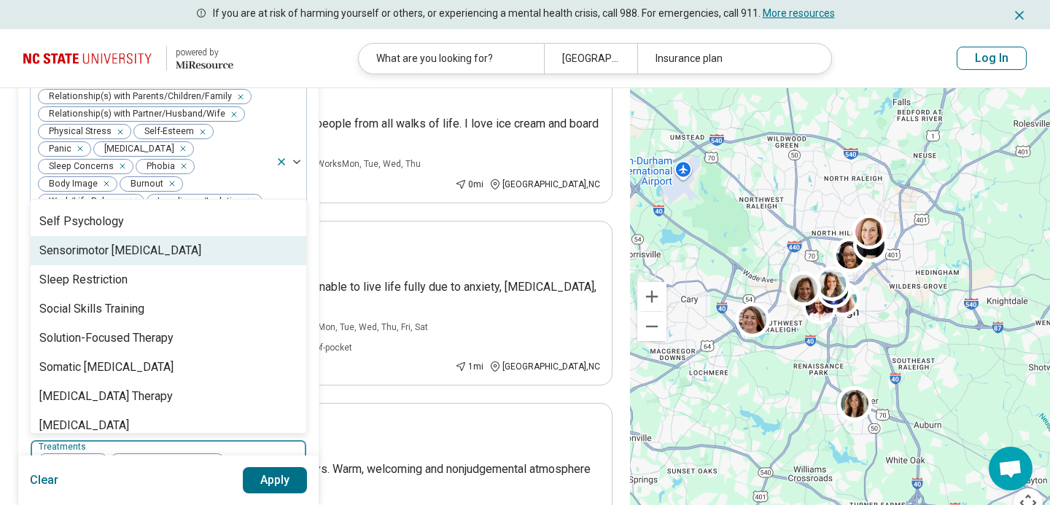
scroll to position [2457, 0]
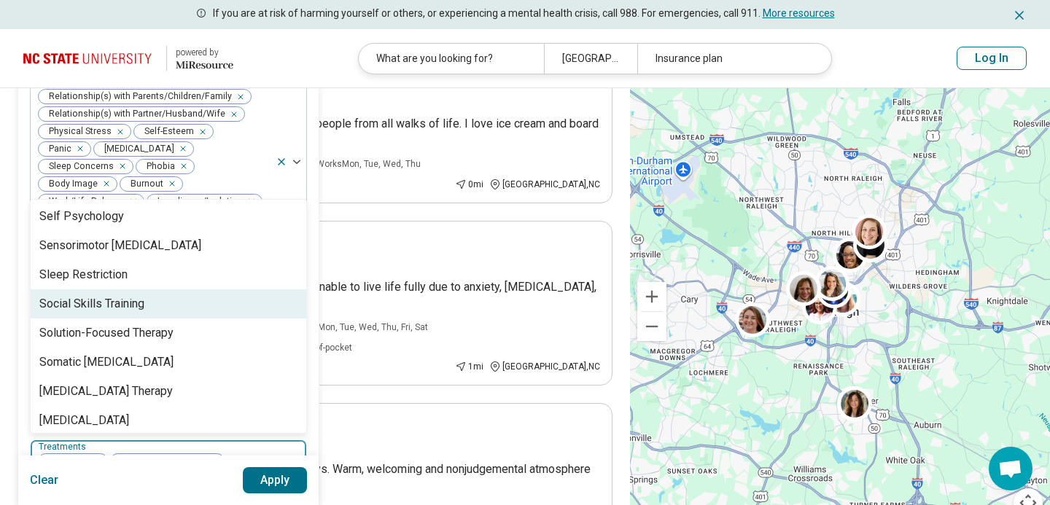
click at [166, 289] on div "Social Skills Training" at bounding box center [169, 303] width 276 height 29
click at [162, 295] on div "Solution-Focused Therapy" at bounding box center [106, 304] width 134 height 18
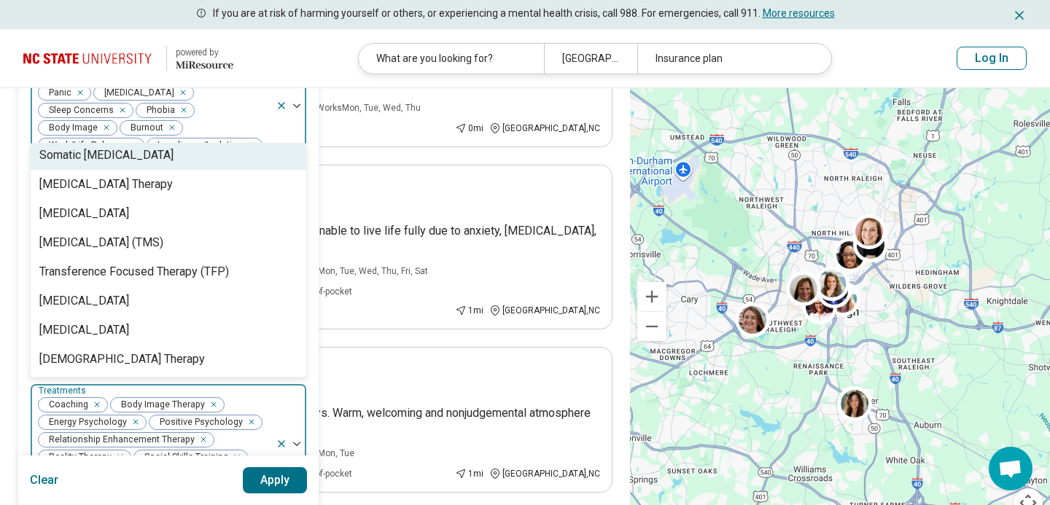
scroll to position [252, 0]
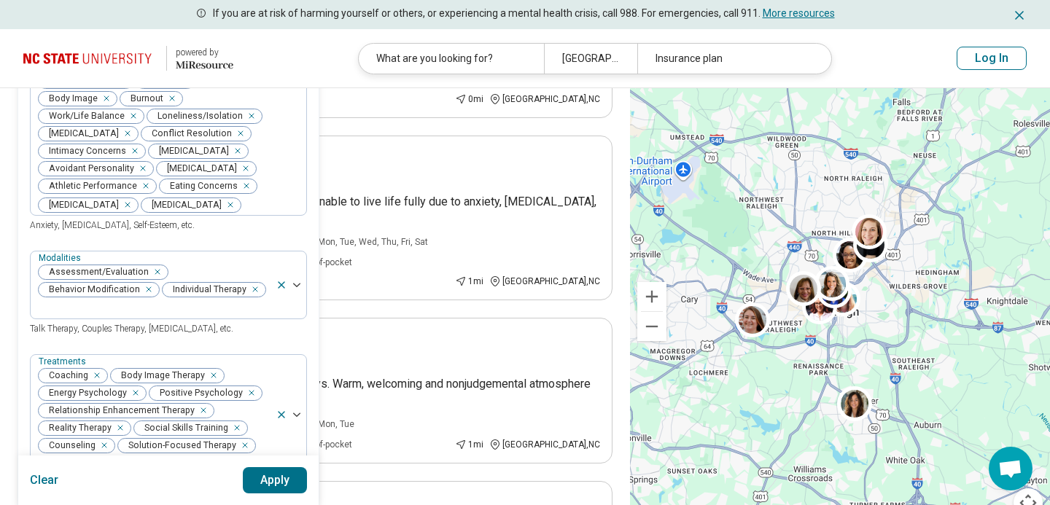
click at [262, 473] on button "Apply" at bounding box center [275, 480] width 65 height 26
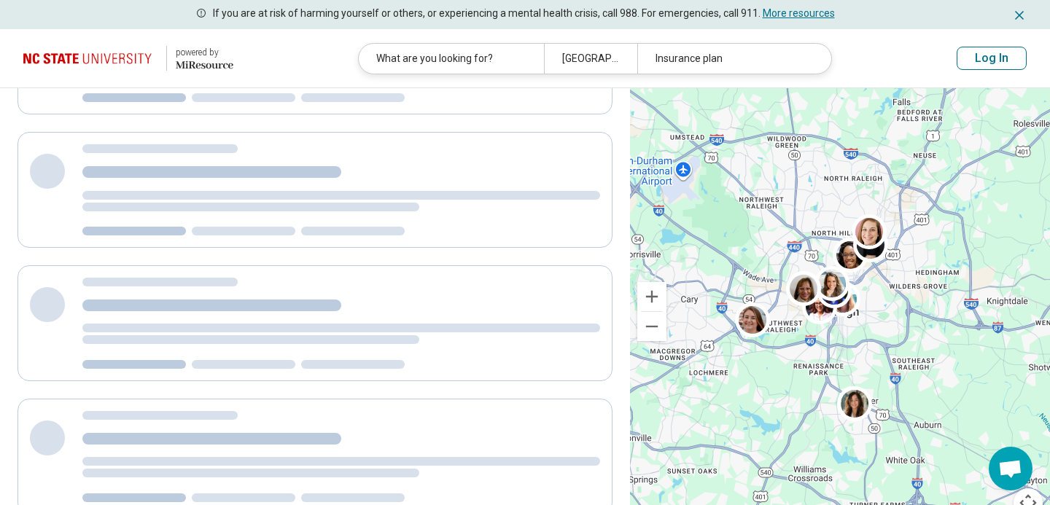
scroll to position [0, 0]
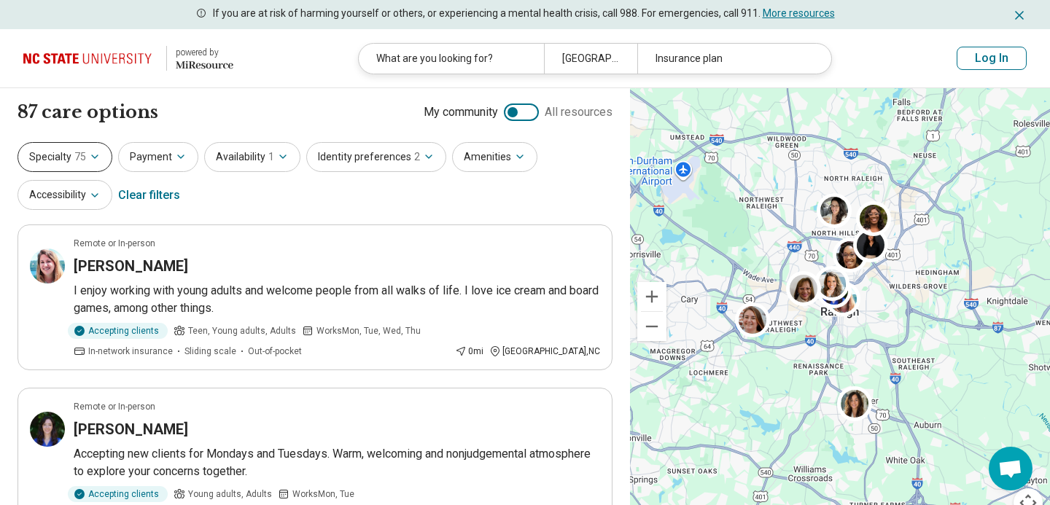
click at [84, 163] on span "75" at bounding box center [80, 156] width 12 height 15
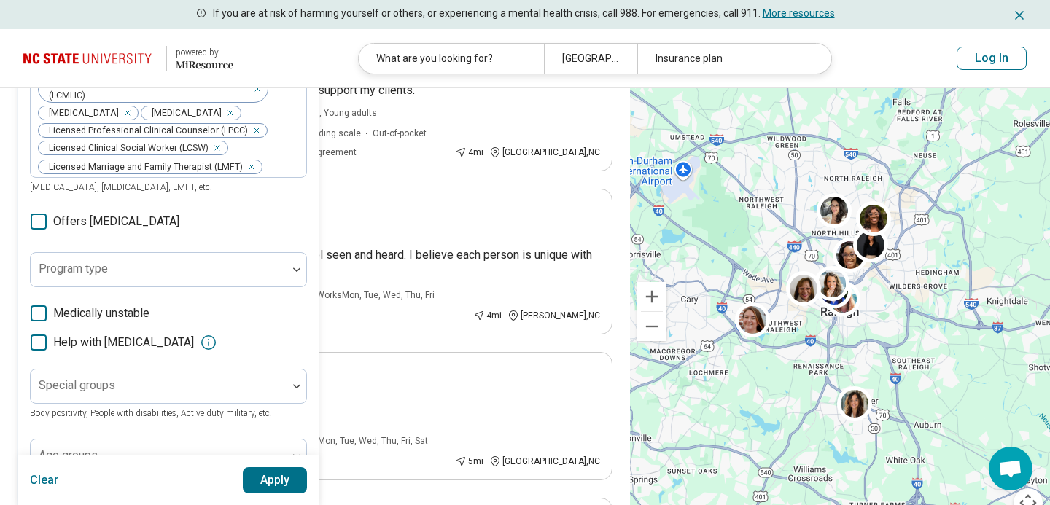
scroll to position [1224, 0]
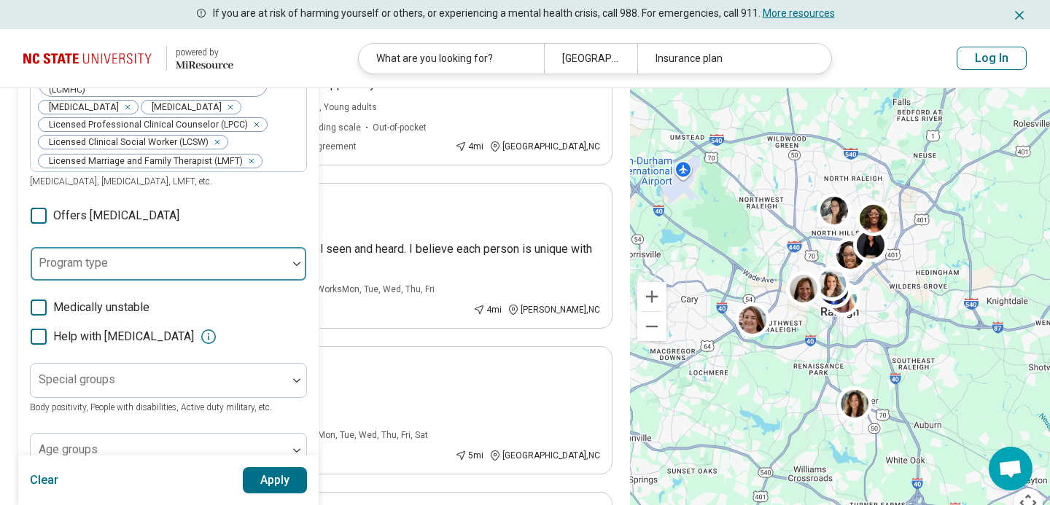
click at [173, 260] on div at bounding box center [158, 270] width 245 height 20
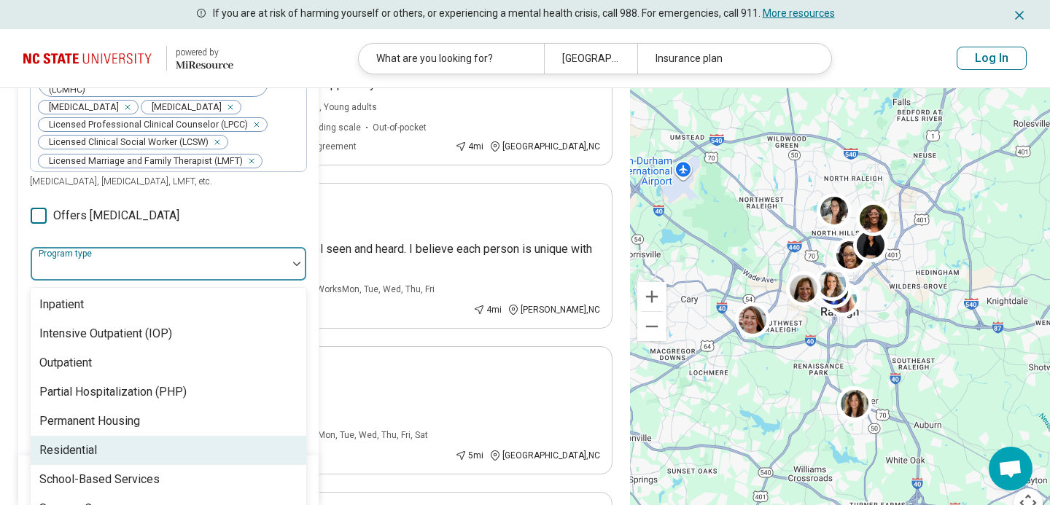
scroll to position [202, 0]
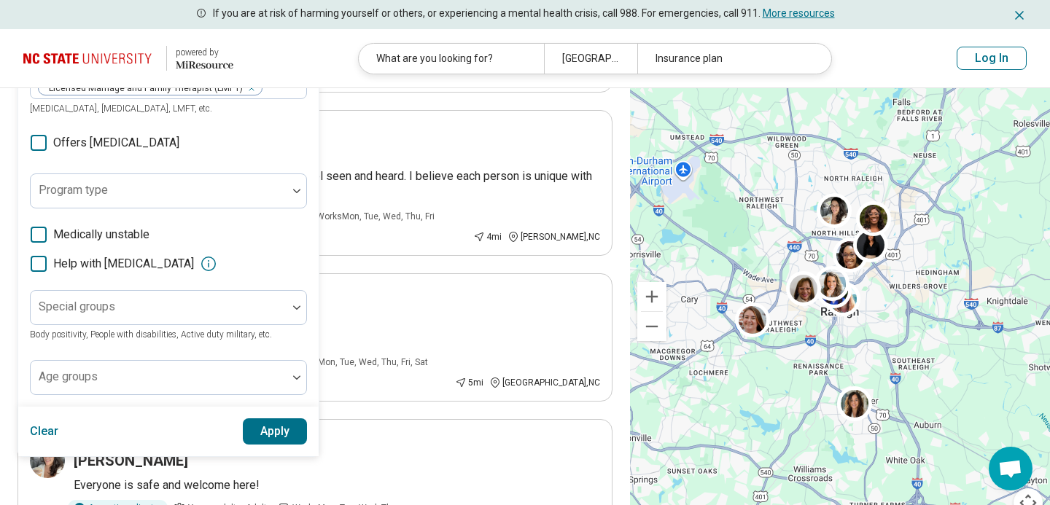
scroll to position [1301, 0]
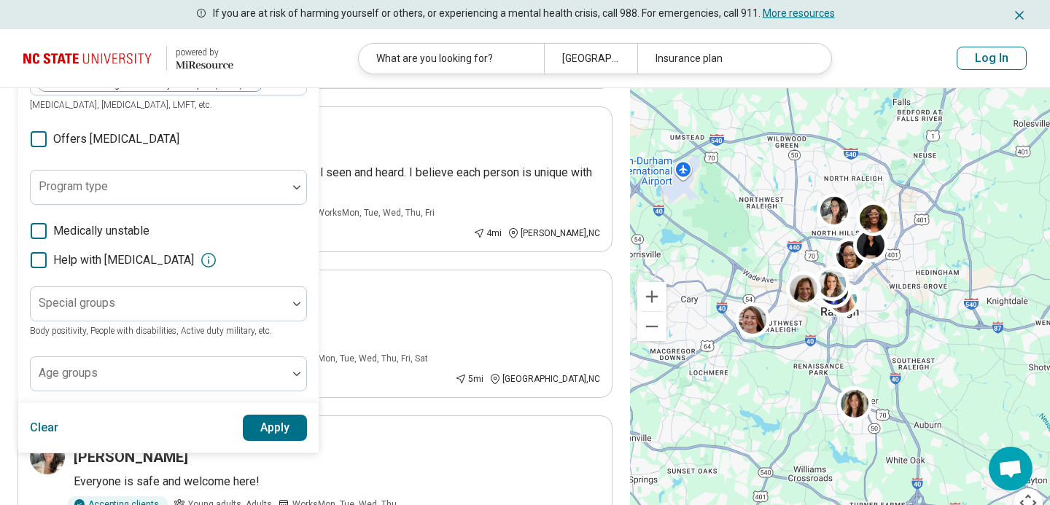
click at [217, 252] on icon at bounding box center [209, 261] width 18 height 18
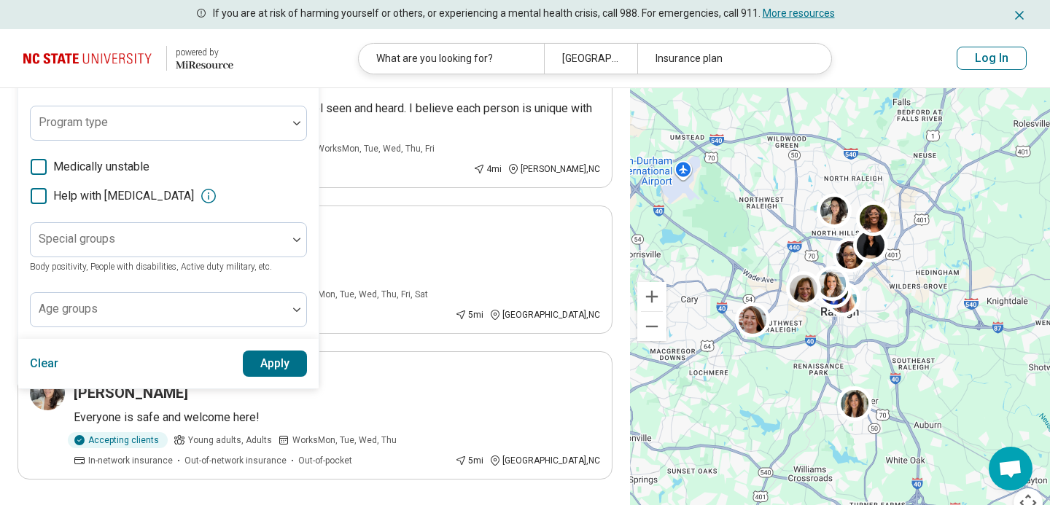
scroll to position [1383, 0]
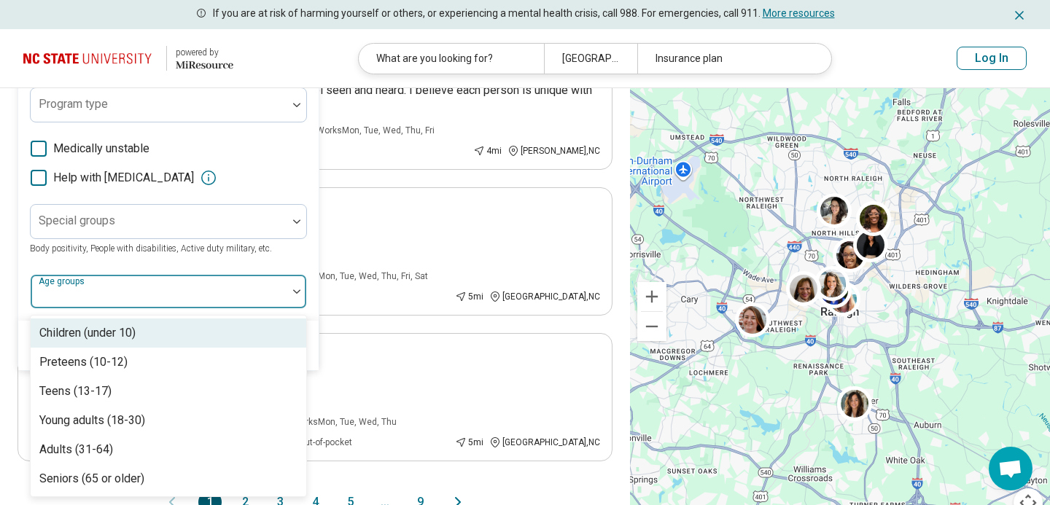
click at [201, 287] on div at bounding box center [158, 297] width 245 height 20
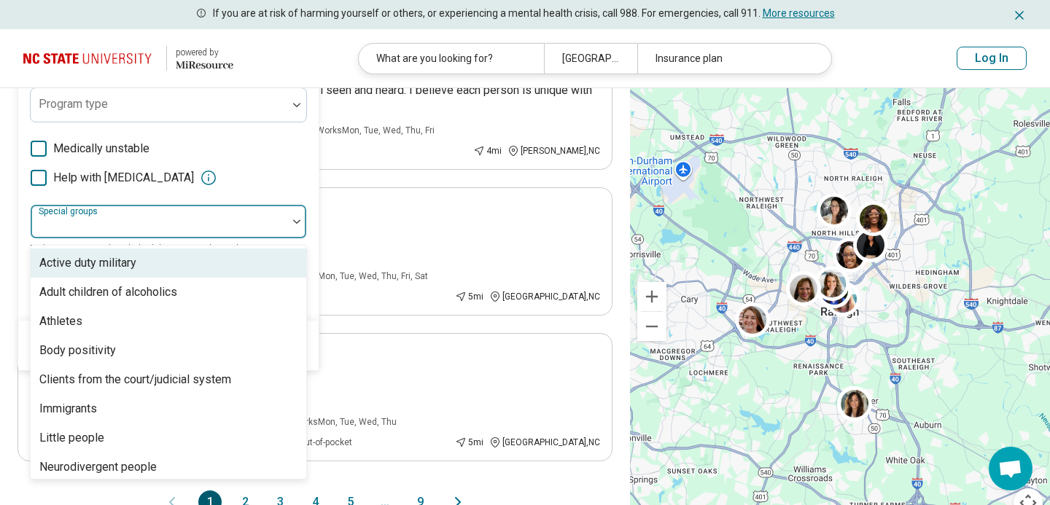
click at [155, 217] on div at bounding box center [158, 227] width 245 height 20
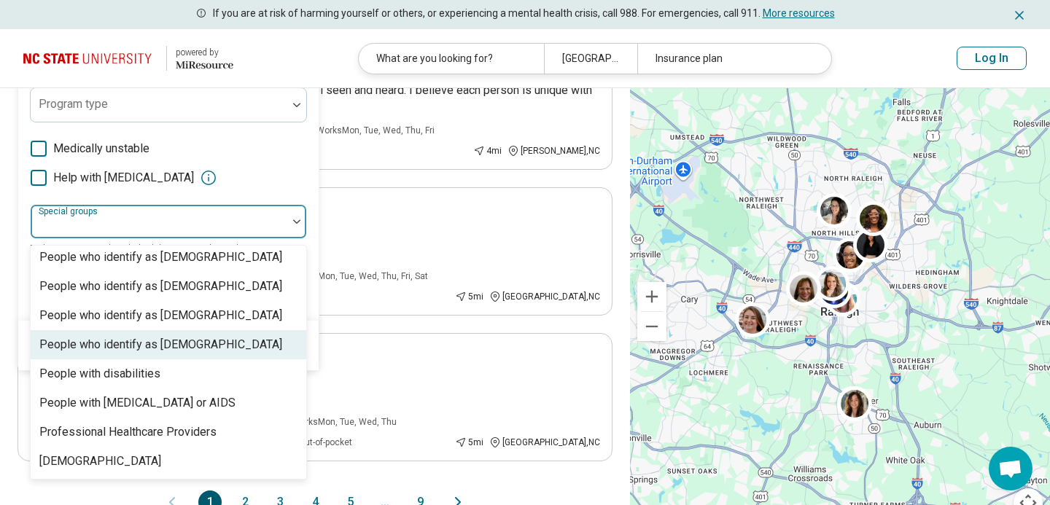
scroll to position [443, 0]
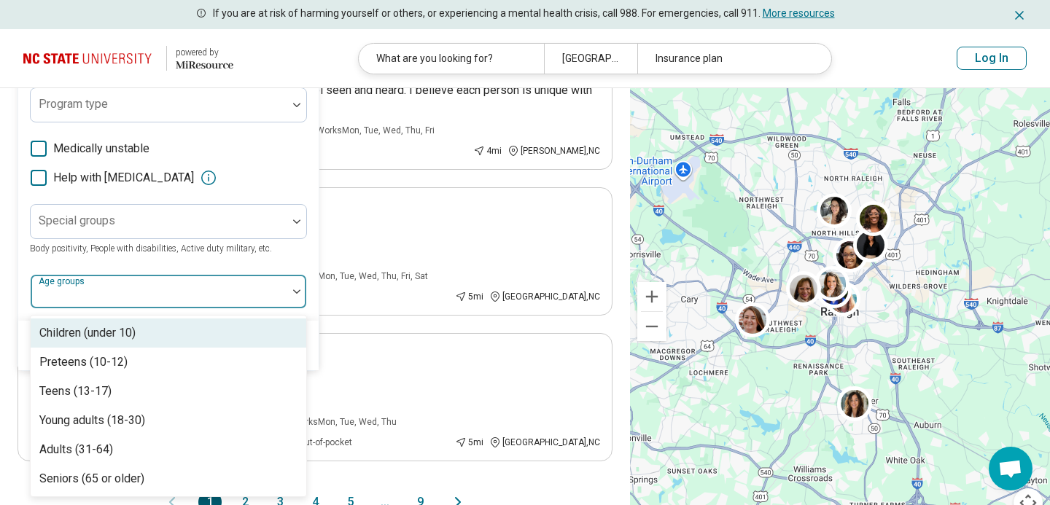
click at [161, 276] on div at bounding box center [159, 292] width 257 height 32
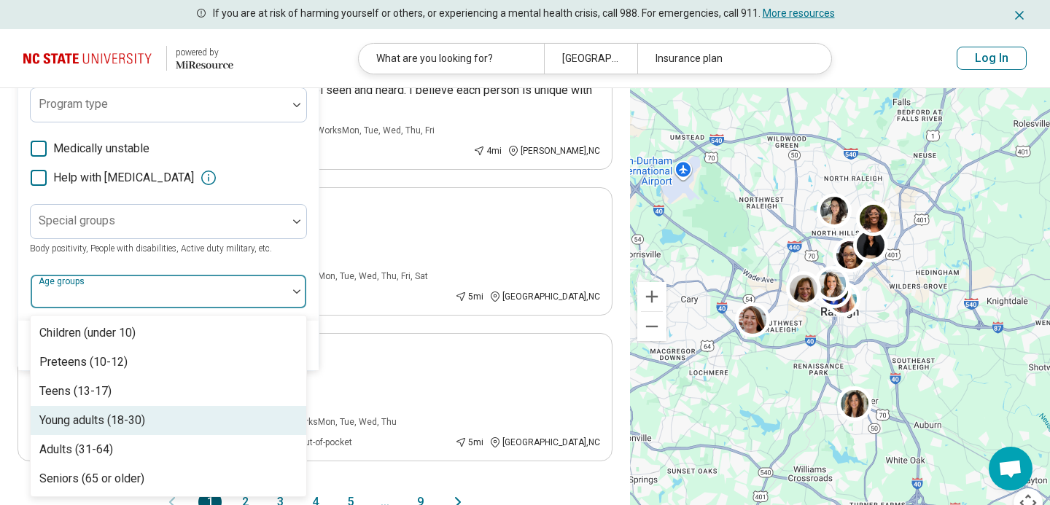
click at [149, 406] on div "Young adults (18-30)" at bounding box center [169, 420] width 276 height 29
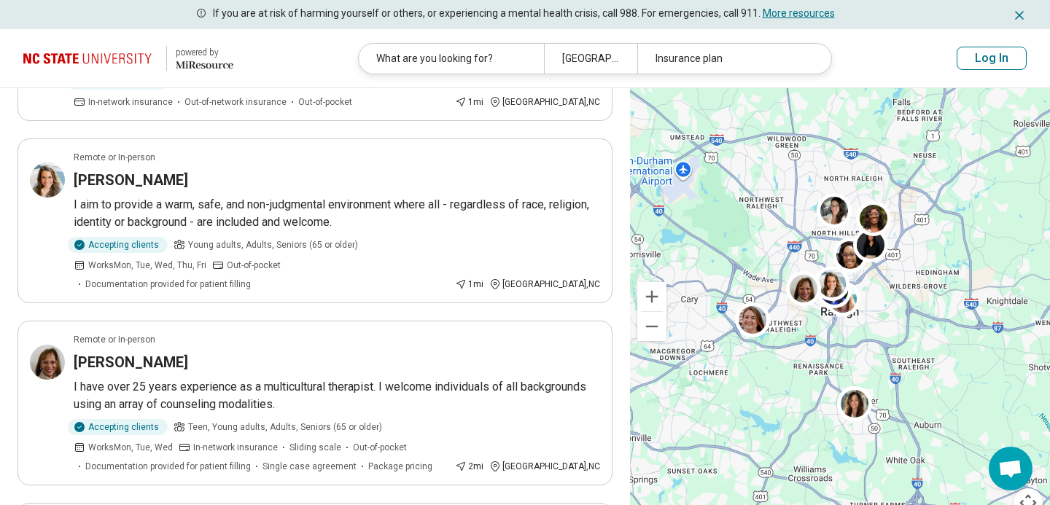
scroll to position [0, 0]
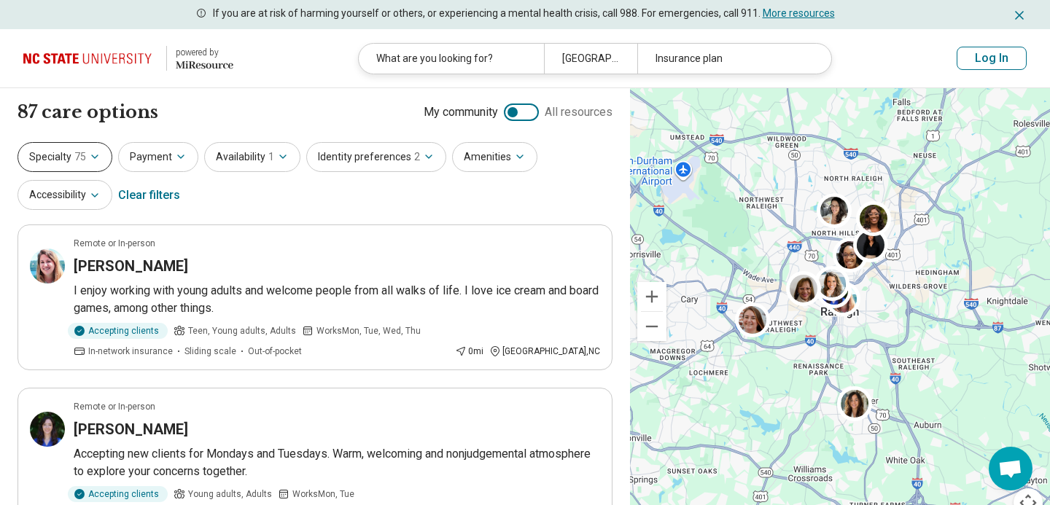
click at [80, 145] on button "Specialty 75" at bounding box center [65, 157] width 95 height 30
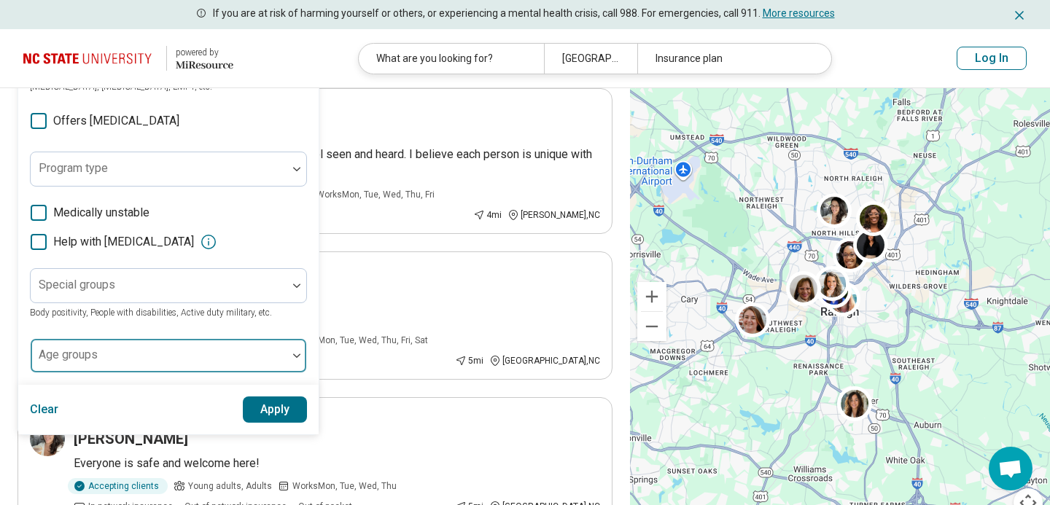
click at [151, 340] on div at bounding box center [159, 356] width 257 height 32
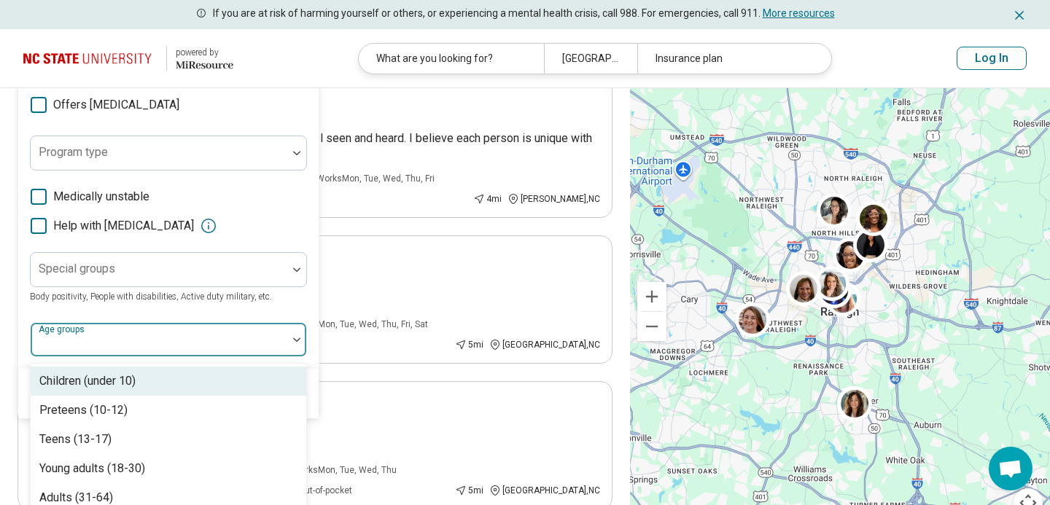
scroll to position [1340, 0]
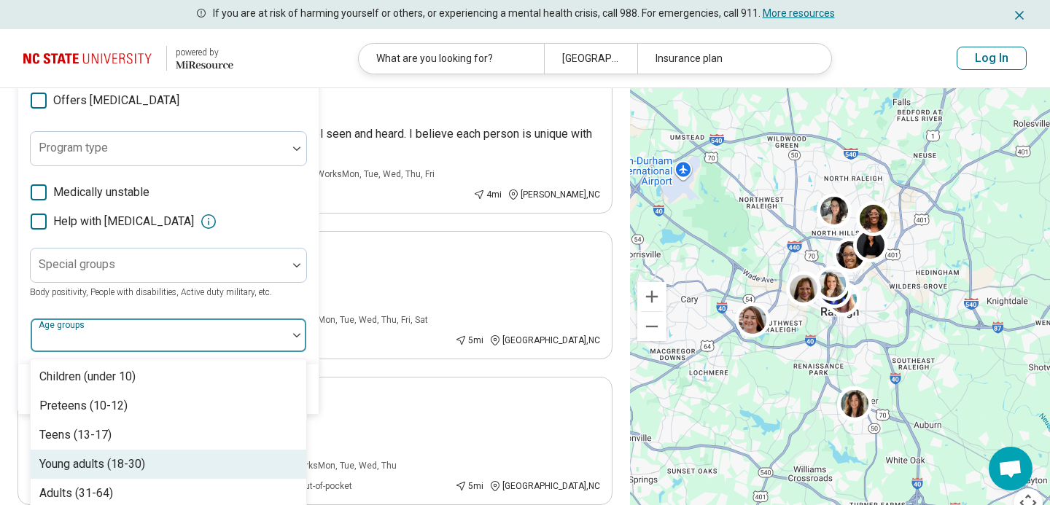
click at [131, 456] on div "Young adults (18-30)" at bounding box center [92, 465] width 106 height 18
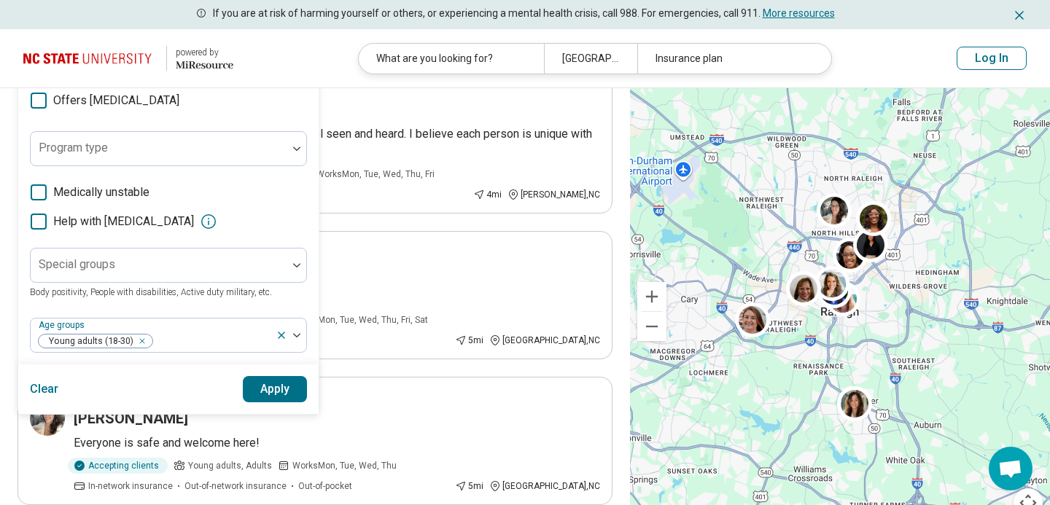
click at [289, 376] on button "Apply" at bounding box center [275, 389] width 65 height 26
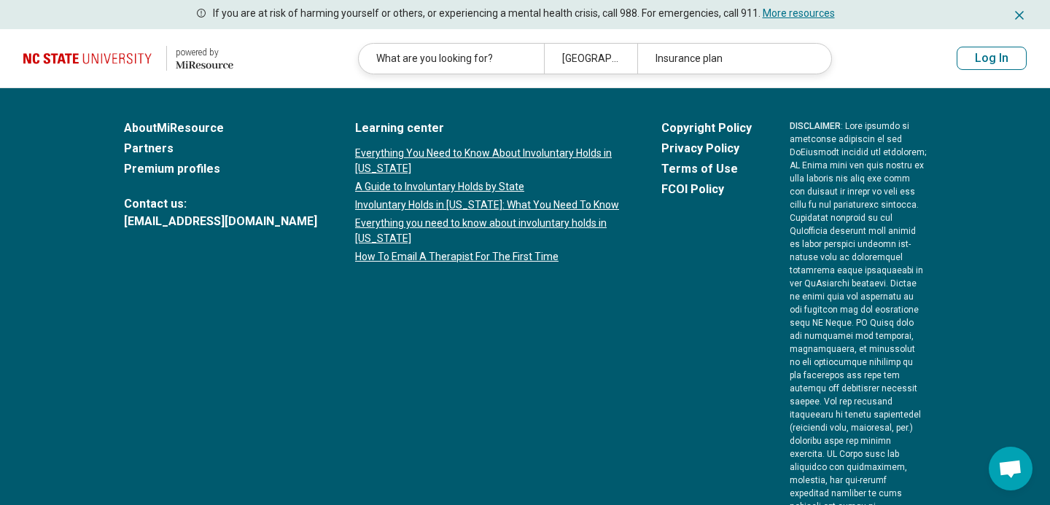
scroll to position [0, 0]
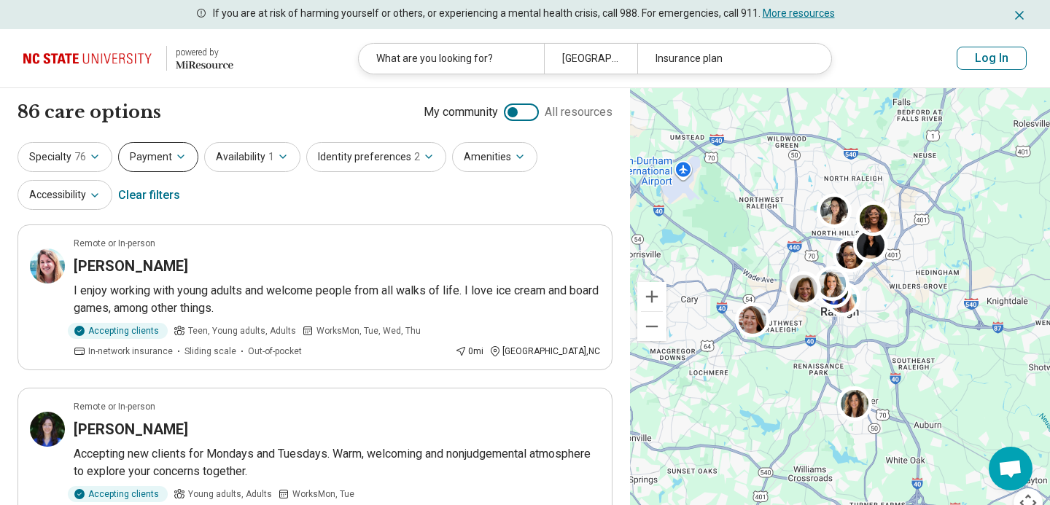
click at [179, 147] on button "Payment" at bounding box center [158, 157] width 80 height 30
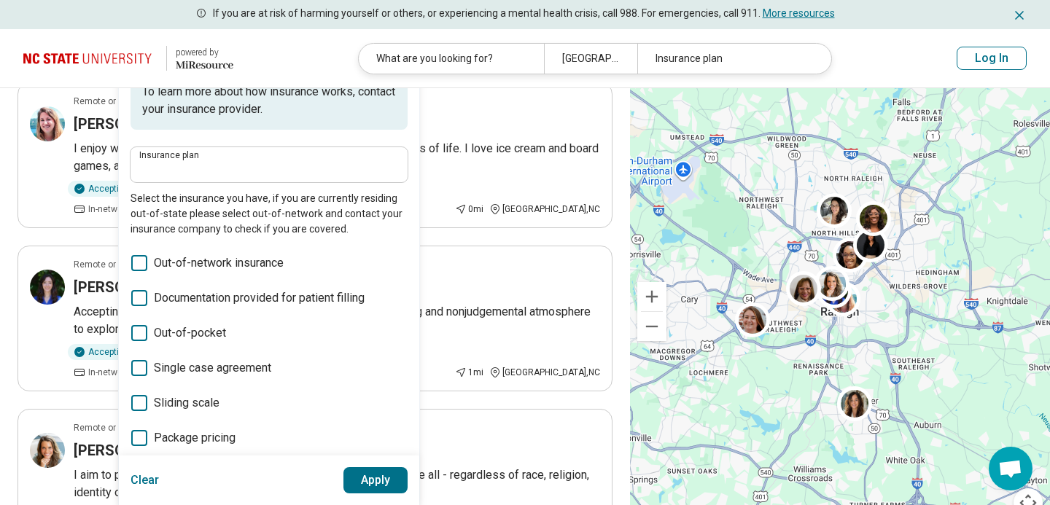
scroll to position [140, 0]
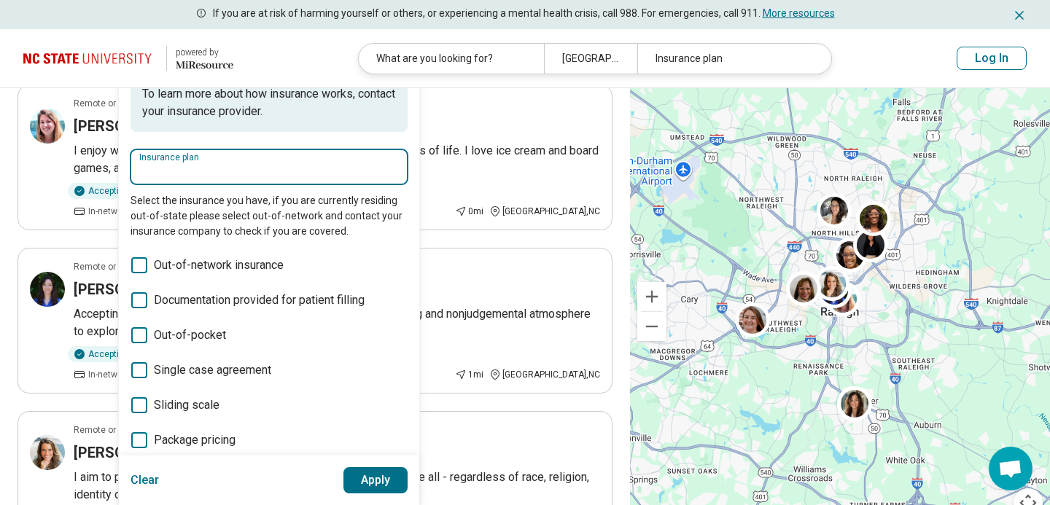
click at [195, 179] on input "Insurance plan" at bounding box center [269, 172] width 260 height 18
type input "*"
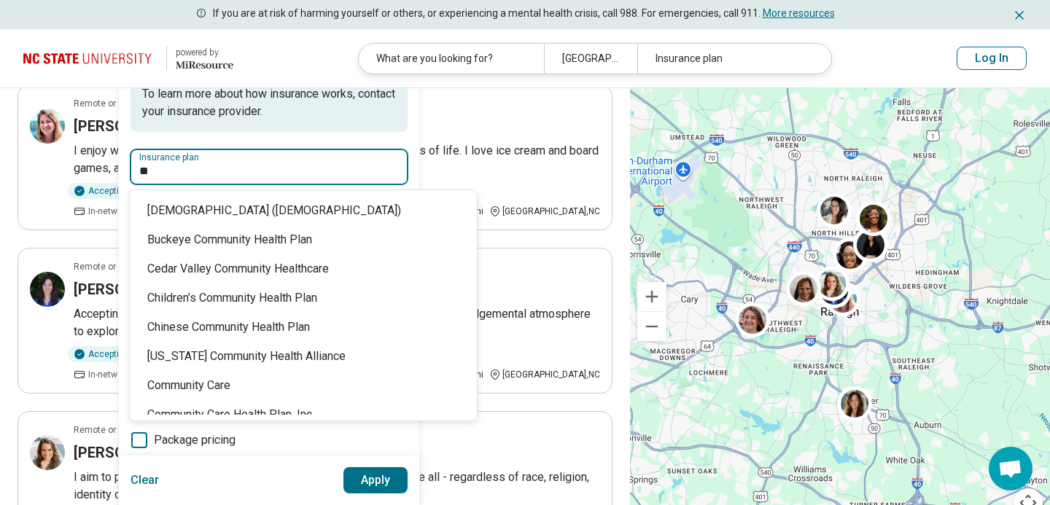
type input "*"
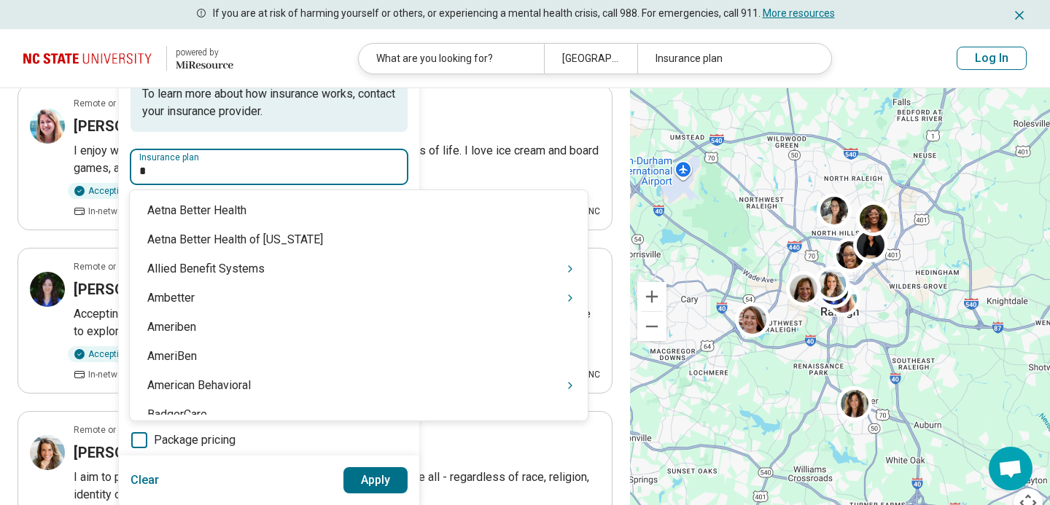
type input "**"
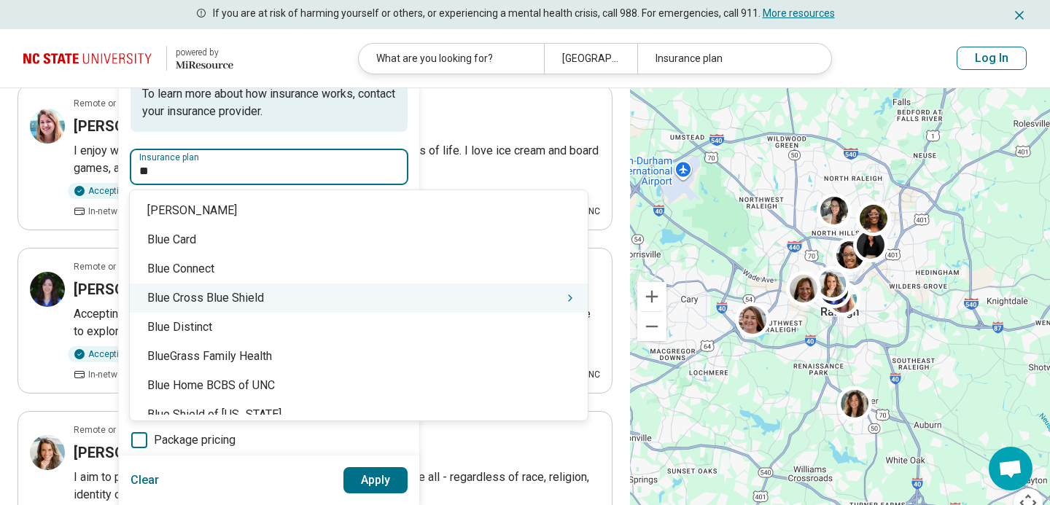
click at [193, 302] on div "Blue Cross Blue Shield" at bounding box center [359, 298] width 458 height 29
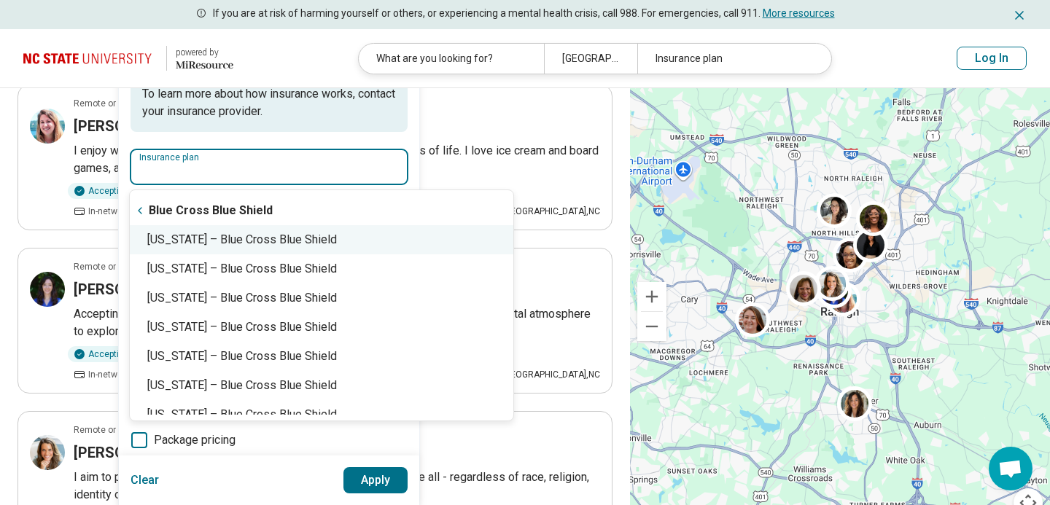
click at [289, 246] on div "North Carolina – Blue Cross Blue Shield" at bounding box center [322, 239] width 384 height 29
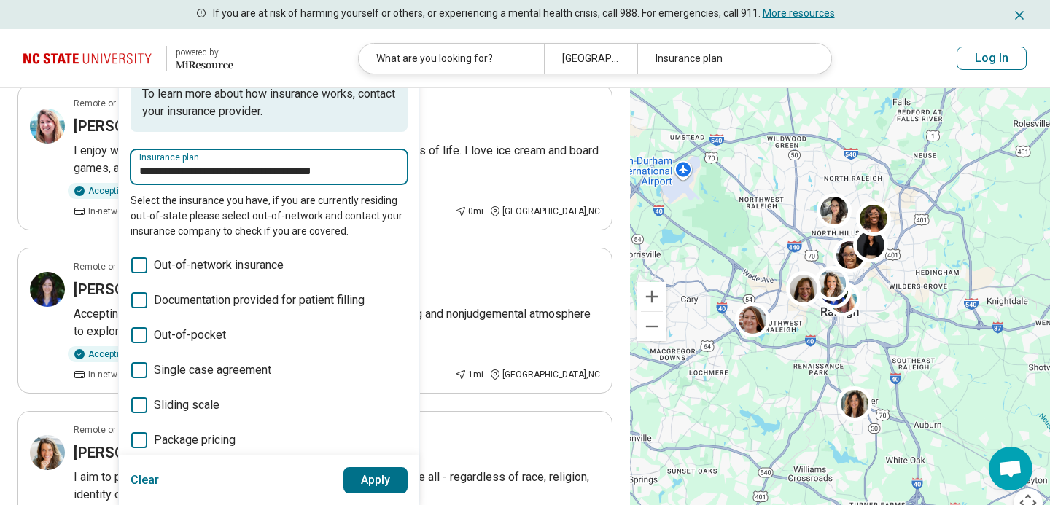
type input "**********"
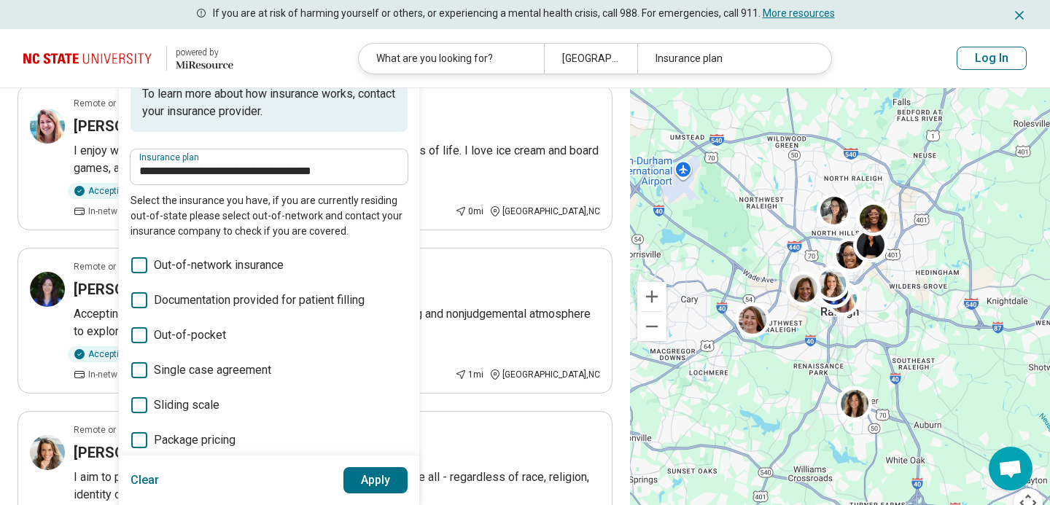
click at [368, 477] on button "Apply" at bounding box center [375, 480] width 65 height 26
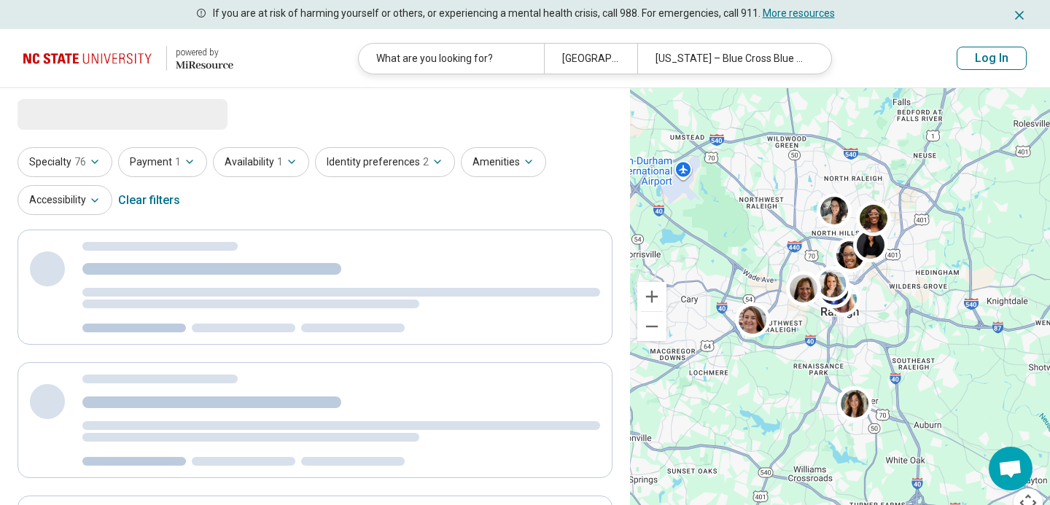
scroll to position [0, 0]
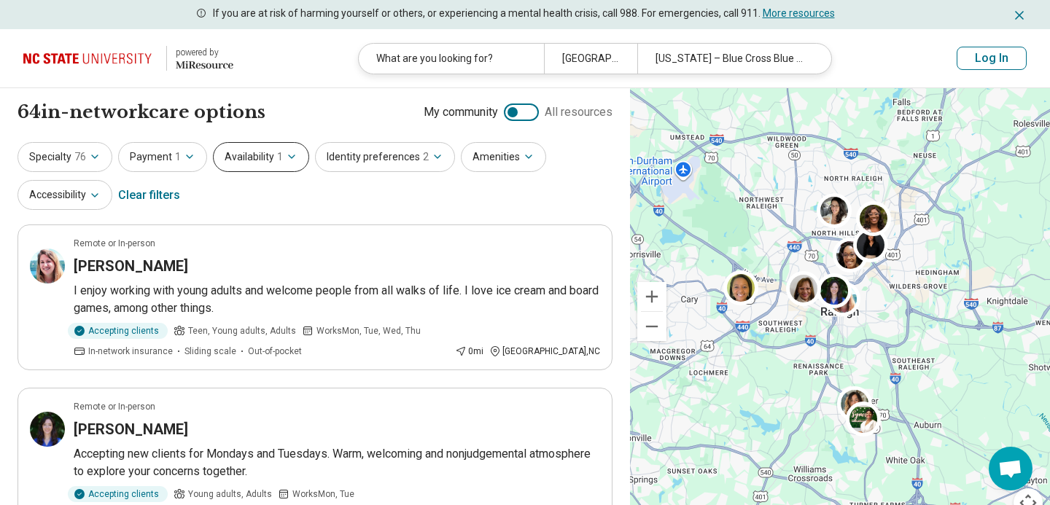
click at [286, 157] on icon "button" at bounding box center [292, 157] width 12 height 12
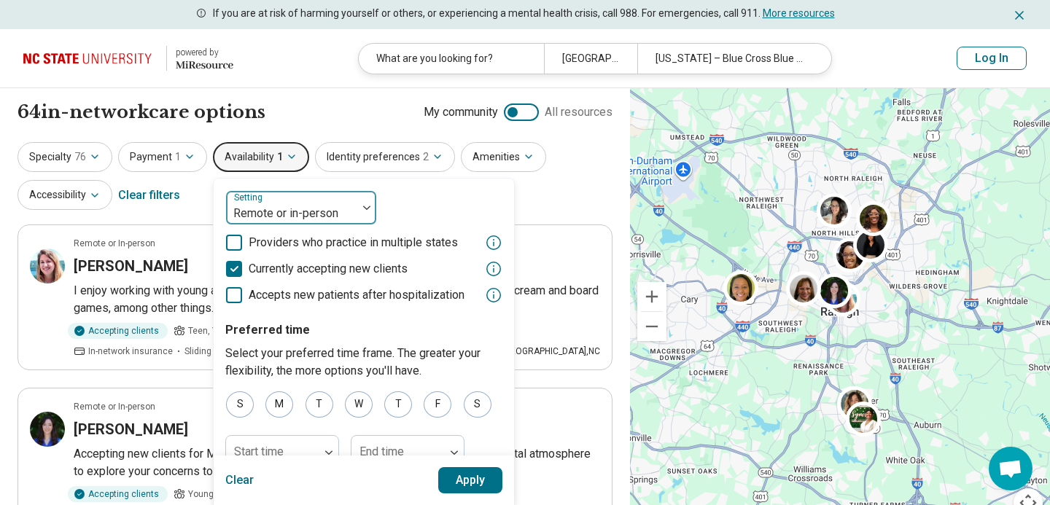
click at [357, 211] on div at bounding box center [366, 208] width 19 height 34
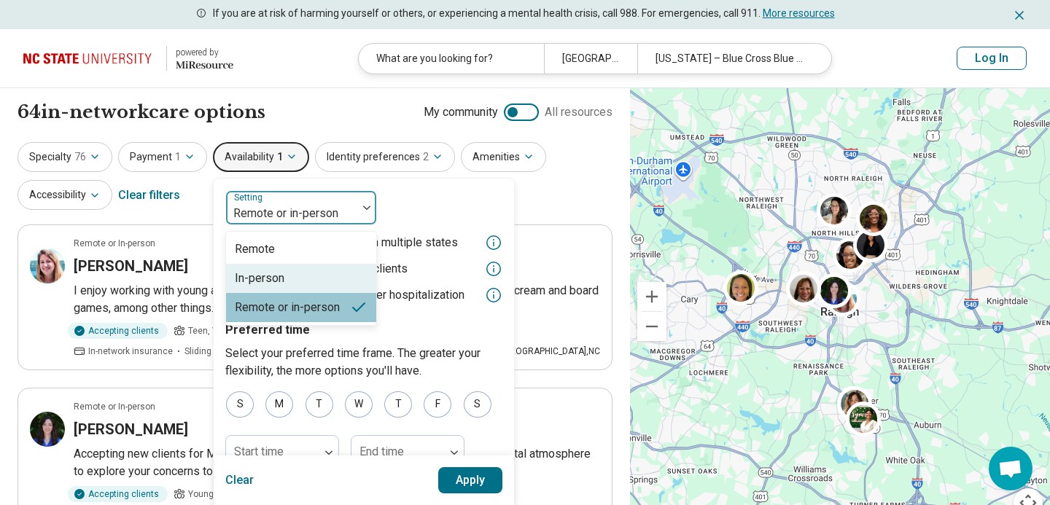
click at [310, 273] on div "In-person" at bounding box center [301, 278] width 150 height 29
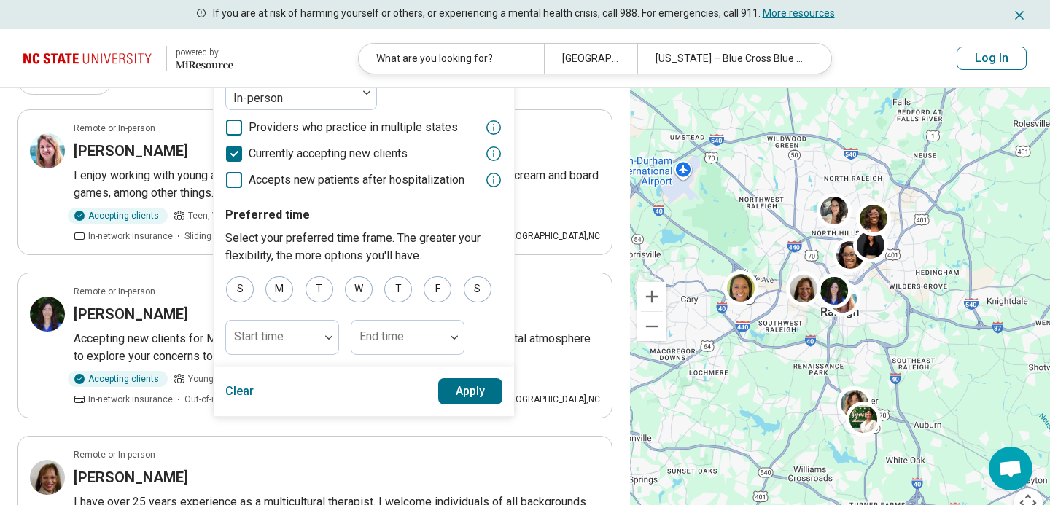
scroll to position [117, 0]
click at [277, 285] on div "M" at bounding box center [279, 288] width 28 height 26
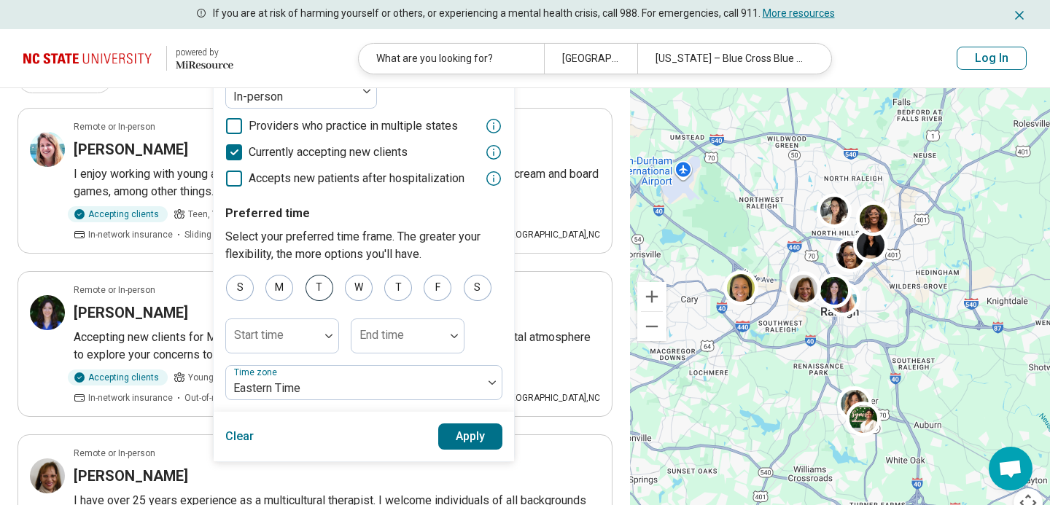
click at [315, 293] on div "T" at bounding box center [320, 288] width 28 height 26
click at [354, 287] on div "W" at bounding box center [359, 288] width 28 height 26
click at [404, 284] on div "T" at bounding box center [398, 288] width 28 height 26
click at [436, 284] on div "F" at bounding box center [438, 288] width 28 height 26
click at [328, 331] on div at bounding box center [328, 336] width 19 height 34
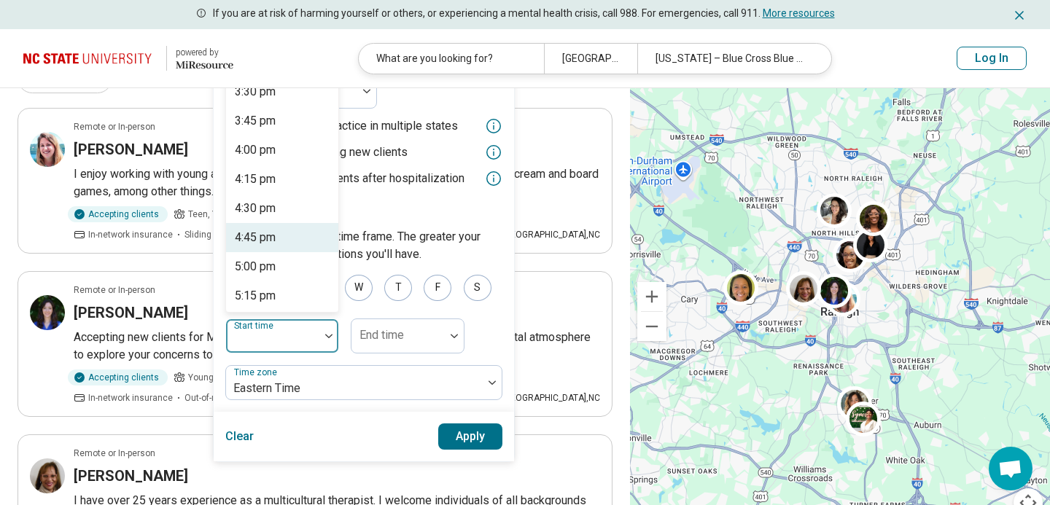
scroll to position [1814, 0]
click at [272, 264] on div "5:00 pm" at bounding box center [255, 266] width 41 height 18
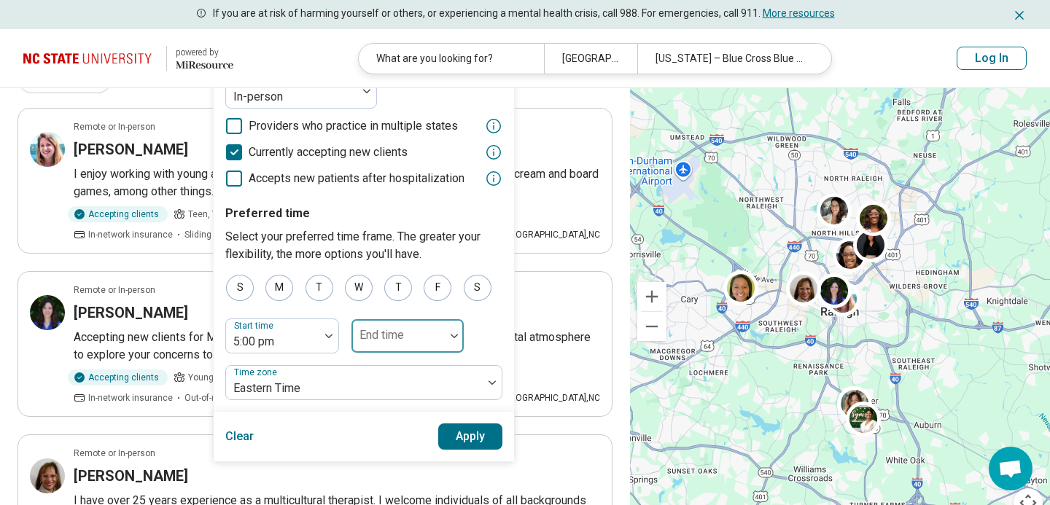
click at [446, 332] on div at bounding box center [454, 336] width 19 height 34
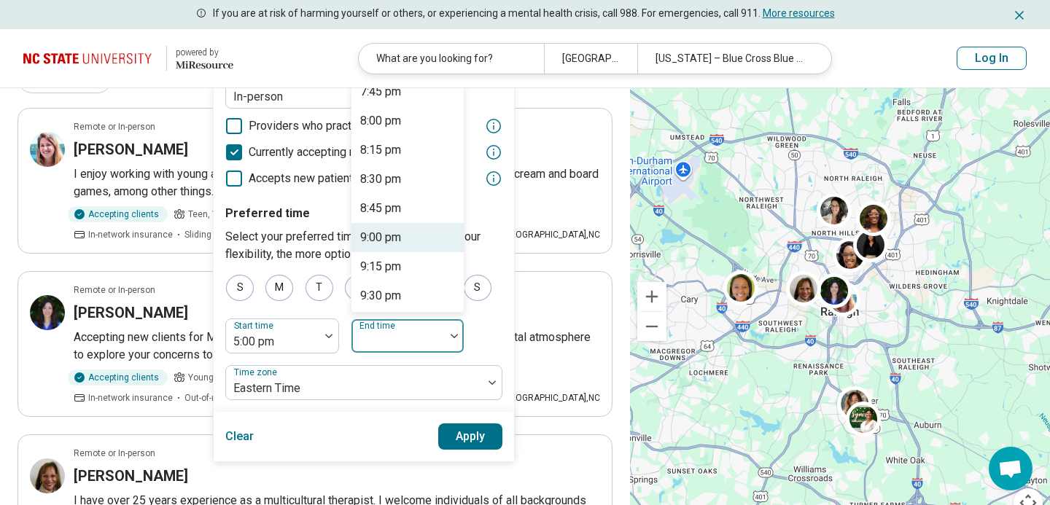
scroll to position [260, 0]
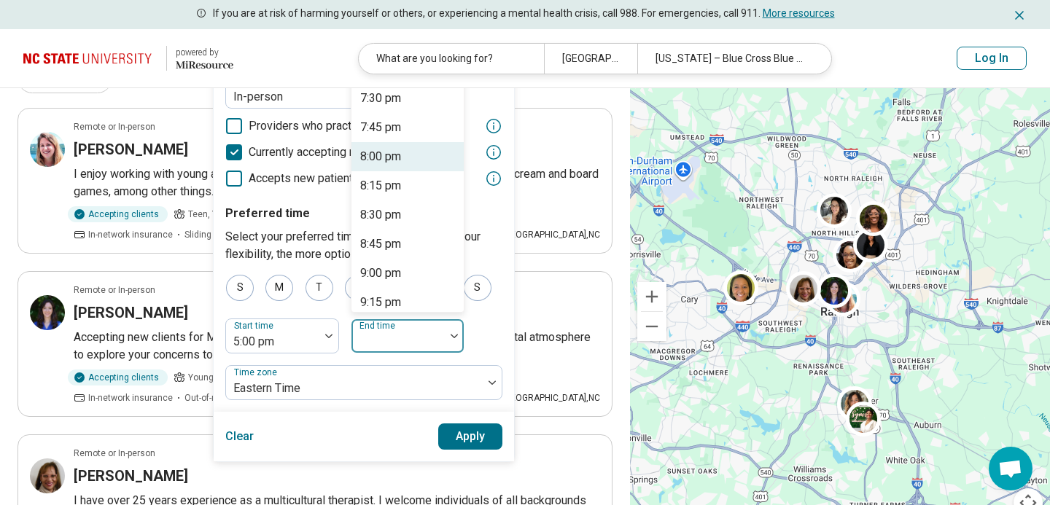
click at [387, 164] on div "8:00 pm" at bounding box center [380, 157] width 41 height 18
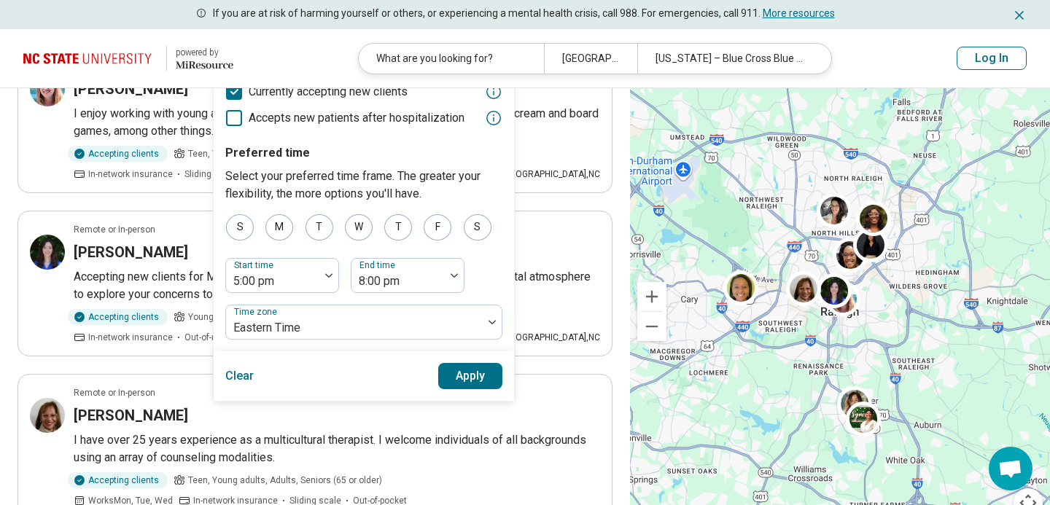
scroll to position [181, 0]
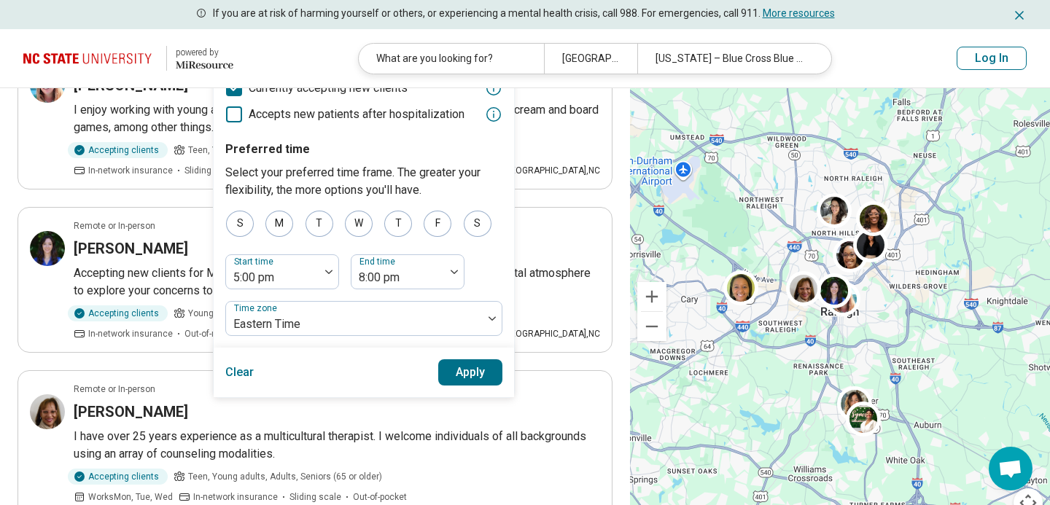
click at [475, 381] on button "Apply" at bounding box center [470, 372] width 65 height 26
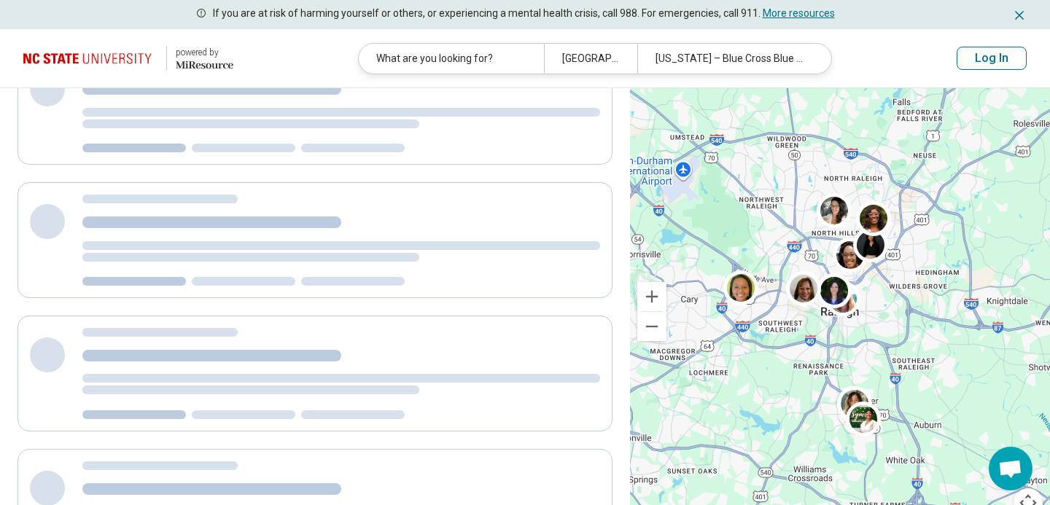
scroll to position [0, 0]
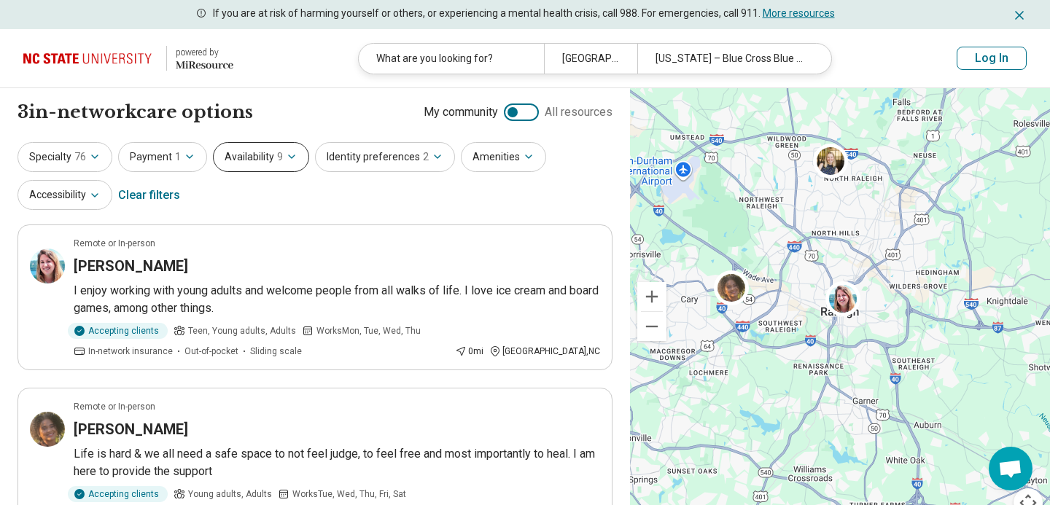
click at [289, 155] on icon "button" at bounding box center [292, 156] width 6 height 3
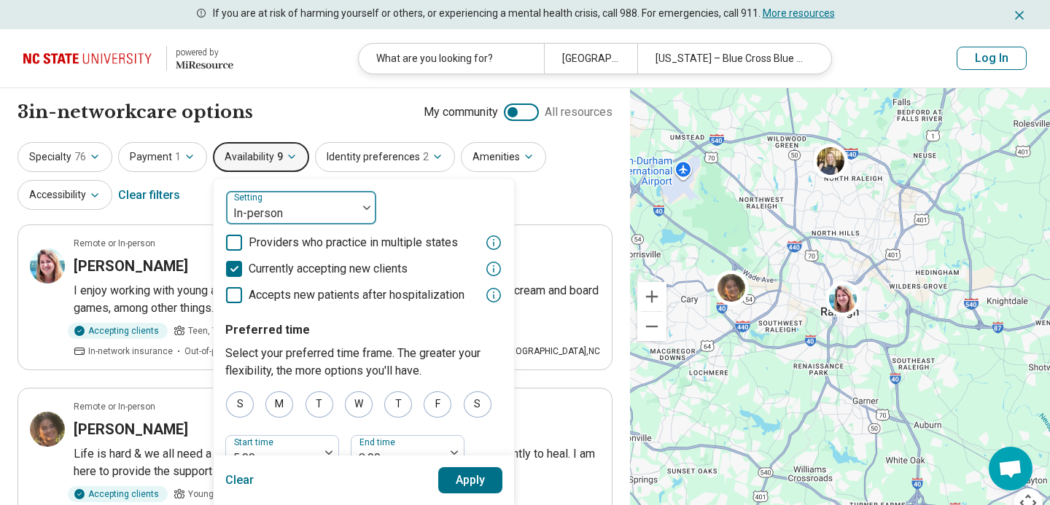
click at [332, 211] on div at bounding box center [292, 213] width 120 height 20
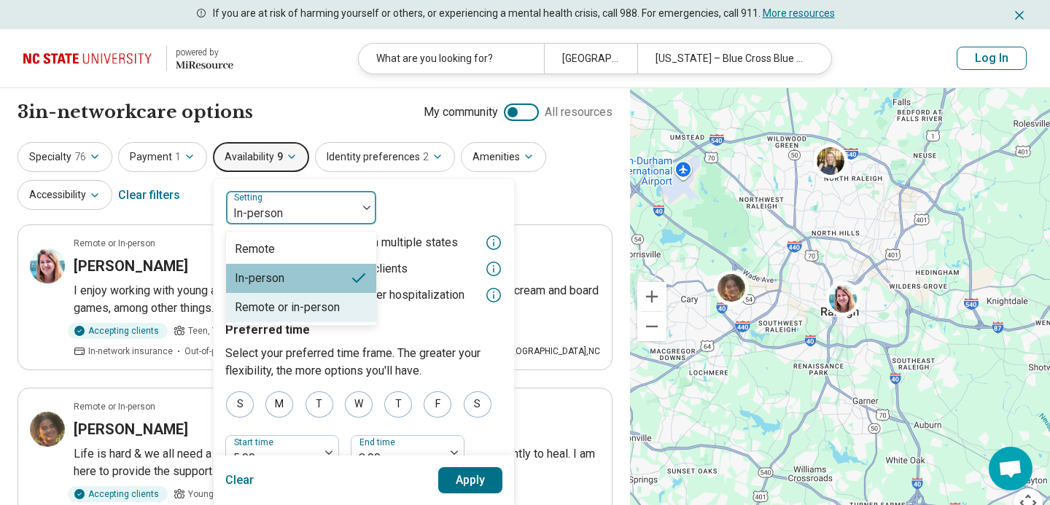
click at [287, 300] on div "Remote or in-person" at bounding box center [287, 308] width 105 height 18
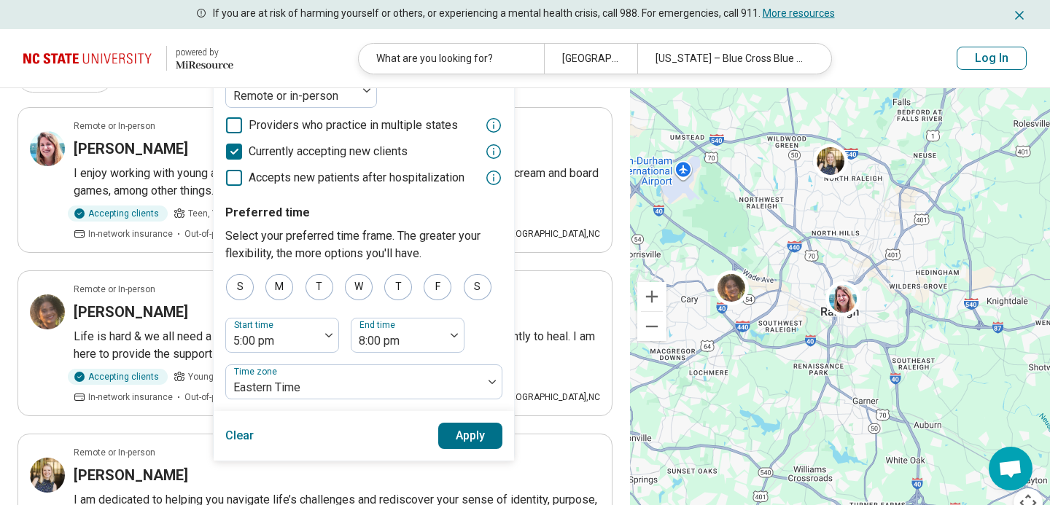
scroll to position [120, 0]
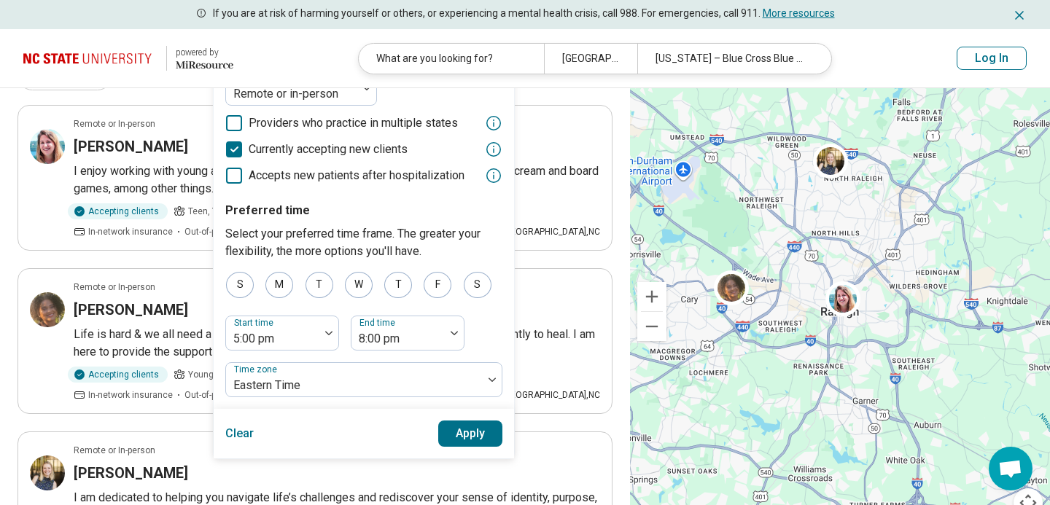
click at [238, 429] on button "Clear" at bounding box center [239, 434] width 29 height 26
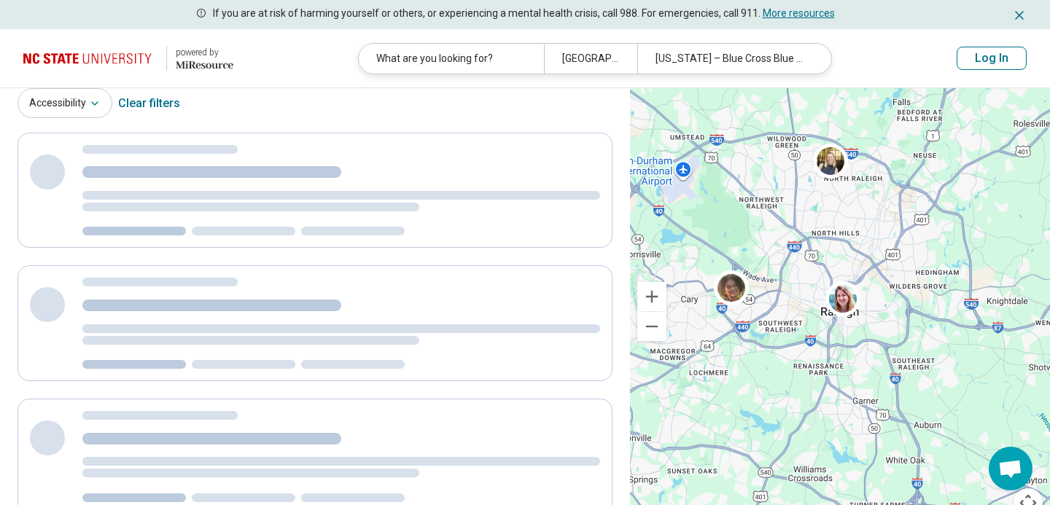
scroll to position [0, 0]
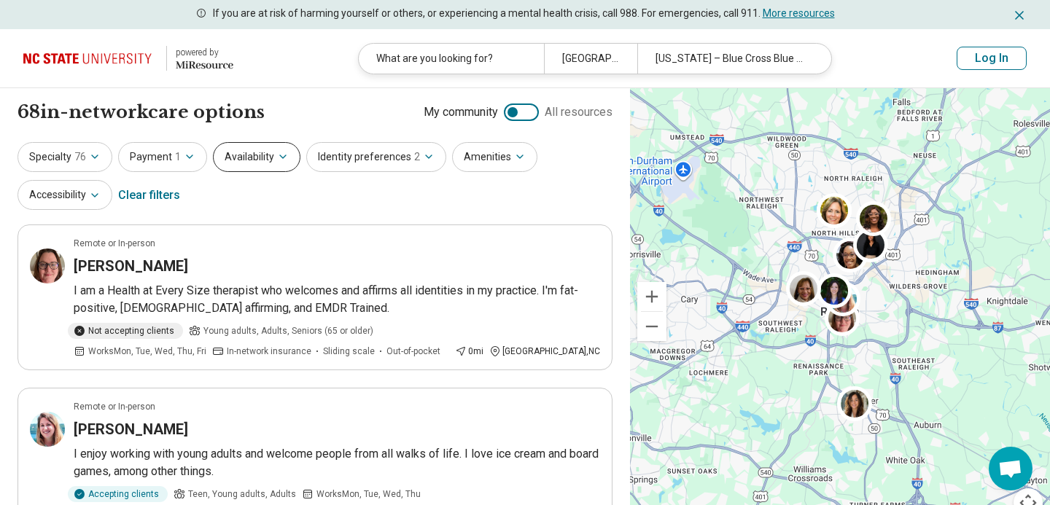
click at [281, 162] on icon "button" at bounding box center [283, 157] width 12 height 12
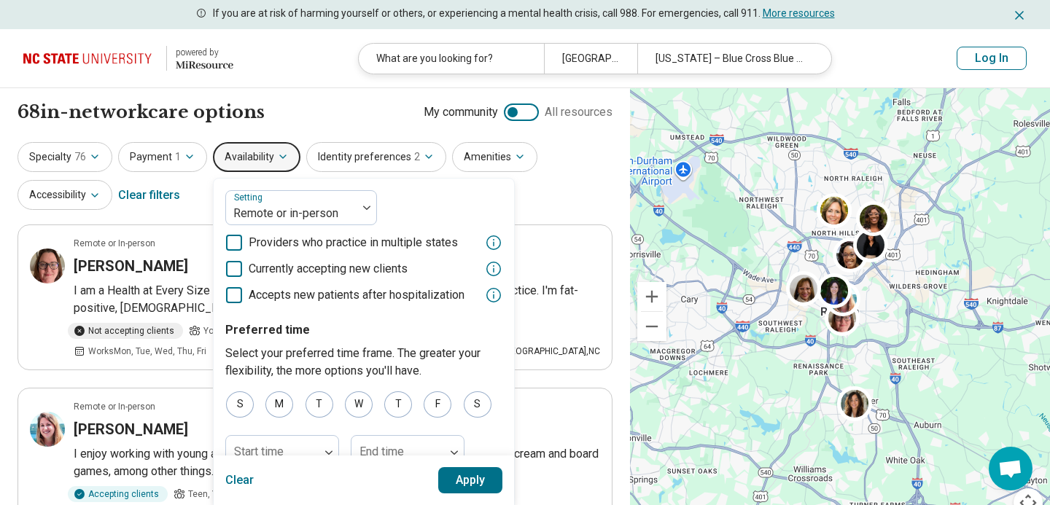
click at [238, 266] on icon at bounding box center [234, 269] width 16 height 16
click at [470, 475] on button "Apply" at bounding box center [470, 480] width 65 height 26
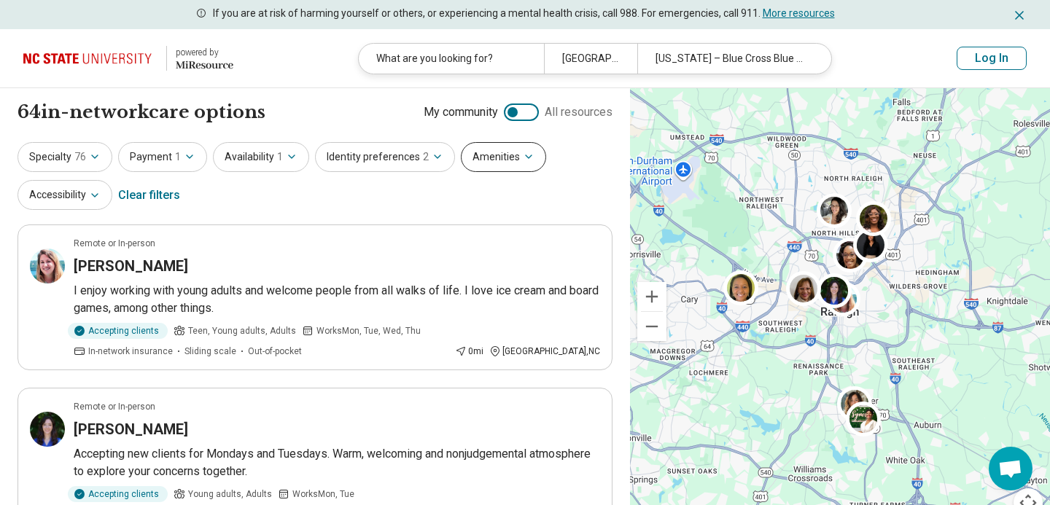
click at [526, 157] on icon "button" at bounding box center [529, 156] width 6 height 3
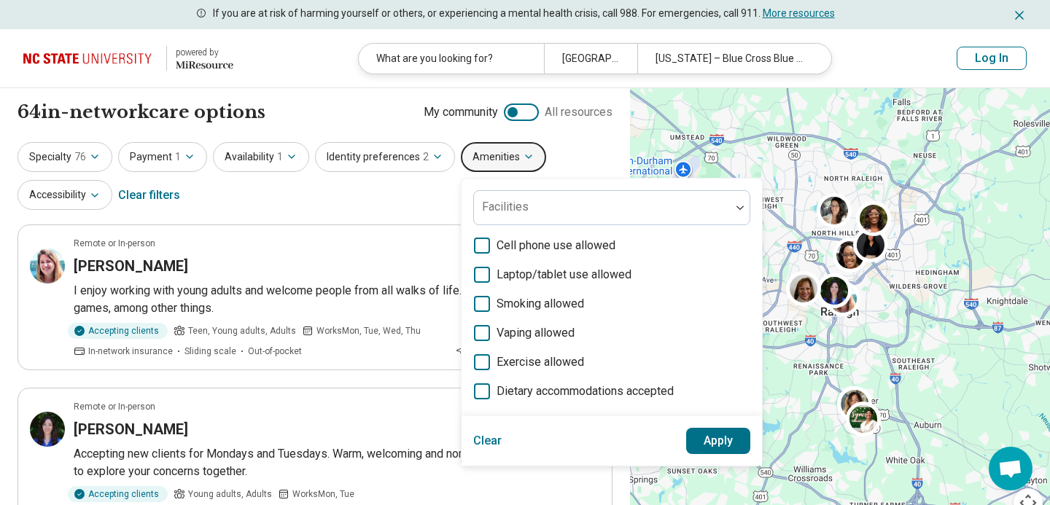
click at [565, 160] on div "Specialty 76 Payment 1 Availability 1 Identity preferences 2 Amenities Faciliti…" at bounding box center [315, 177] width 595 height 71
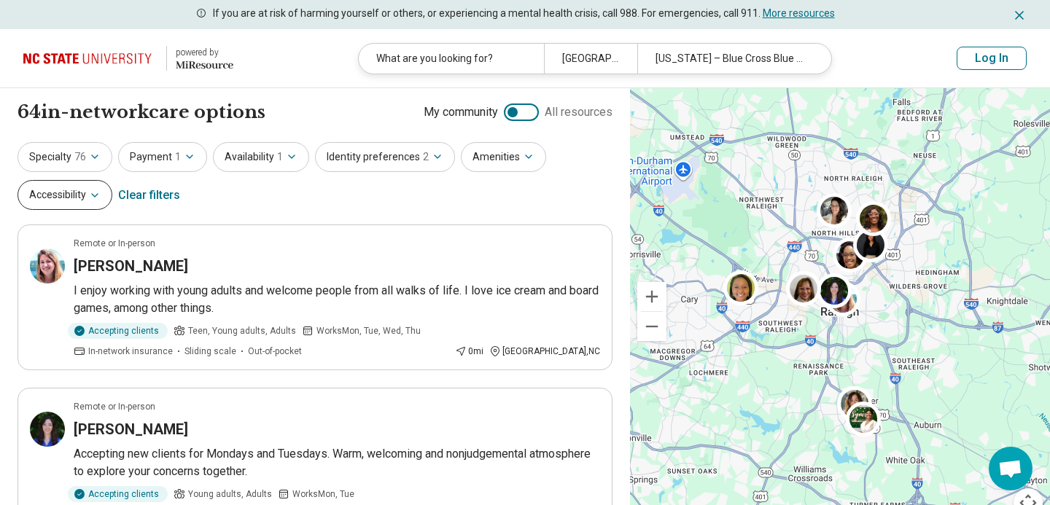
click at [96, 192] on icon "button" at bounding box center [95, 196] width 12 height 12
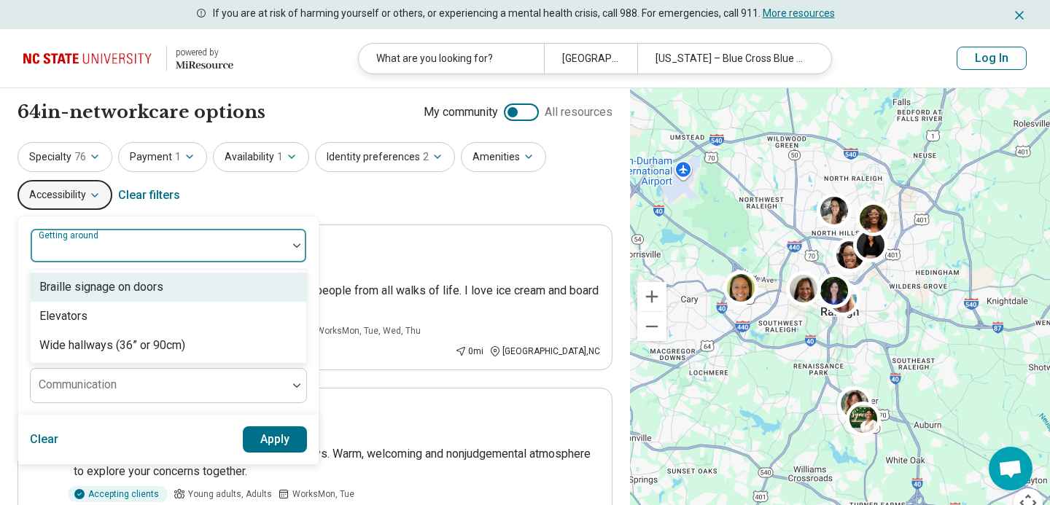
click at [168, 236] on div at bounding box center [159, 246] width 257 height 32
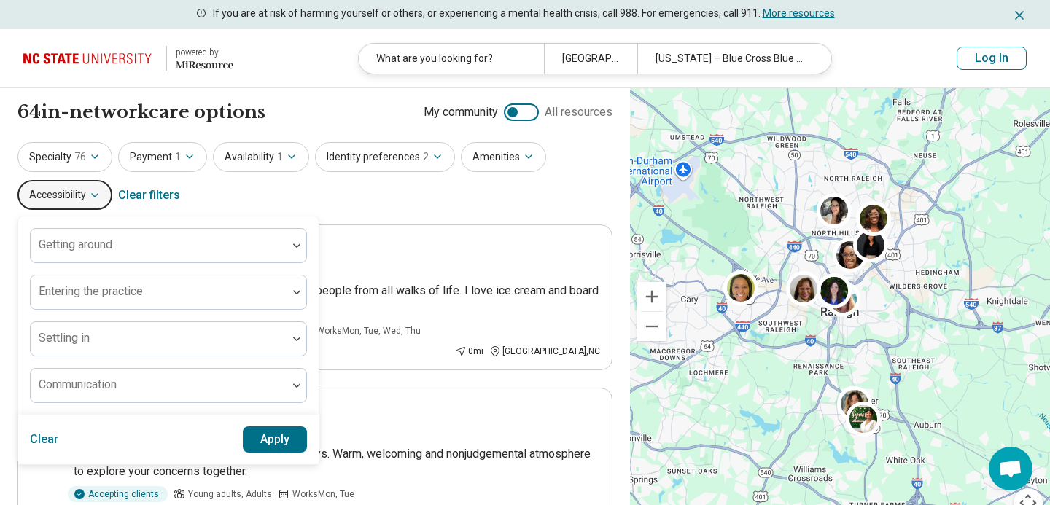
click at [187, 204] on div "Specialty 76 Payment 1 Availability 1 Identity preferences 2 Amenities Accessib…" at bounding box center [315, 177] width 595 height 71
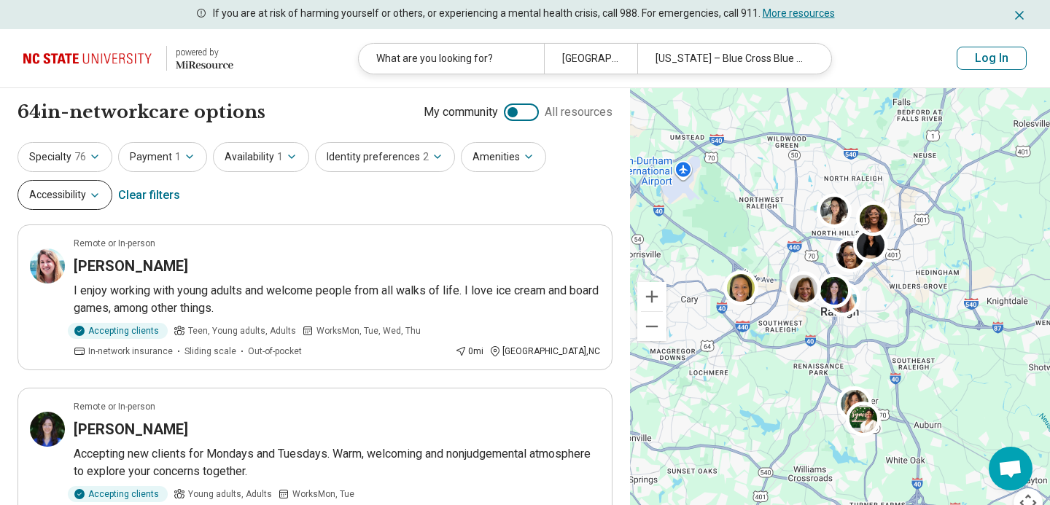
click at [109, 193] on button "Accessibility" at bounding box center [65, 195] width 95 height 30
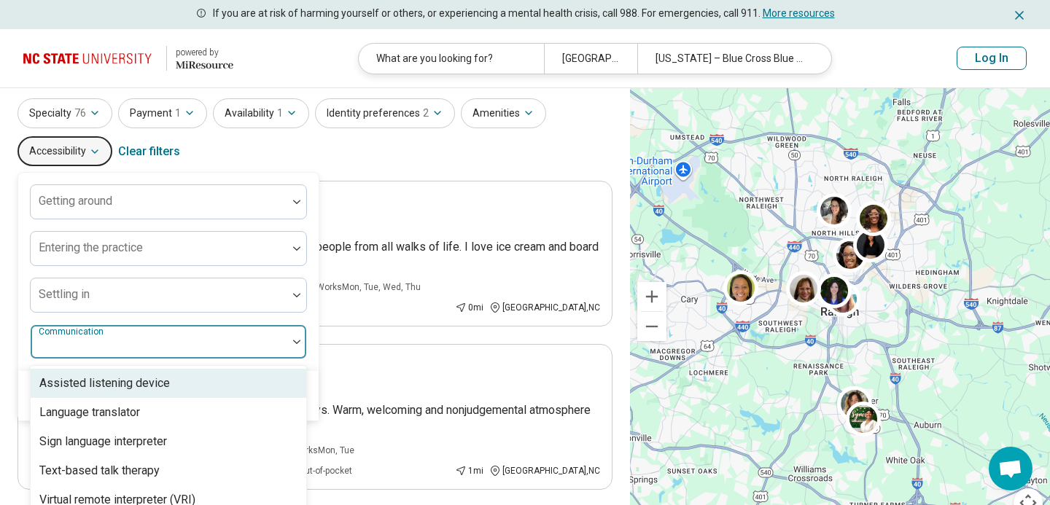
click at [136, 349] on div at bounding box center [158, 348] width 245 height 20
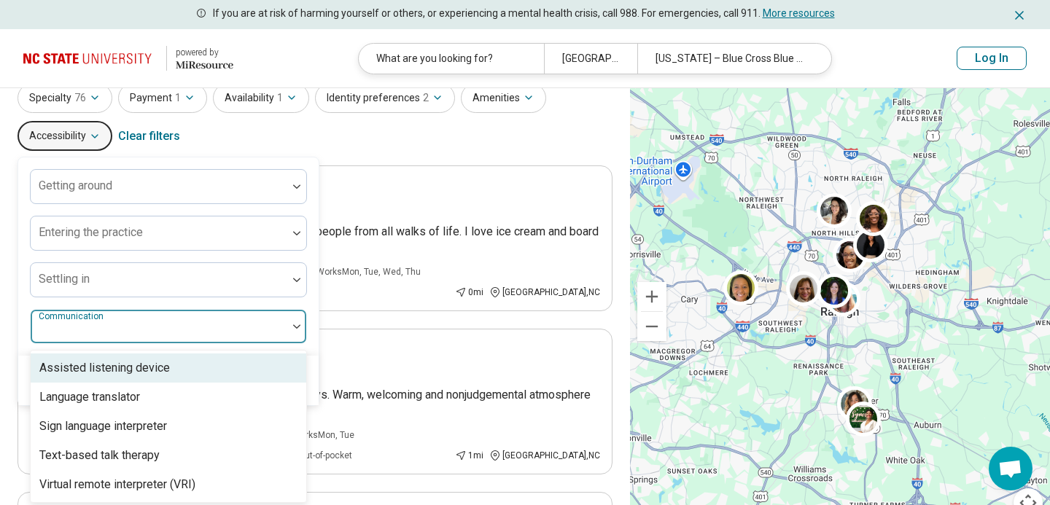
scroll to position [63, 0]
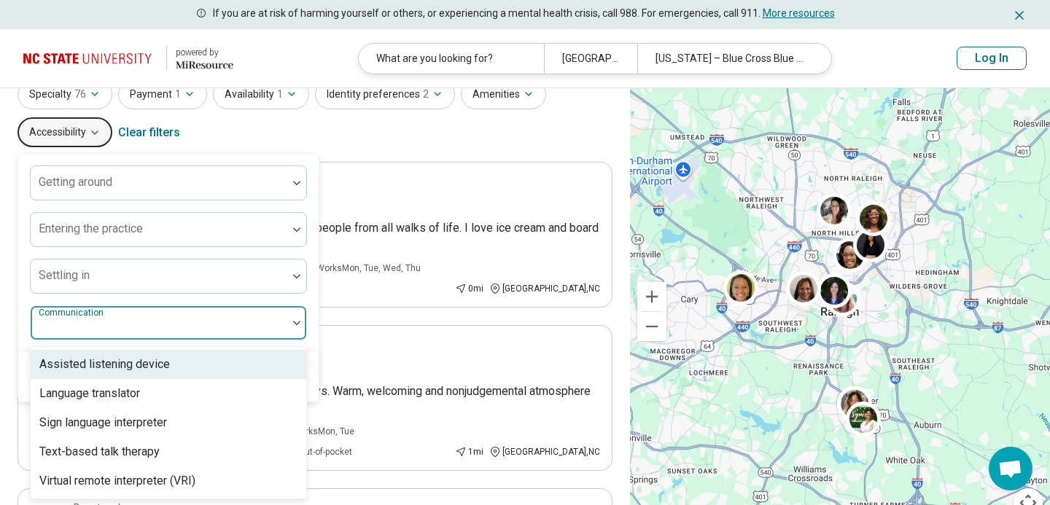
click at [394, 139] on div "Specialty 76 Payment 1 Availability 1 Identity preferences 2 Amenities Accessib…" at bounding box center [315, 114] width 595 height 71
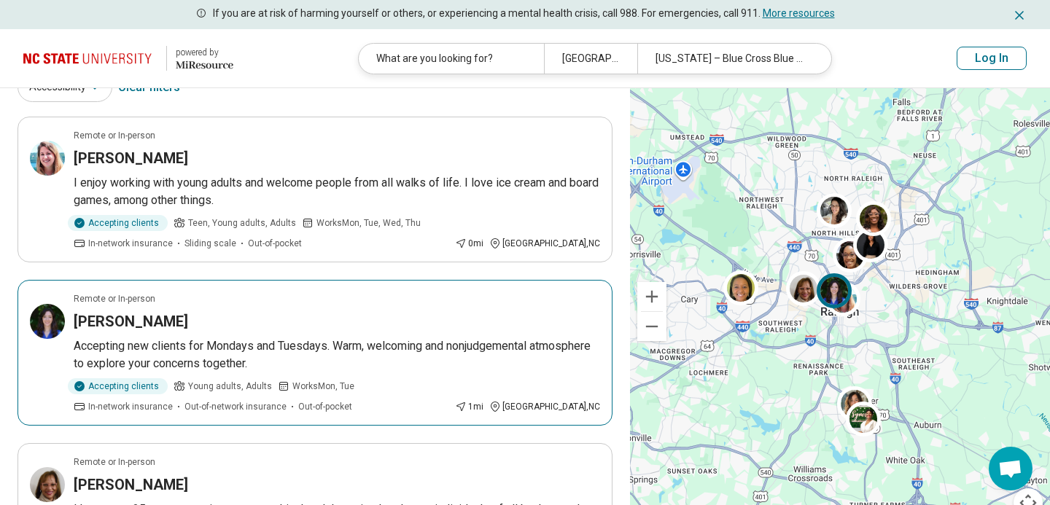
scroll to position [0, 0]
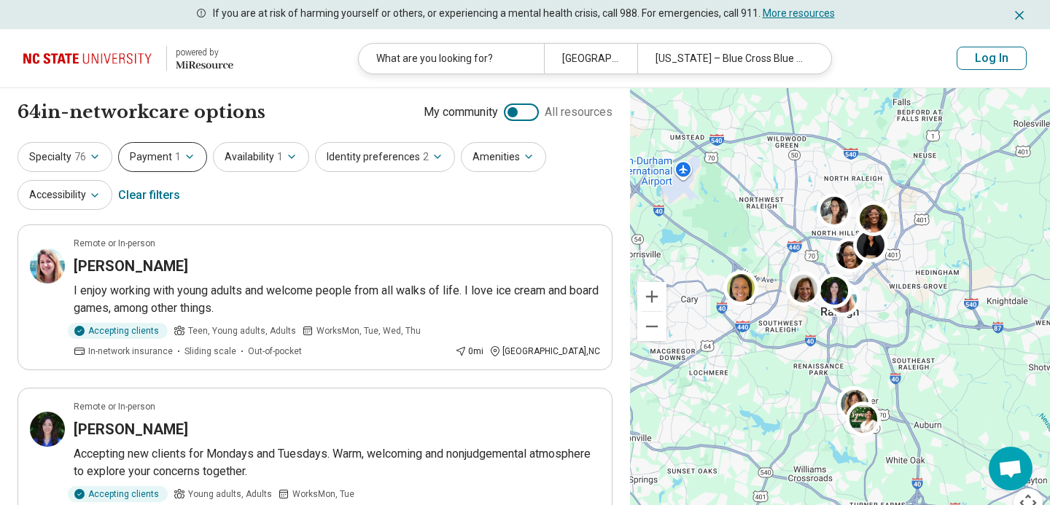
click at [190, 153] on icon "button" at bounding box center [190, 157] width 12 height 12
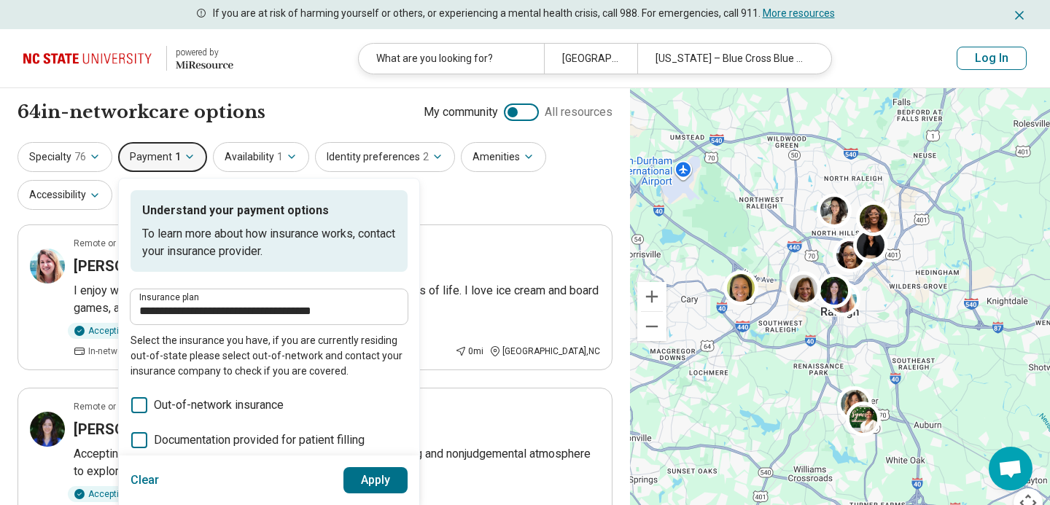
click at [470, 212] on div "**********" at bounding box center [315, 177] width 595 height 71
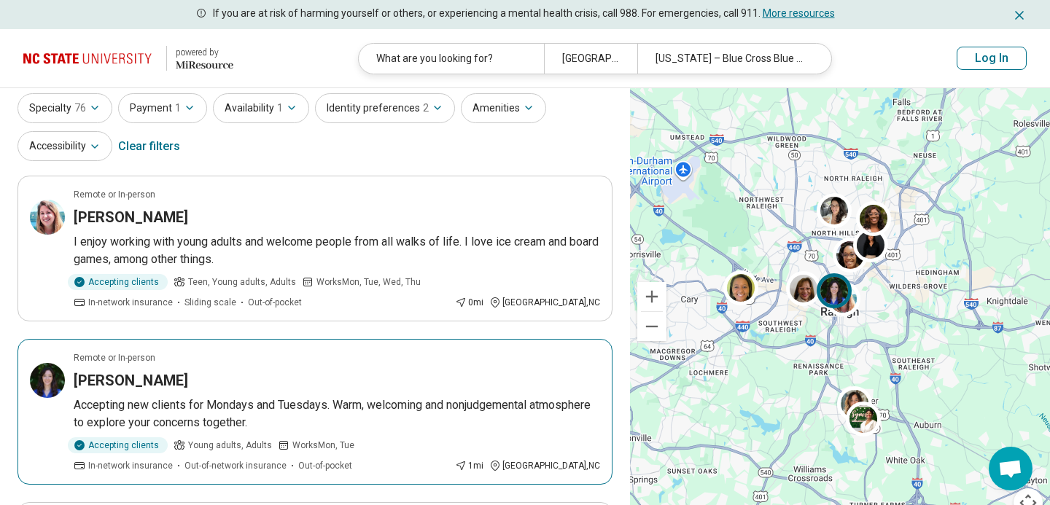
scroll to position [47, 0]
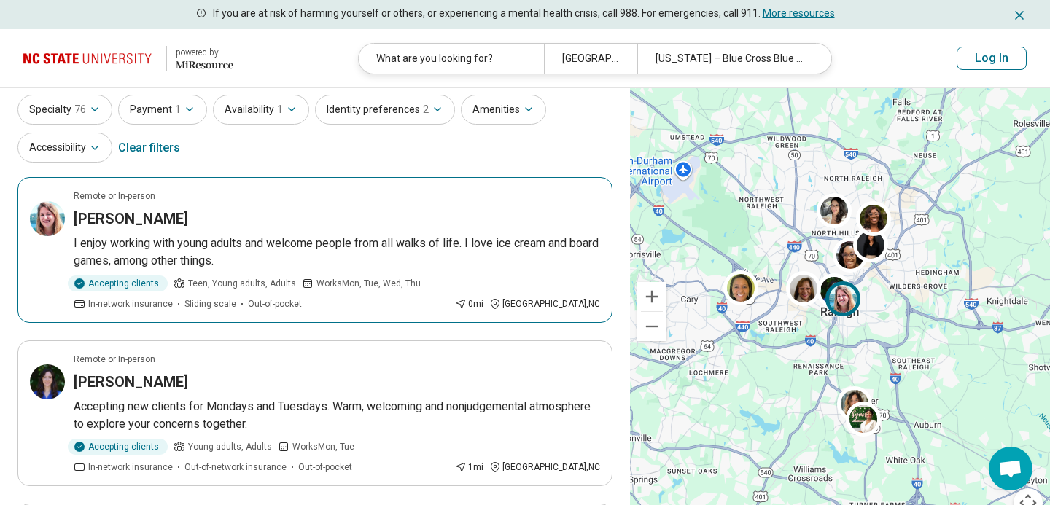
click at [152, 212] on h3 "[PERSON_NAME]" at bounding box center [131, 219] width 114 height 20
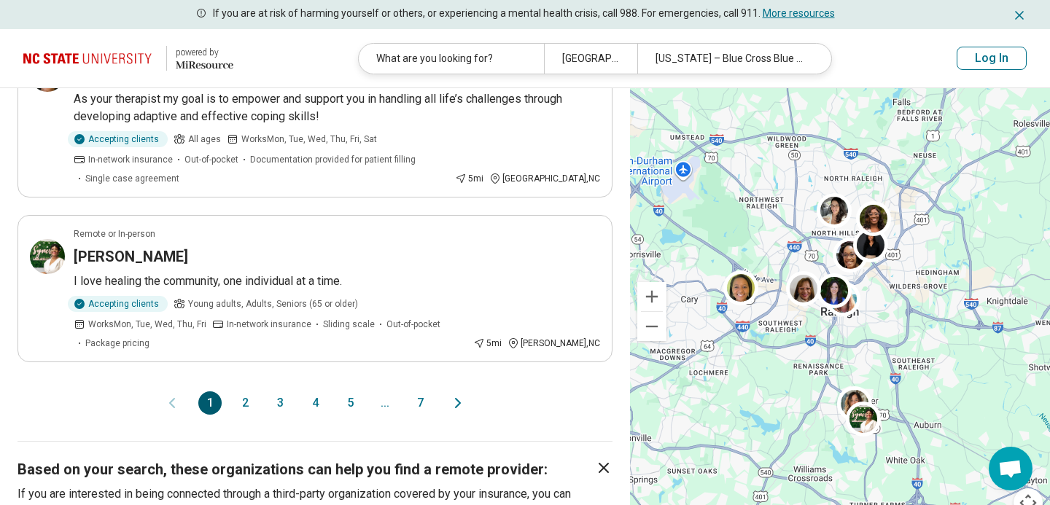
scroll to position [1469, 0]
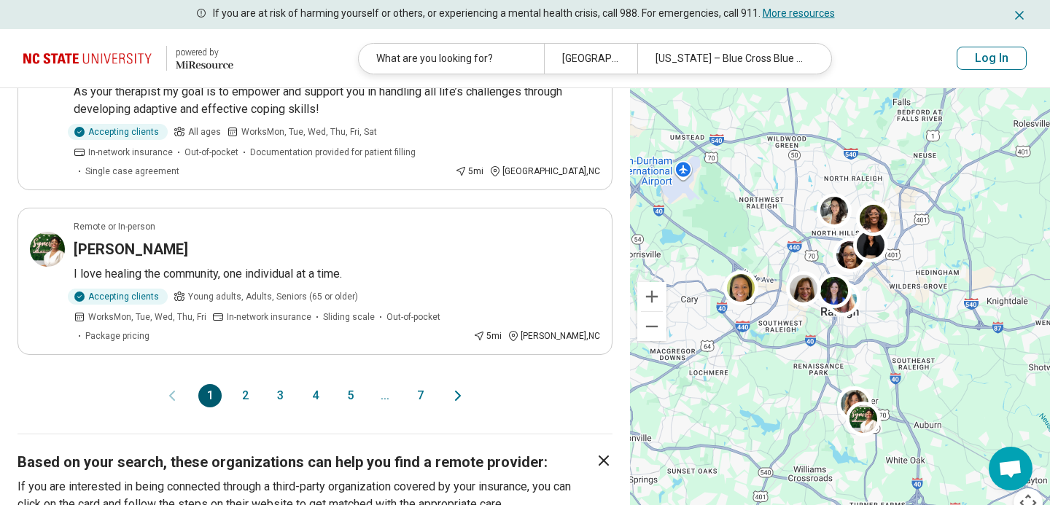
click at [245, 384] on button "2" at bounding box center [244, 395] width 23 height 23
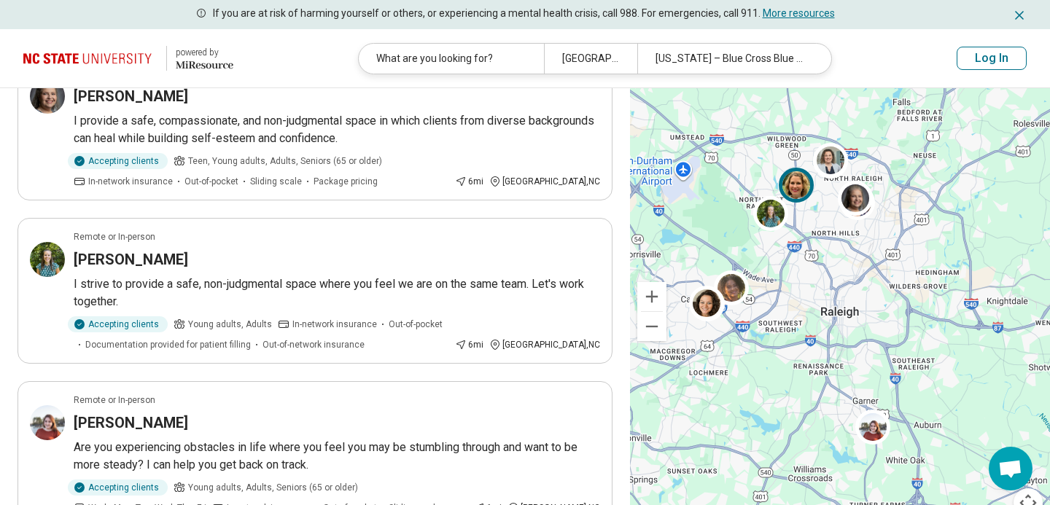
scroll to position [0, 0]
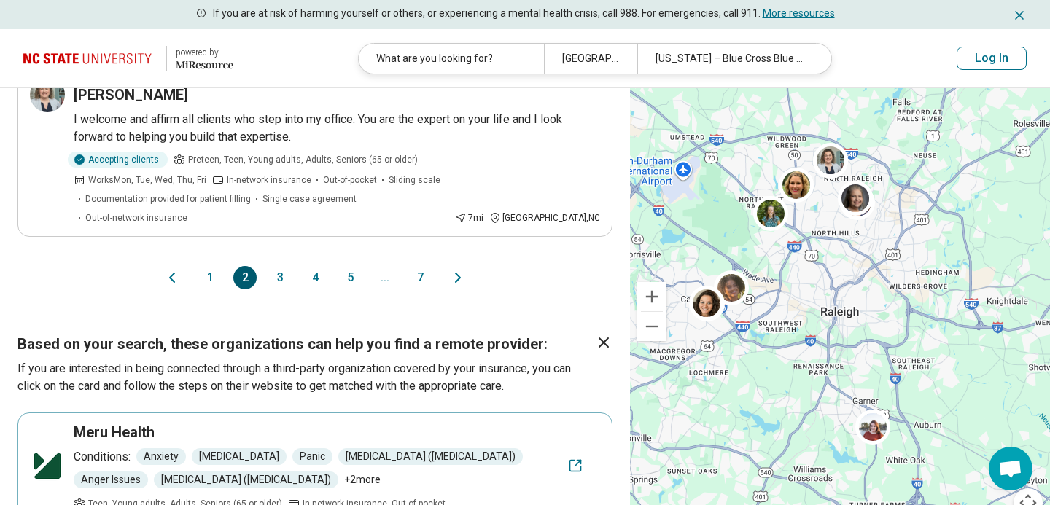
click at [209, 266] on button "1" at bounding box center [209, 277] width 23 height 23
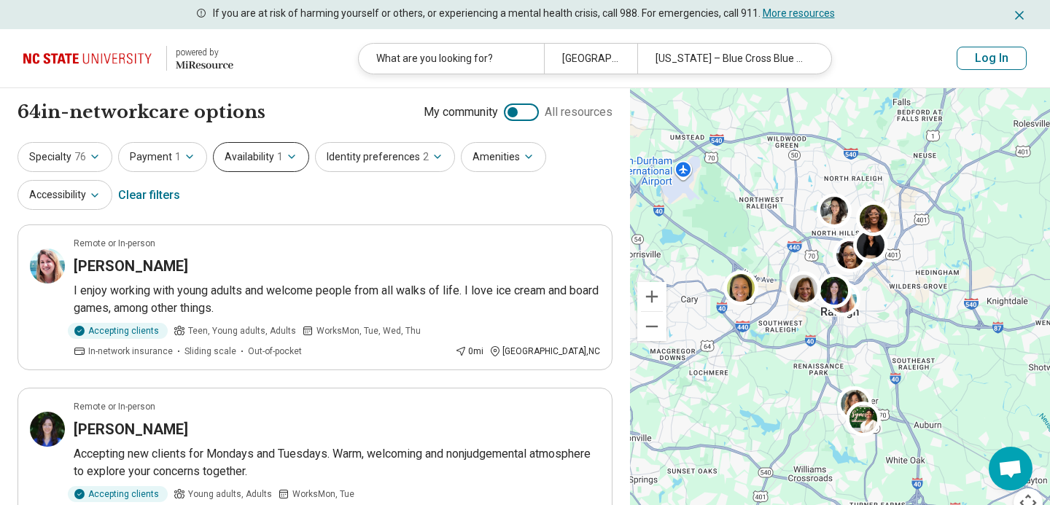
click at [287, 156] on icon "button" at bounding box center [292, 157] width 12 height 12
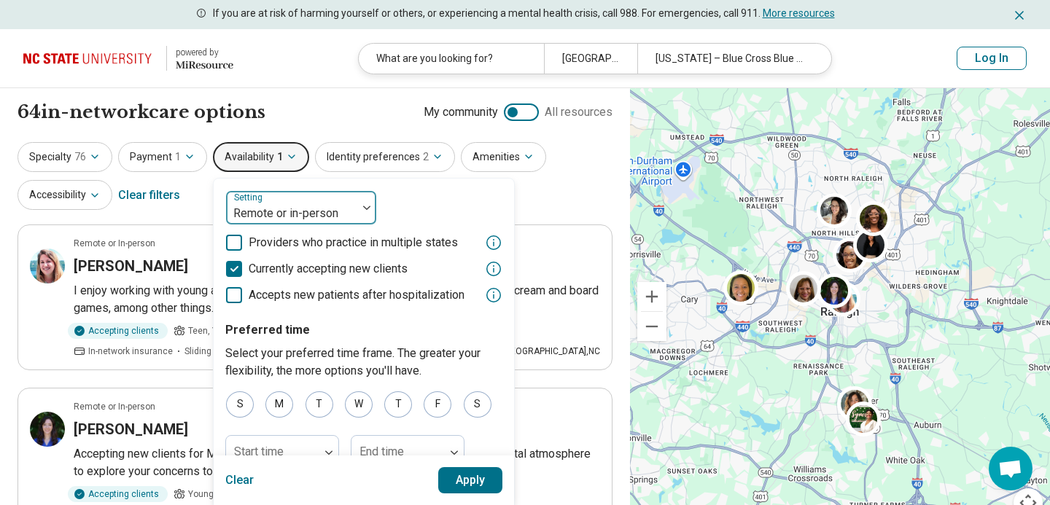
click at [336, 205] on div at bounding box center [292, 213] width 120 height 20
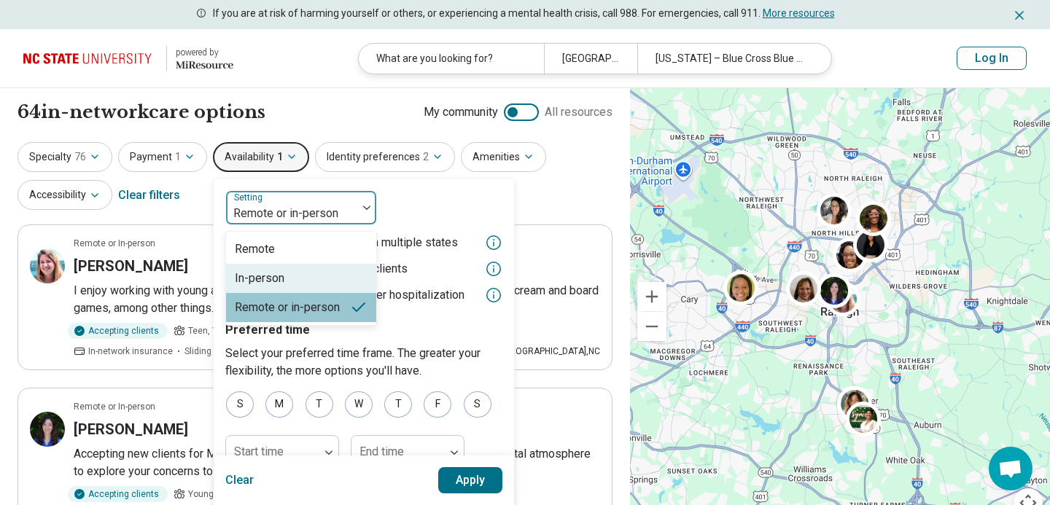
click at [289, 271] on div "In-person" at bounding box center [301, 278] width 150 height 29
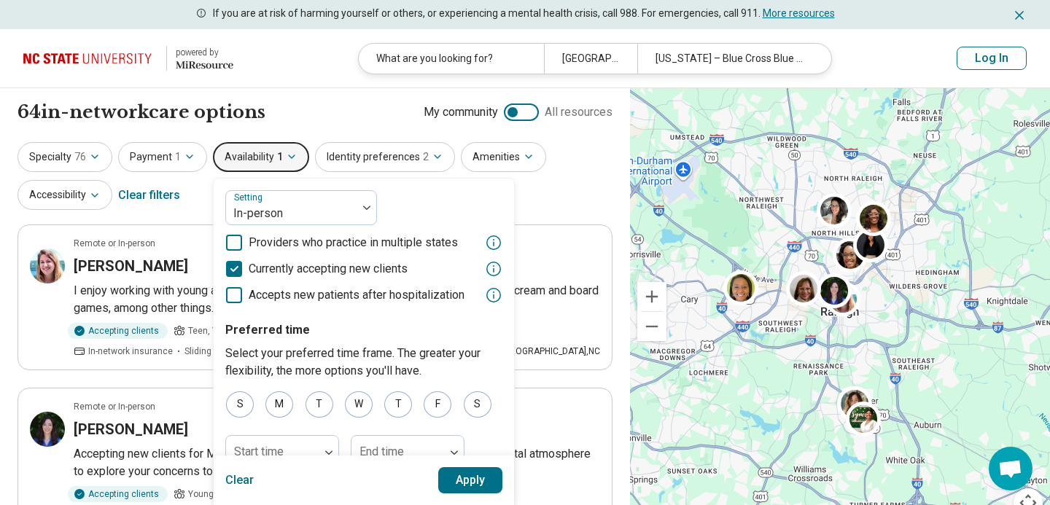
click at [460, 481] on button "Apply" at bounding box center [470, 480] width 65 height 26
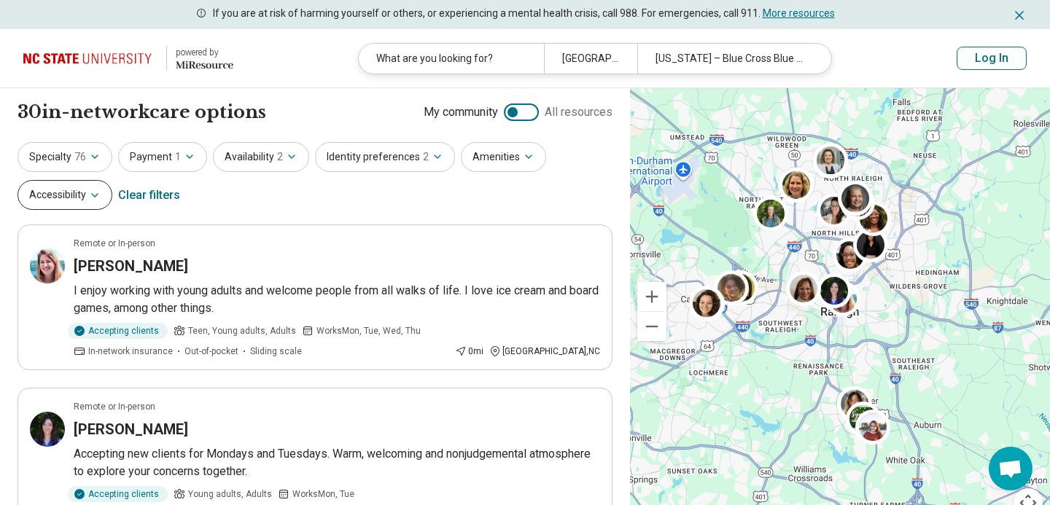
click at [86, 193] on button "Accessibility" at bounding box center [65, 195] width 95 height 30
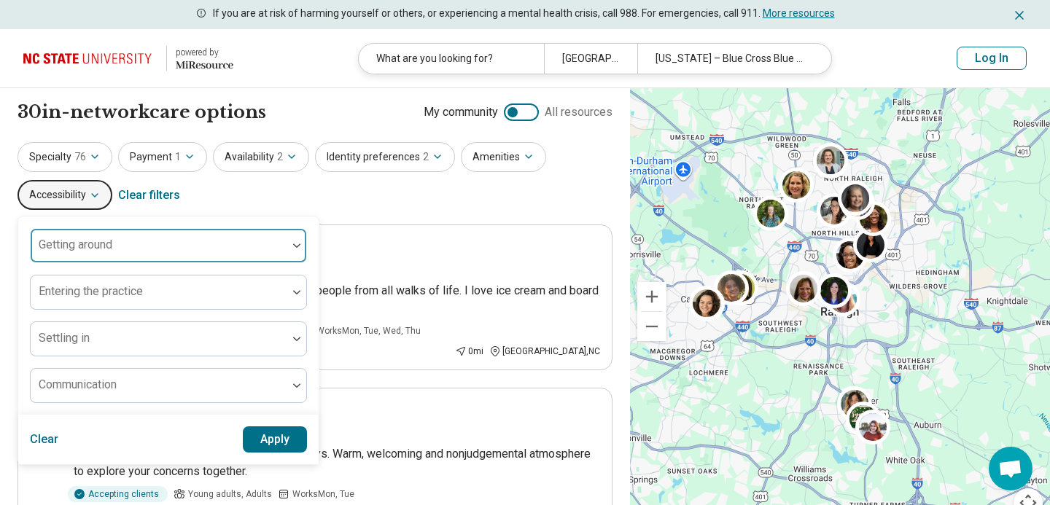
click at [199, 248] on div at bounding box center [158, 251] width 245 height 20
click at [277, 251] on div at bounding box center [158, 251] width 245 height 20
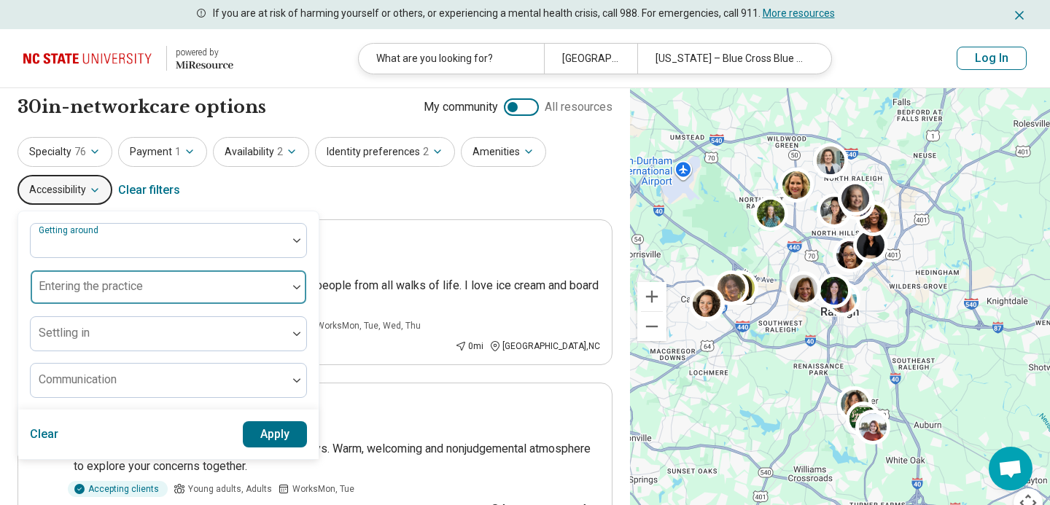
click at [281, 281] on div at bounding box center [159, 287] width 257 height 32
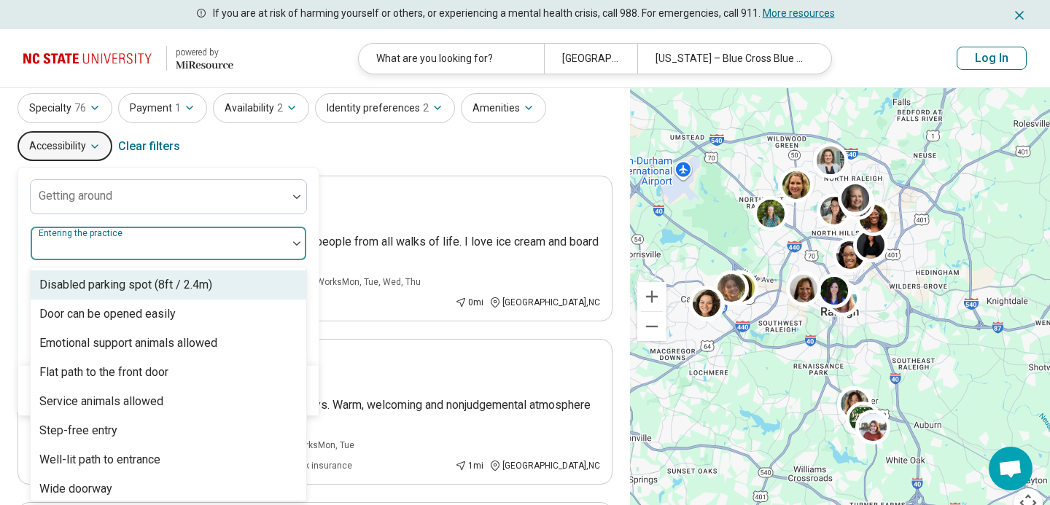
scroll to position [51, 0]
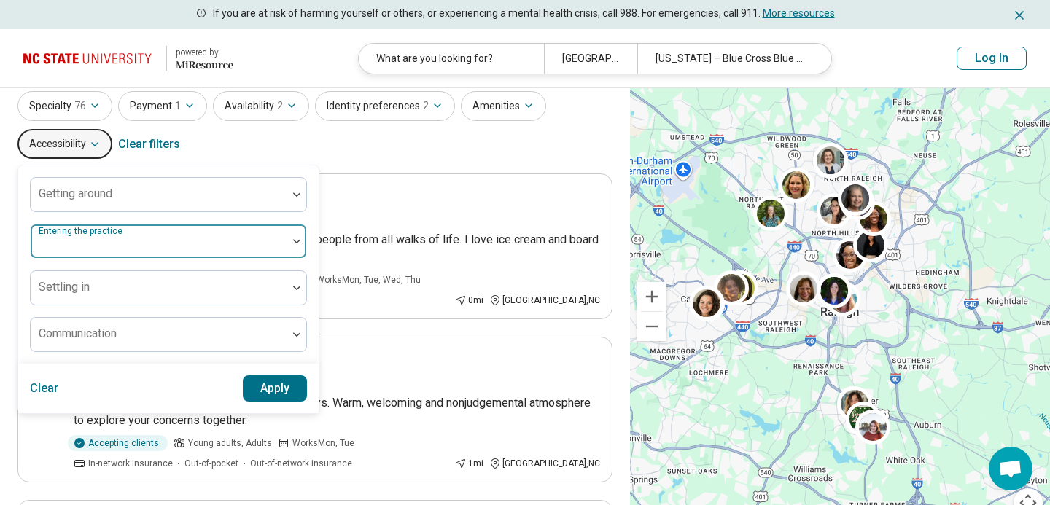
click at [271, 231] on div at bounding box center [159, 241] width 257 height 32
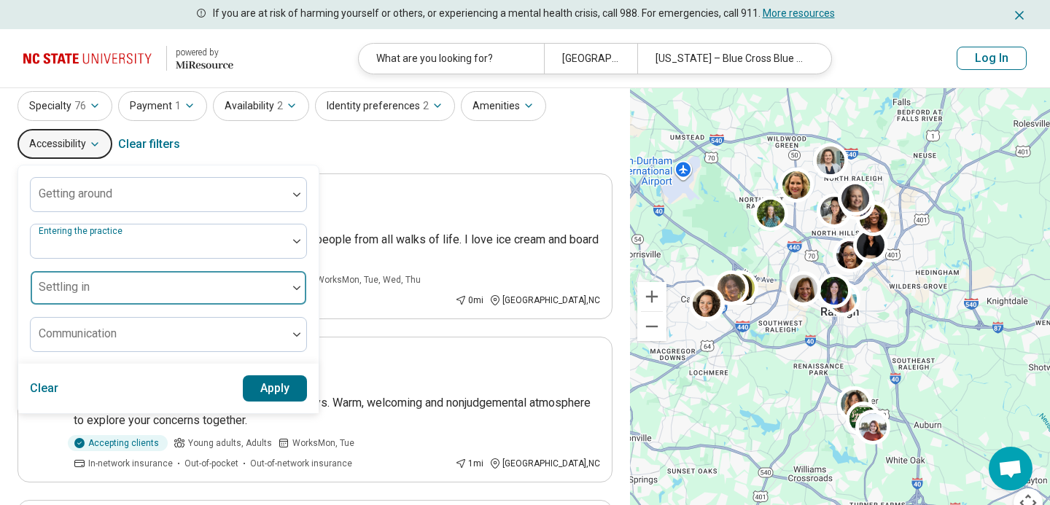
click at [284, 284] on div at bounding box center [159, 288] width 257 height 32
click at [292, 281] on div at bounding box center [296, 288] width 19 height 34
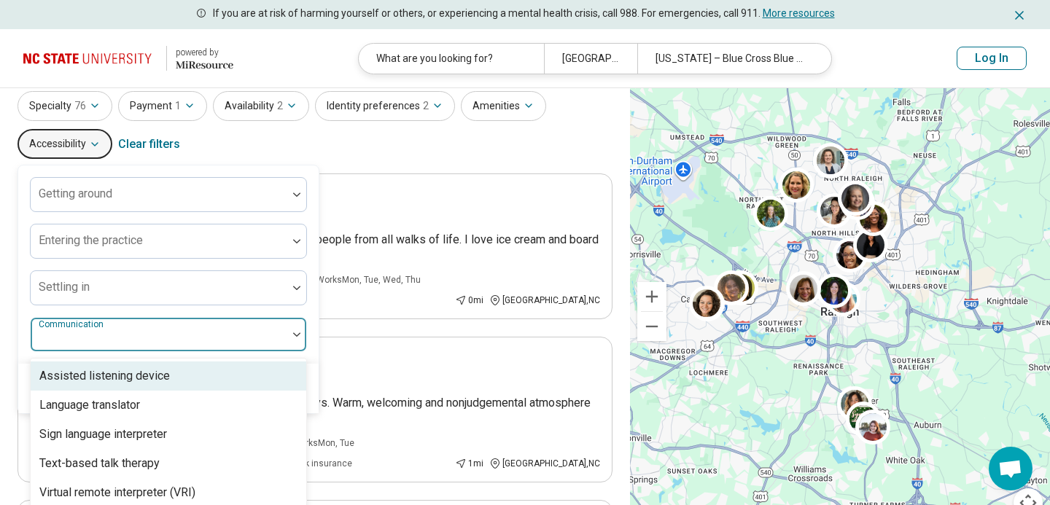
click at [281, 324] on div at bounding box center [159, 335] width 257 height 32
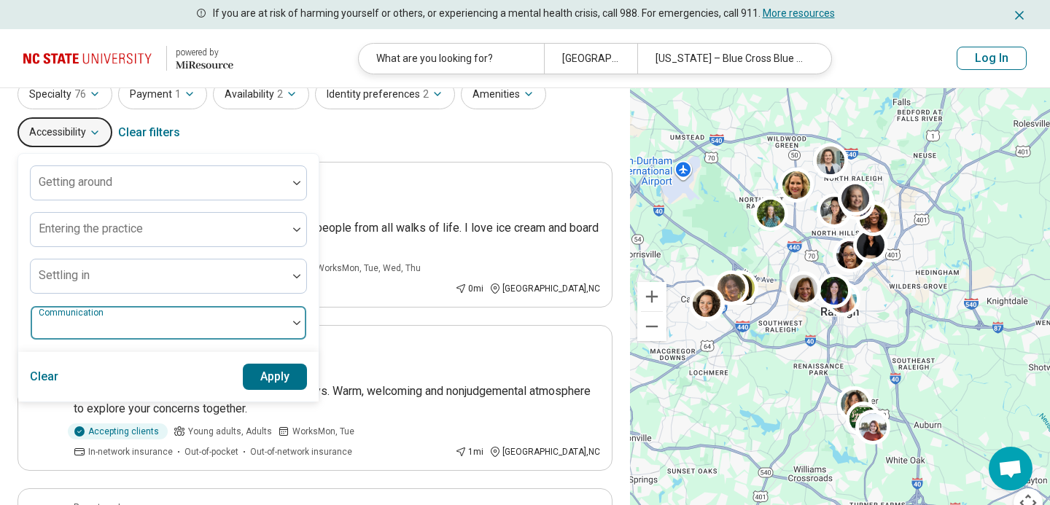
click at [280, 324] on div at bounding box center [158, 329] width 245 height 20
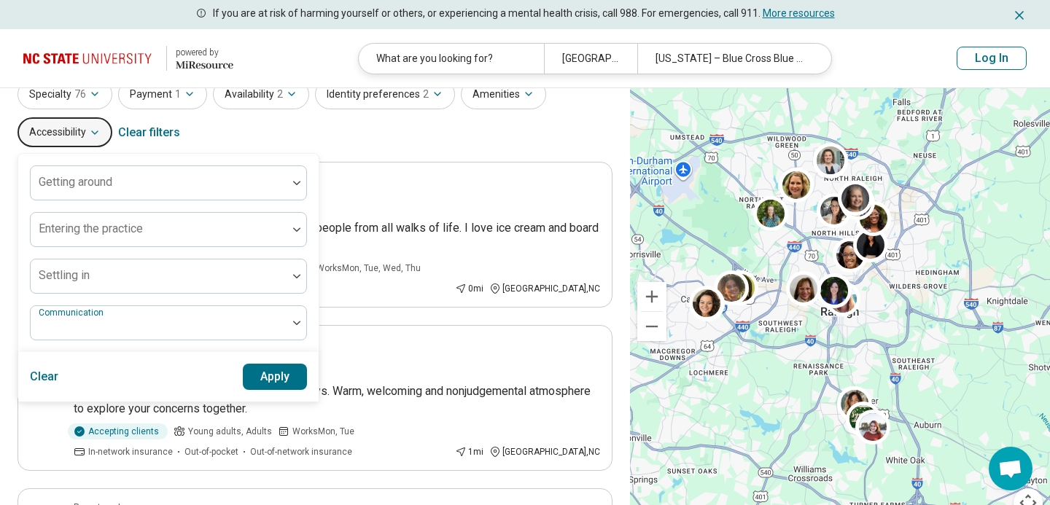
click at [529, 131] on div "Specialty 76 Payment 1 Availability 2 Identity preferences 2 Amenities Accessib…" at bounding box center [315, 114] width 595 height 71
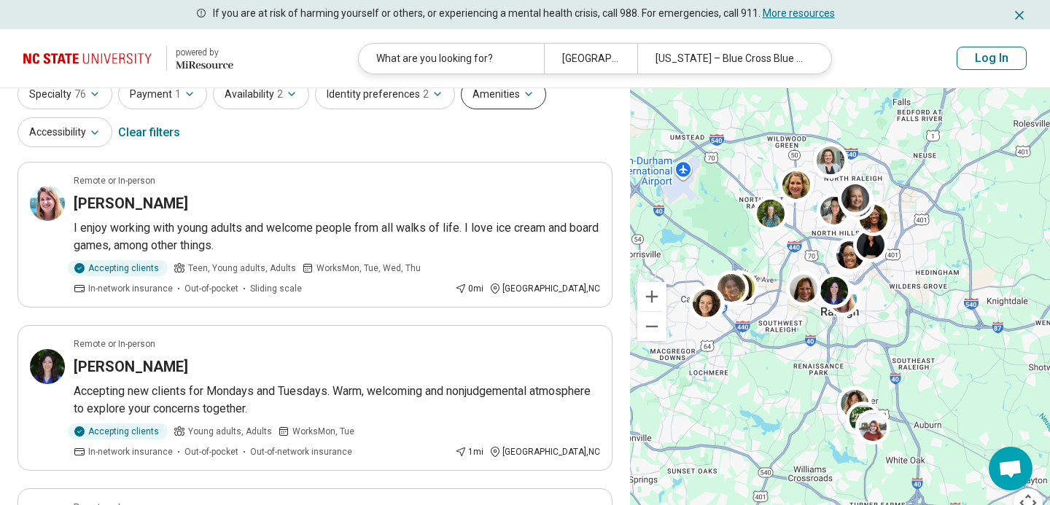
click at [521, 101] on button "Amenities" at bounding box center [503, 94] width 85 height 30
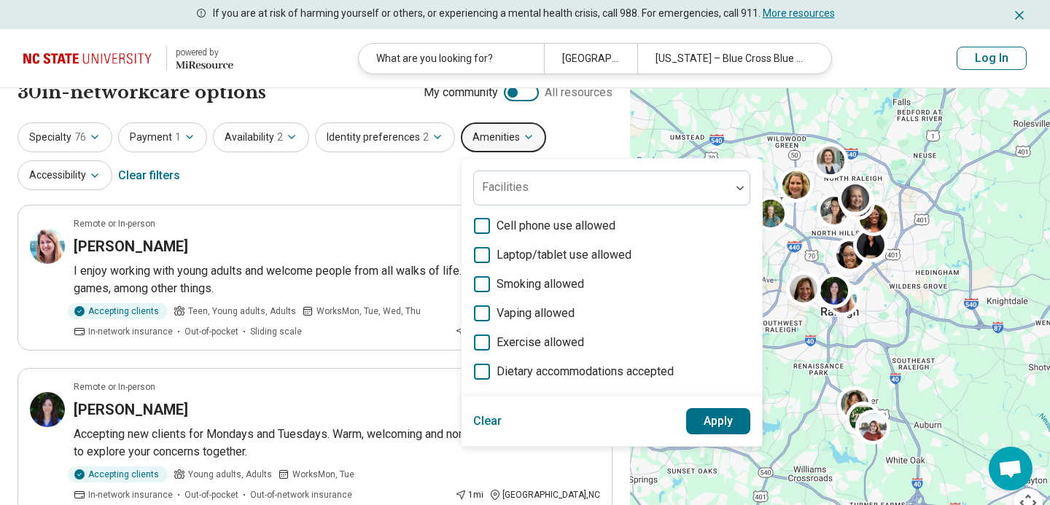
scroll to position [14, 0]
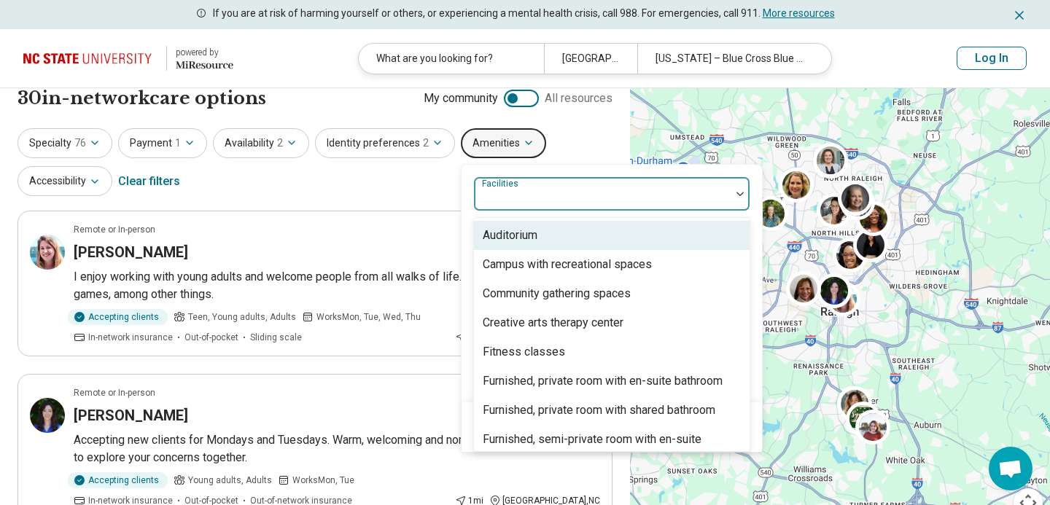
click at [542, 196] on div at bounding box center [602, 200] width 245 height 20
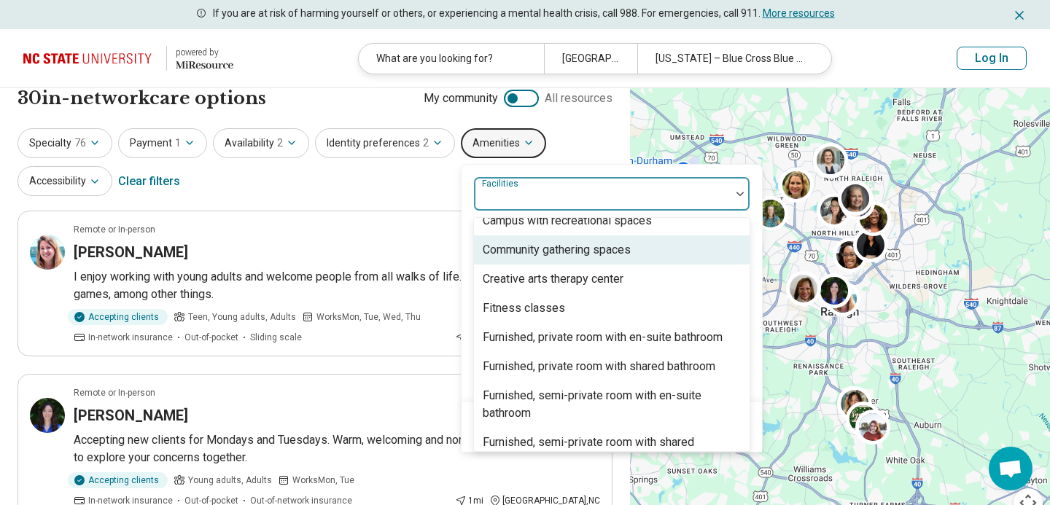
scroll to position [57, 0]
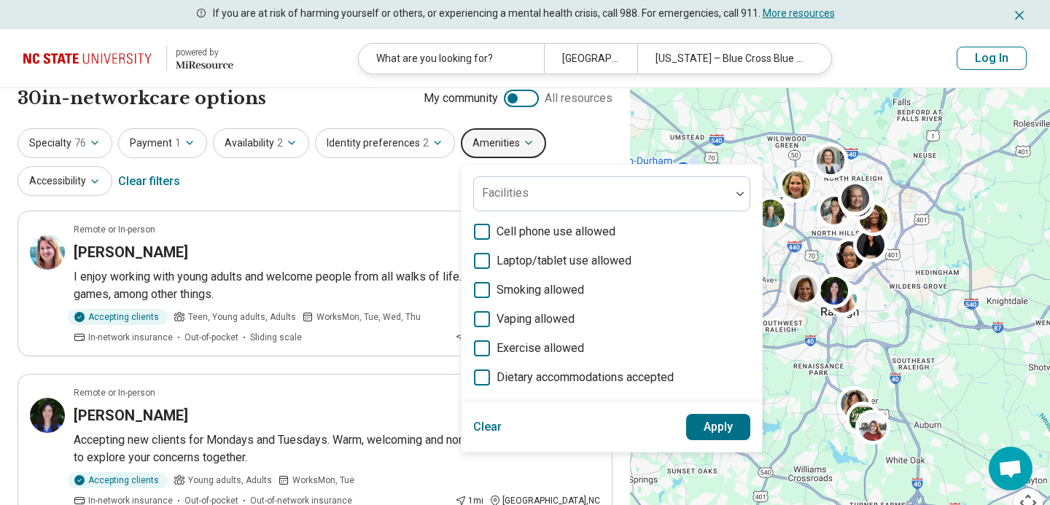
click at [558, 133] on div "Specialty 76 Payment 1 Availability 2 Identity preferences 2 Amenities Faciliti…" at bounding box center [315, 163] width 595 height 71
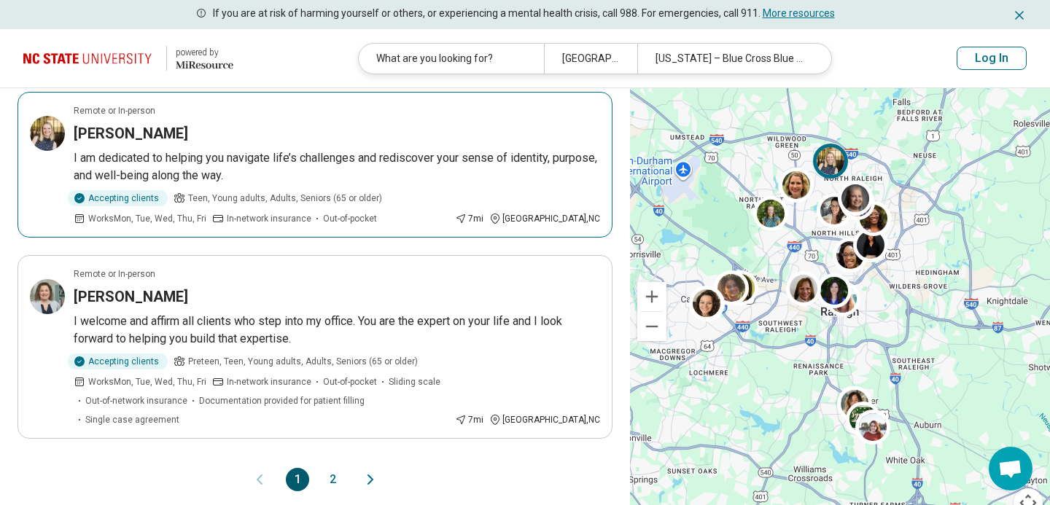
scroll to position [3062, 0]
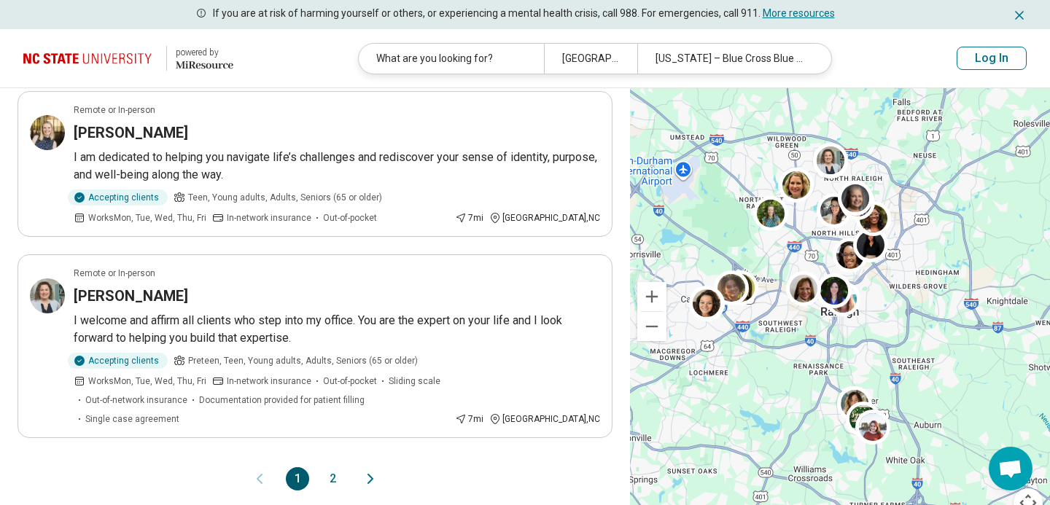
click at [335, 467] on button "2" at bounding box center [332, 478] width 23 height 23
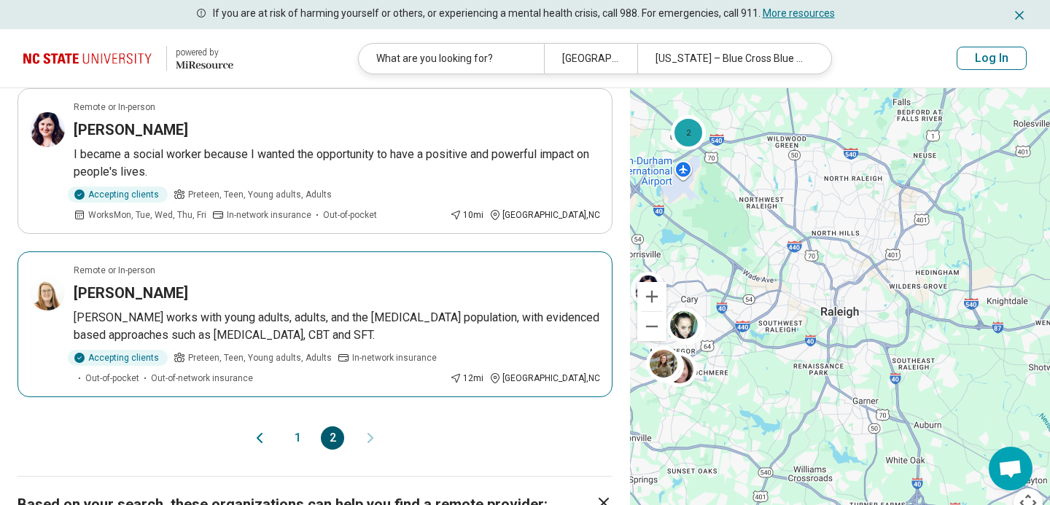
scroll to position [1458, 0]
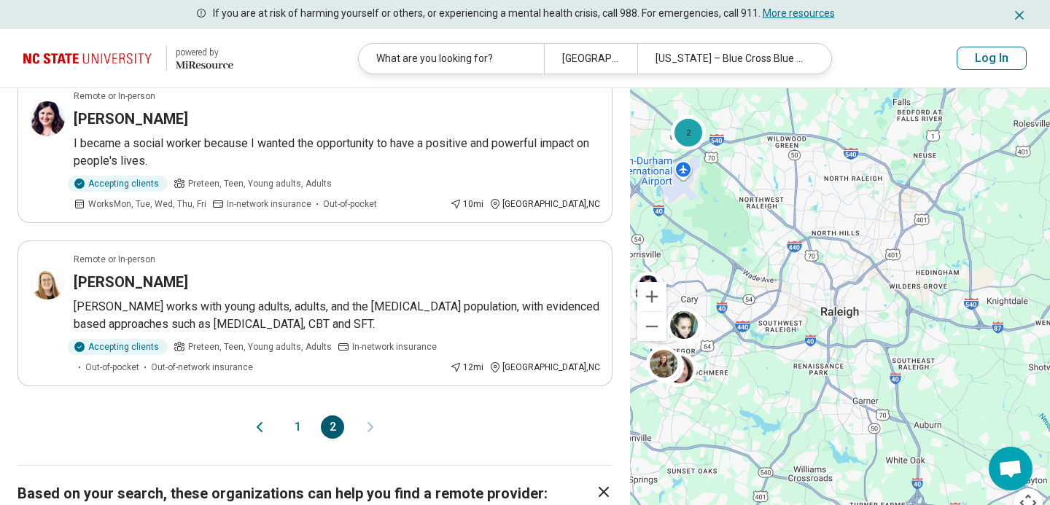
click at [300, 416] on button "1" at bounding box center [297, 427] width 23 height 23
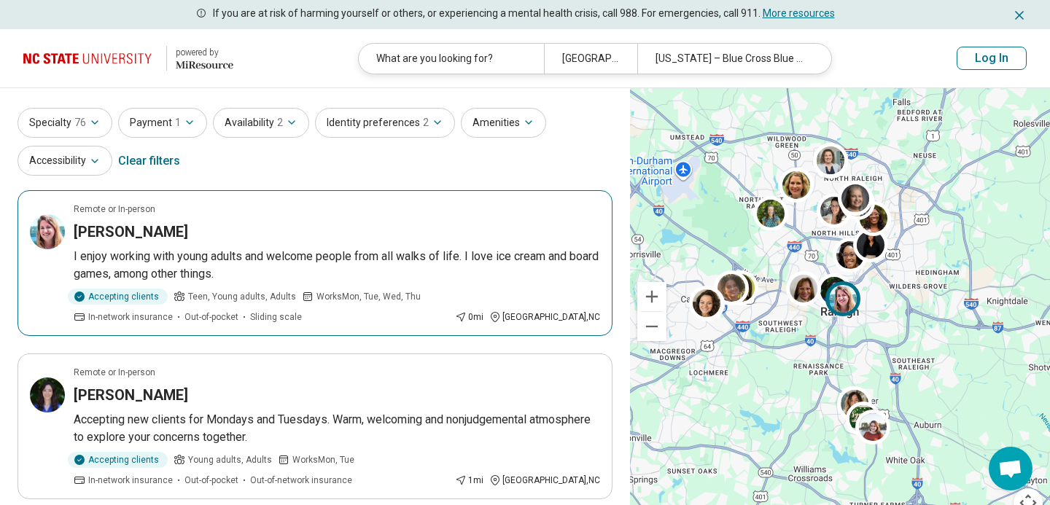
scroll to position [36, 0]
click at [343, 297] on span "Works Mon, Tue, Wed, Thu" at bounding box center [368, 295] width 104 height 13
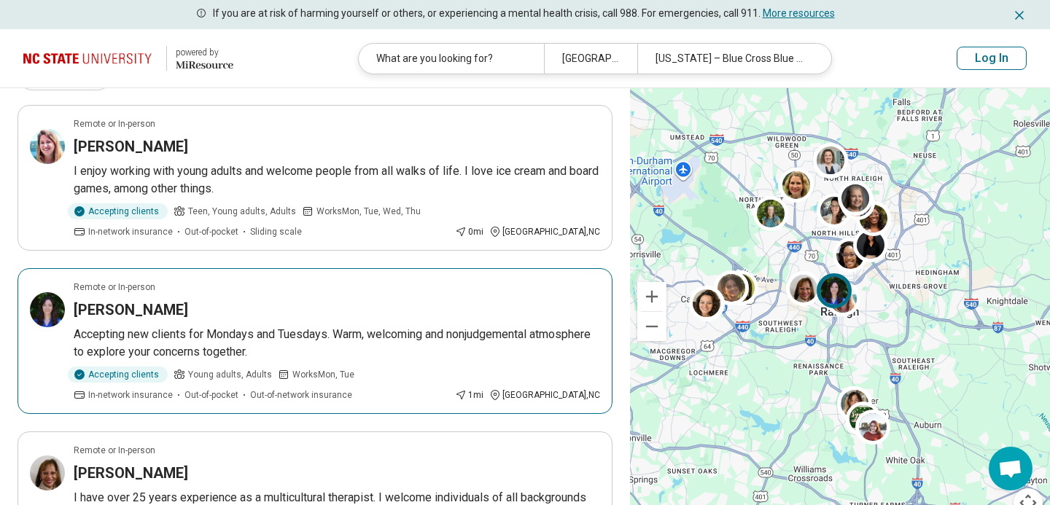
scroll to position [119, 0]
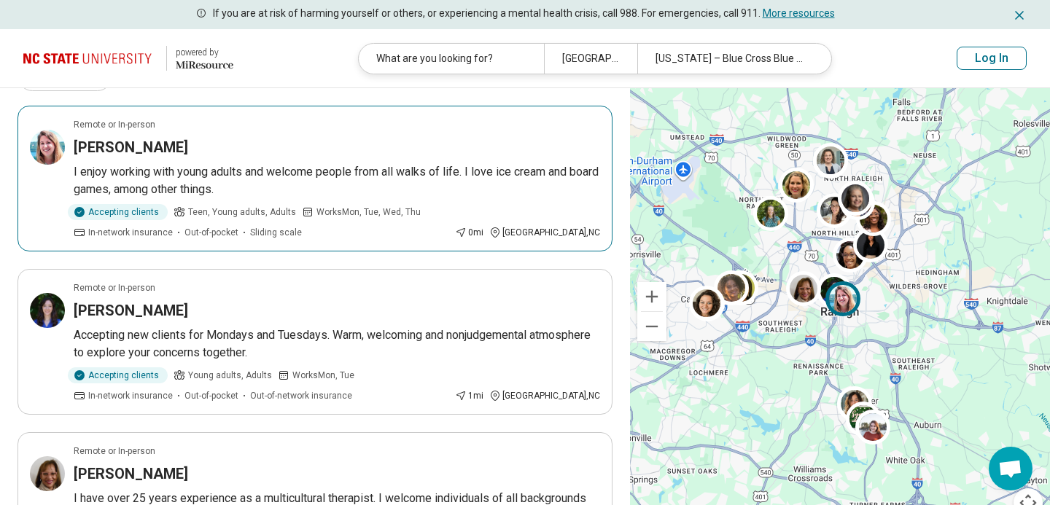
click at [152, 147] on h3 "[PERSON_NAME]" at bounding box center [131, 147] width 114 height 20
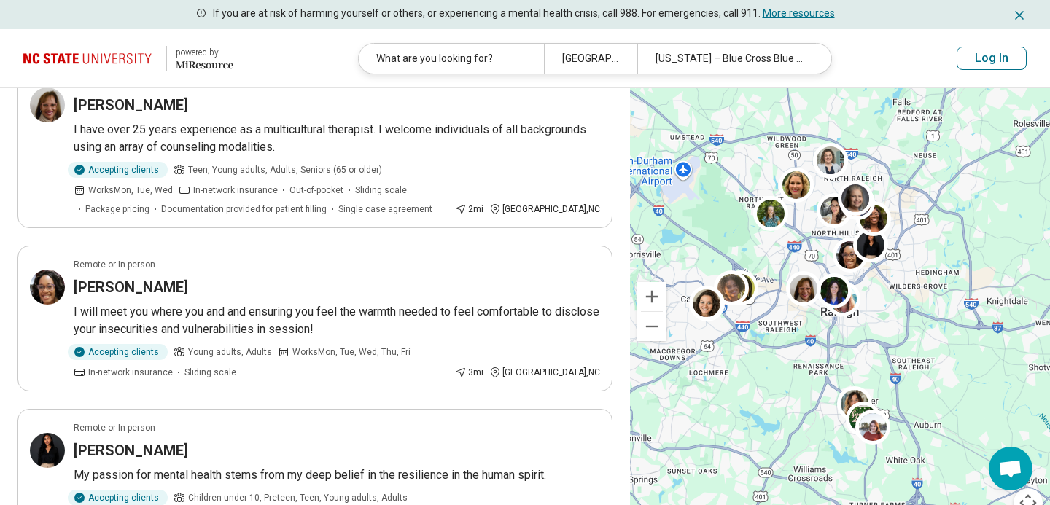
scroll to position [494, 0]
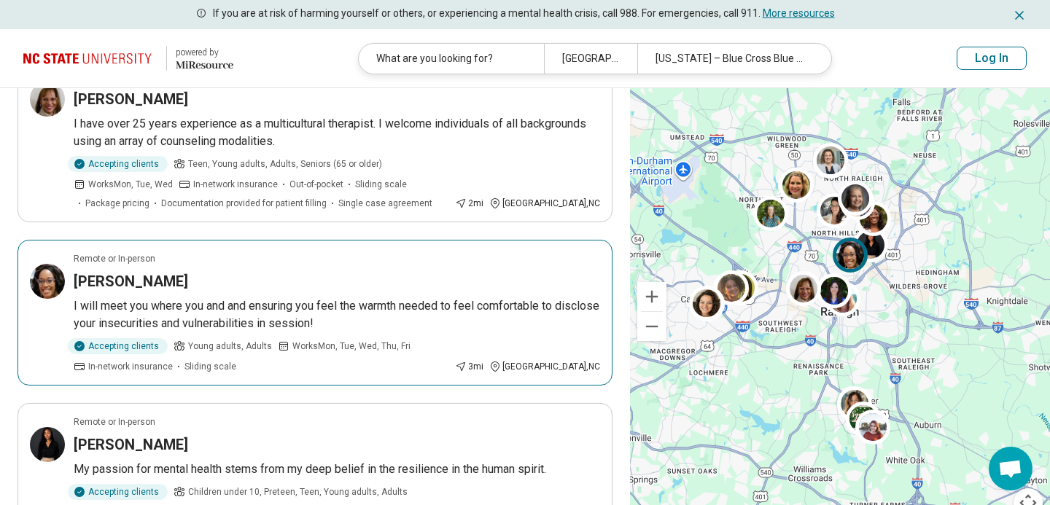
click at [133, 289] on h3 "Kayla Davis" at bounding box center [131, 281] width 114 height 20
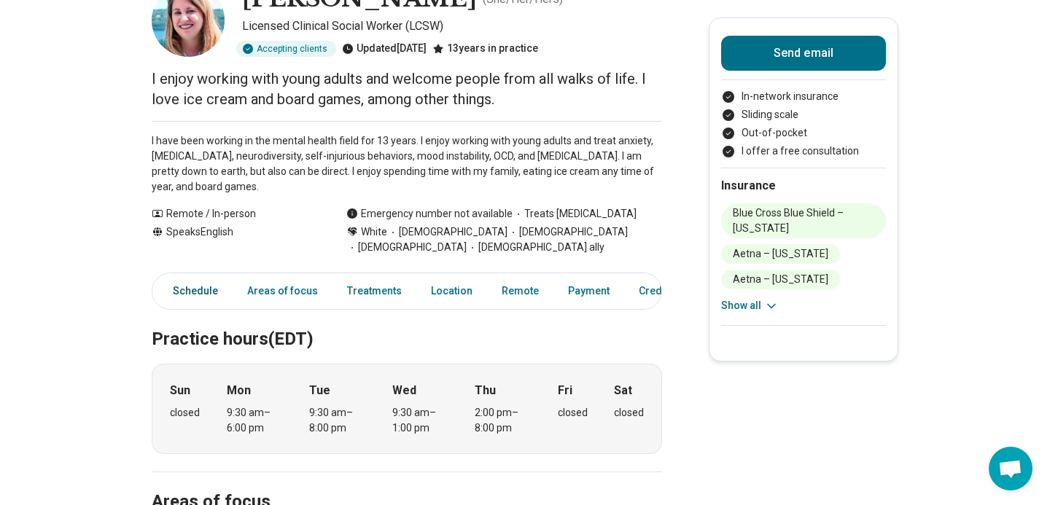
click at [191, 287] on link "Schedule" at bounding box center [190, 291] width 71 height 30
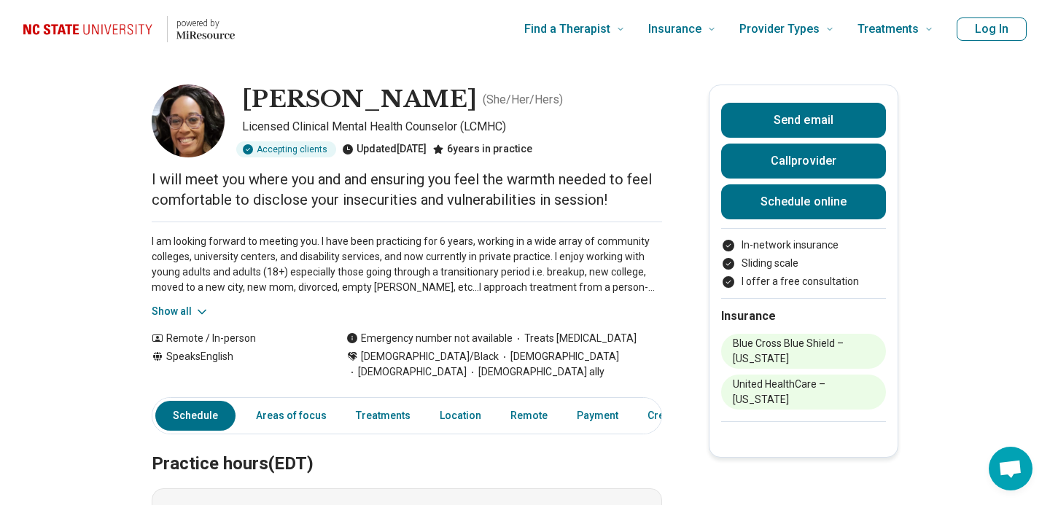
scroll to position [2, 0]
